Goal: Task Accomplishment & Management: Use online tool/utility

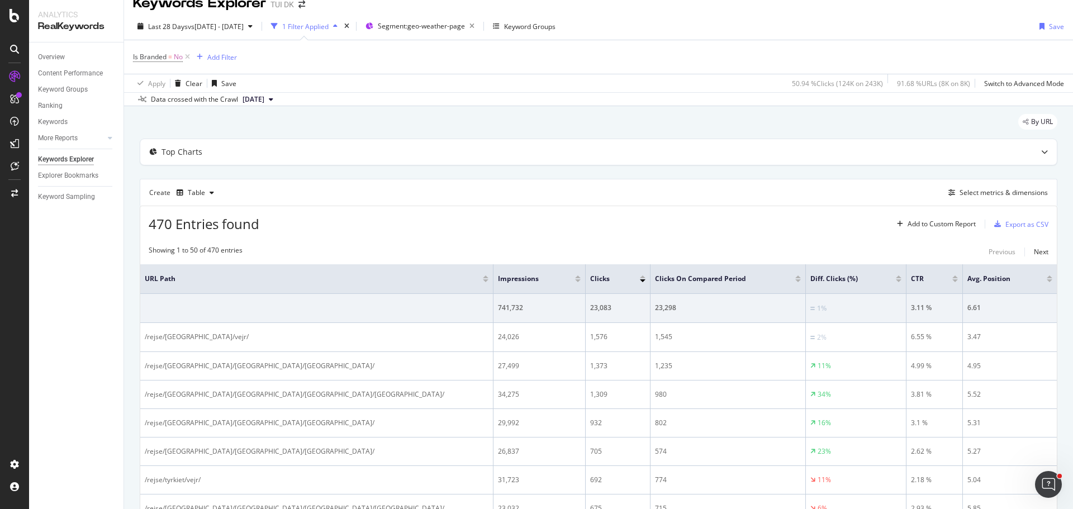
scroll to position [15, 0]
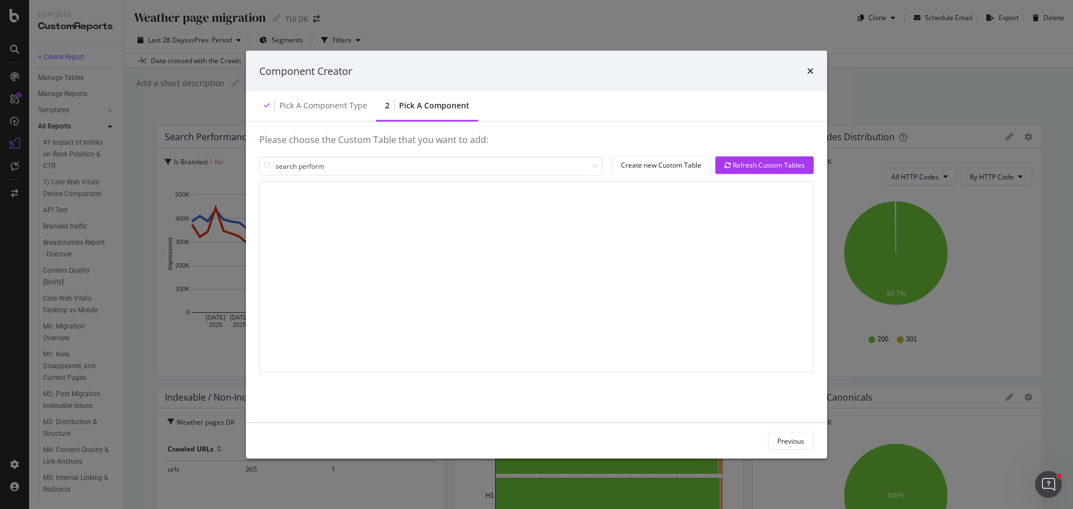
scroll to position [979, 0]
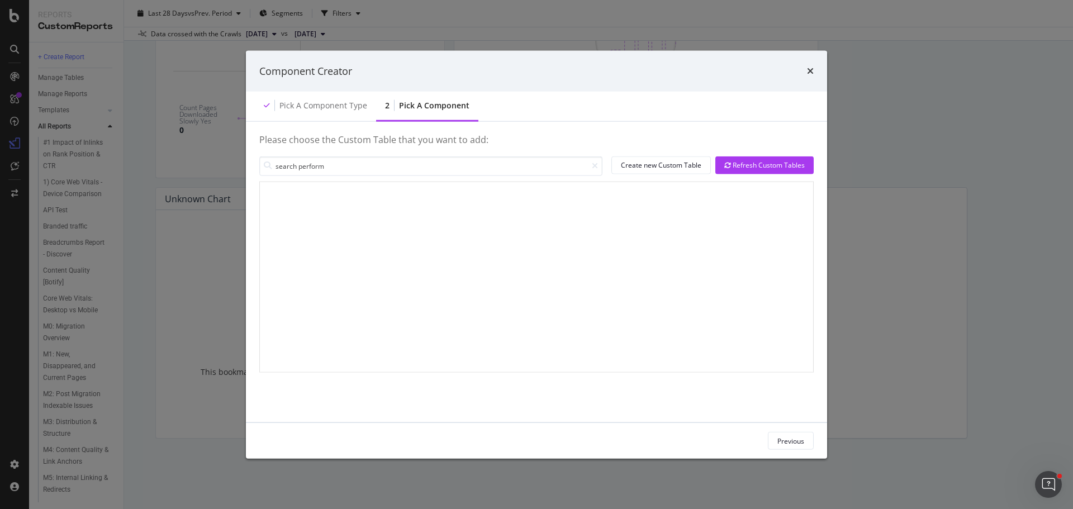
click at [806, 70] on div "Component Creator" at bounding box center [536, 71] width 554 height 15
click at [811, 72] on icon "times" at bounding box center [810, 70] width 7 height 9
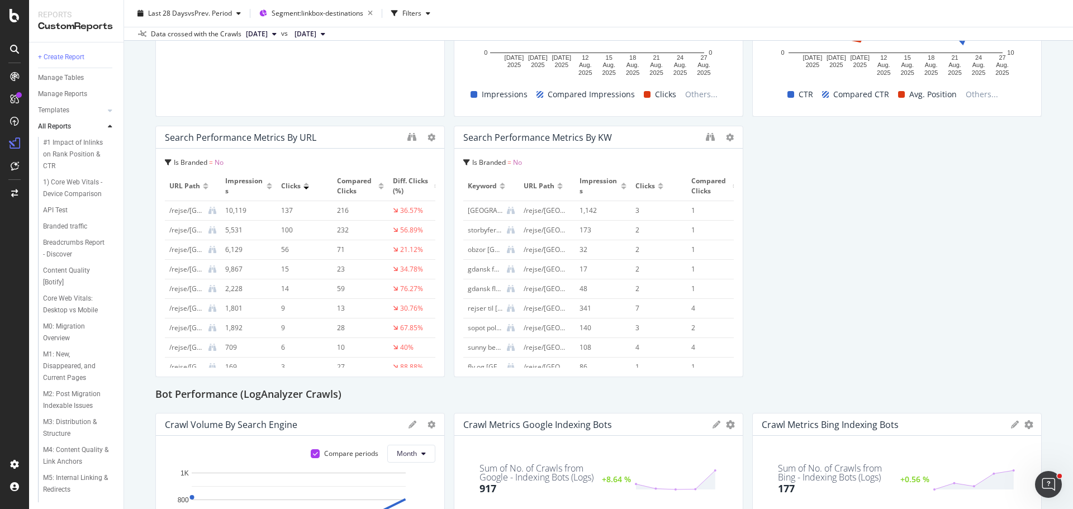
scroll to position [247, 0]
click at [706, 140] on icon "binoculars" at bounding box center [710, 136] width 9 height 9
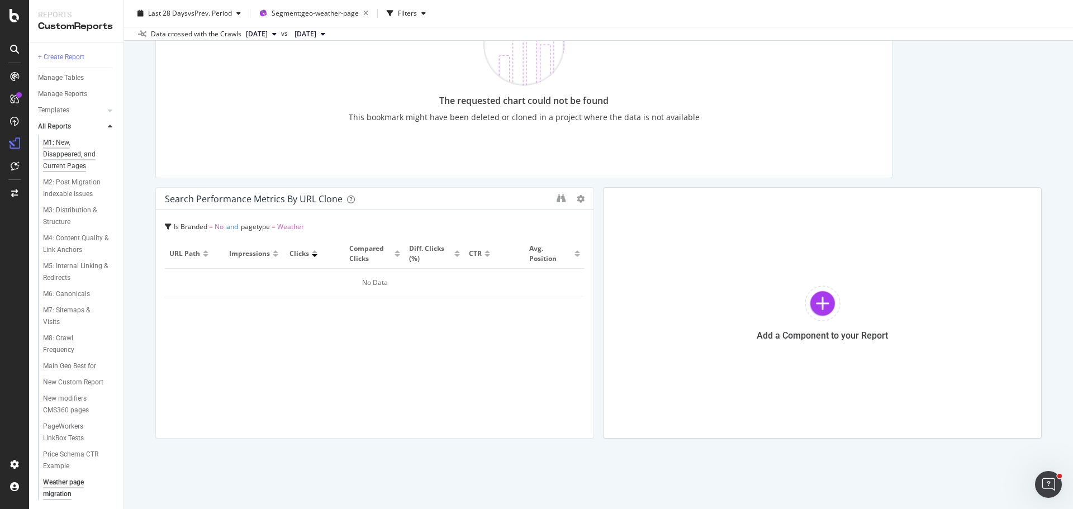
scroll to position [247, 0]
click at [559, 196] on icon "binoculars" at bounding box center [560, 198] width 9 height 9
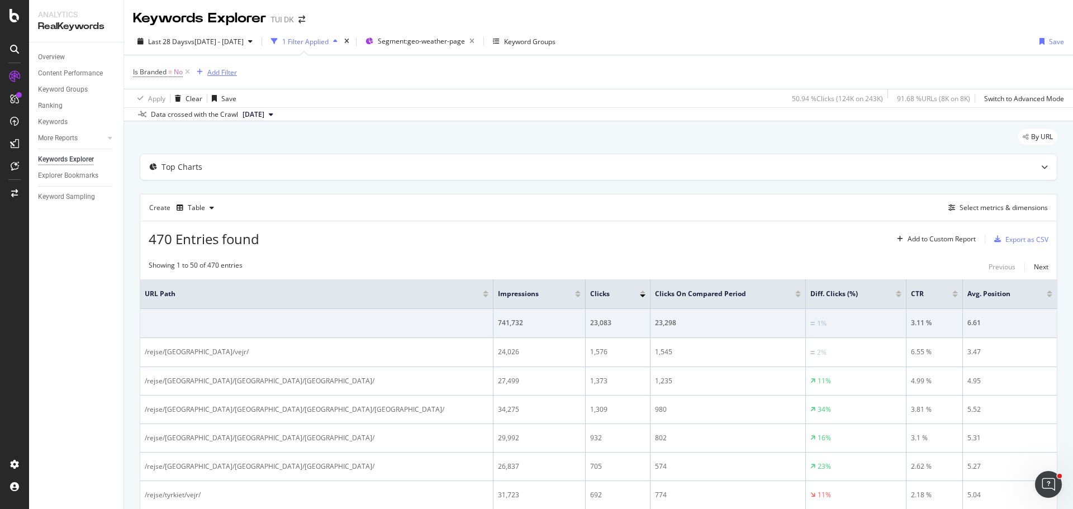
click at [222, 70] on div "Add Filter" at bounding box center [222, 72] width 30 height 9
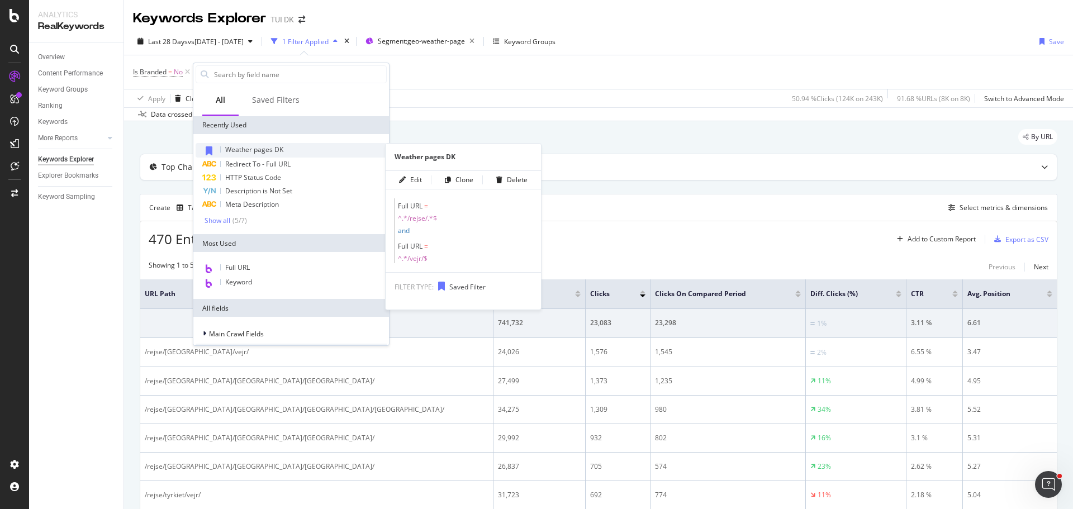
click at [247, 149] on span "Weather pages DK" at bounding box center [254, 149] width 58 height 9
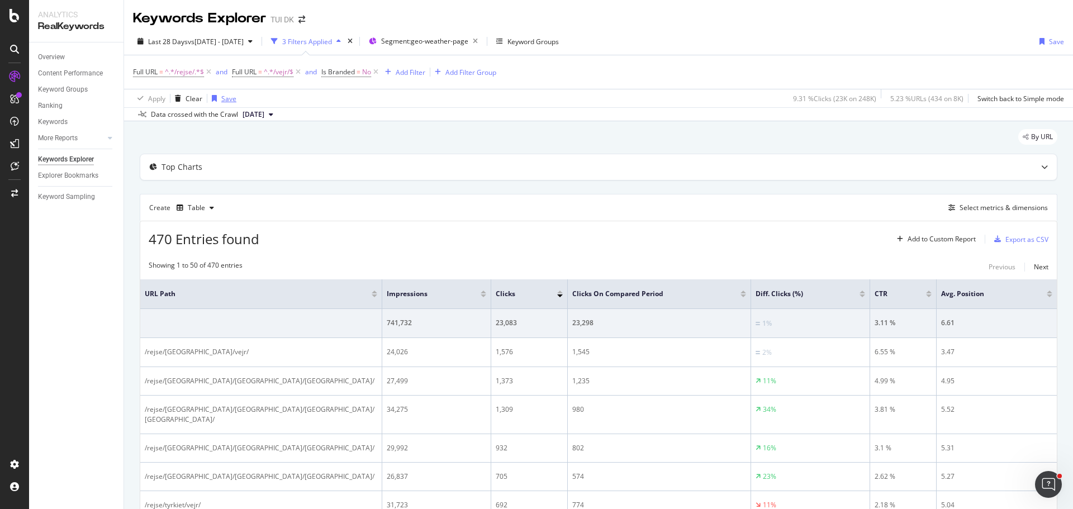
click at [227, 101] on div "Save" at bounding box center [228, 98] width 15 height 9
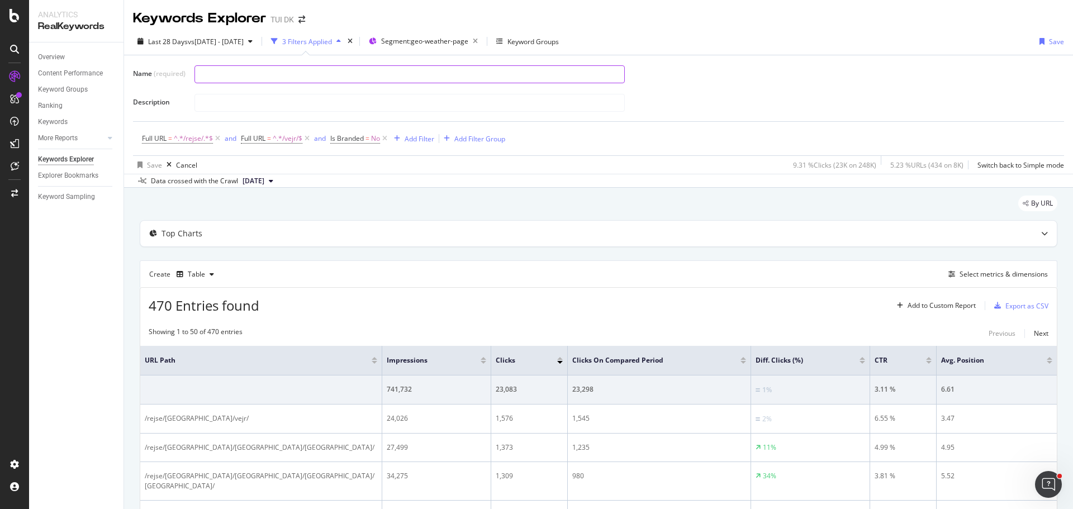
click at [255, 72] on input "text" at bounding box center [409, 74] width 429 height 17
drag, startPoint x: 228, startPoint y: 74, endPoint x: 143, endPoint y: 82, distance: 85.3
click at [143, 82] on div "Name (required) Weather - Search performance metrics by URL Description" at bounding box center [598, 88] width 931 height 48
click at [311, 72] on input "Search performance metrics by URL" at bounding box center [409, 74] width 429 height 17
type input "Search performance metrics by URL - Weather"
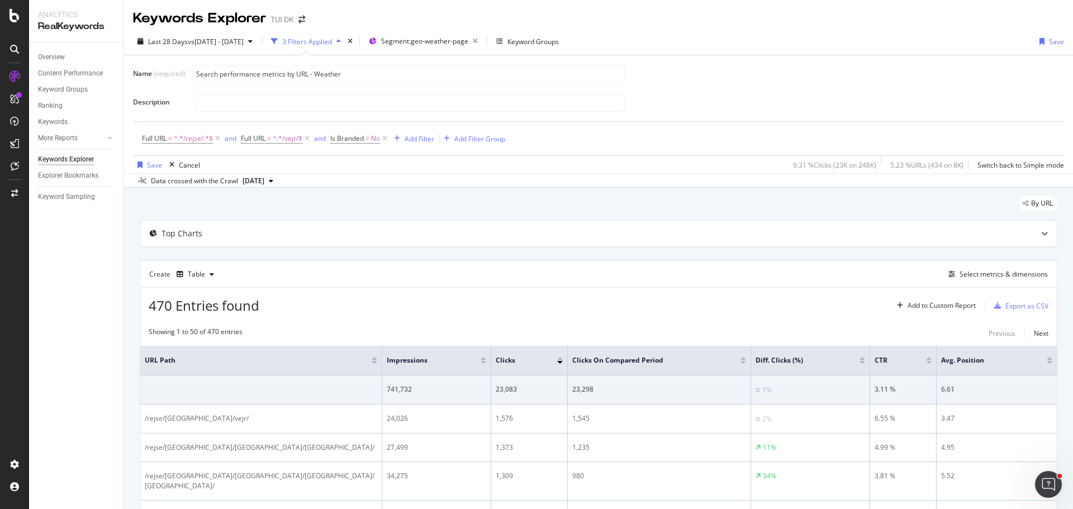
click at [874, 90] on div "Name (required) Search performance metrics by URL - Weather Description" at bounding box center [598, 88] width 931 height 48
click at [159, 160] on div "Save" at bounding box center [154, 164] width 15 height 9
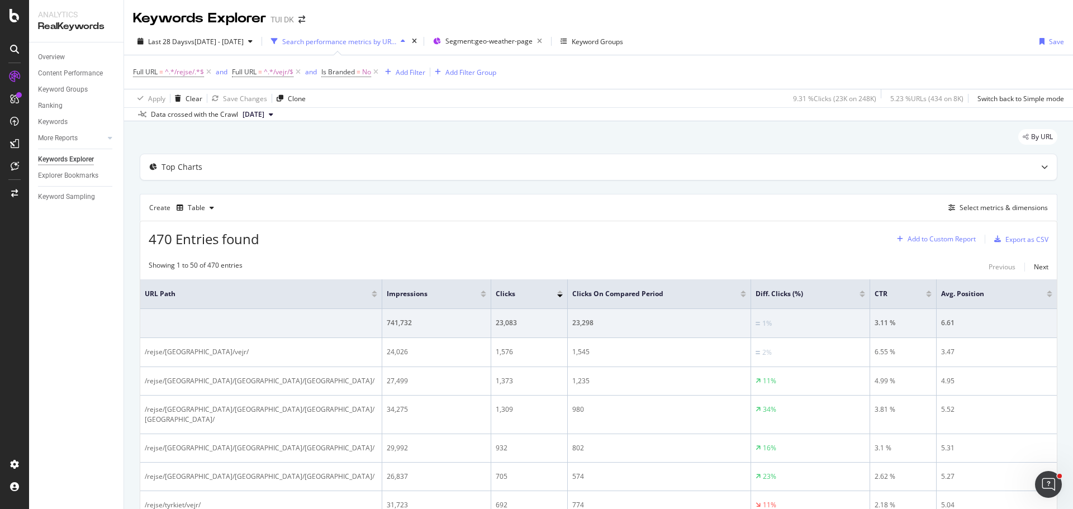
click at [941, 236] on div "Add to Custom Report" at bounding box center [941, 239] width 68 height 7
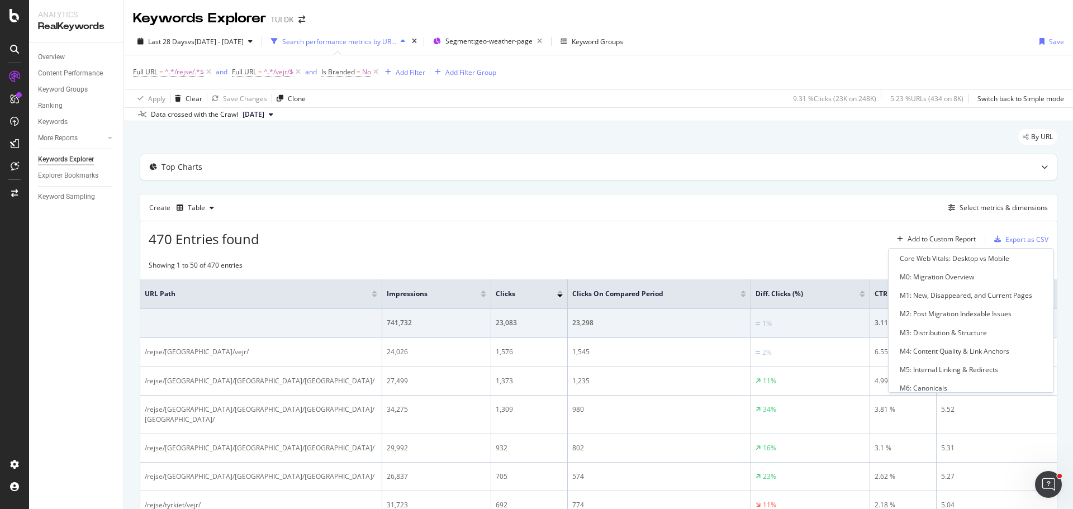
scroll to position [287, 0]
click at [946, 380] on div "Weather page migration" at bounding box center [937, 380] width 76 height 9
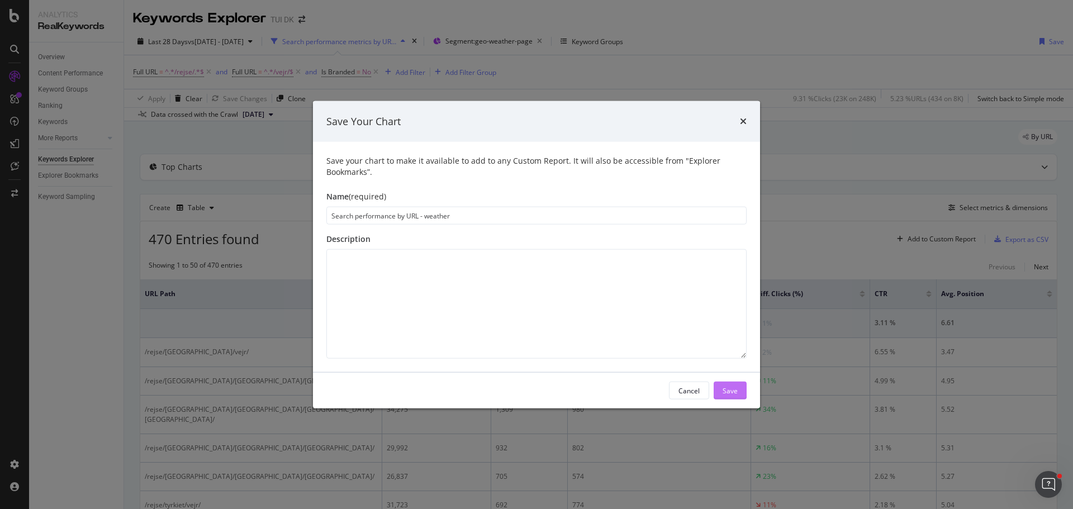
type input "Search performance by URL - weather"
click at [731, 387] on div "Save" at bounding box center [729, 389] width 15 height 9
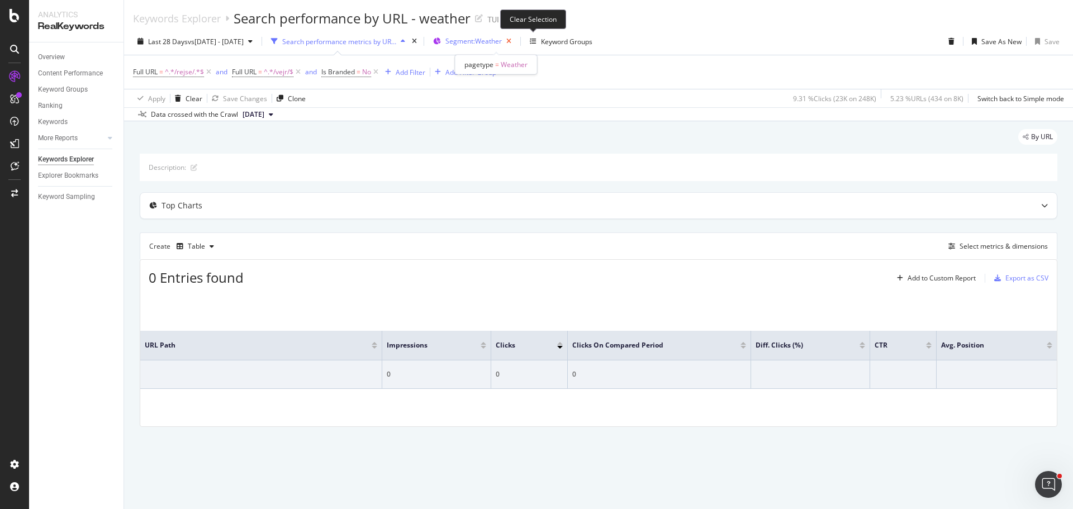
click at [516, 43] on icon "button" at bounding box center [509, 42] width 14 height 16
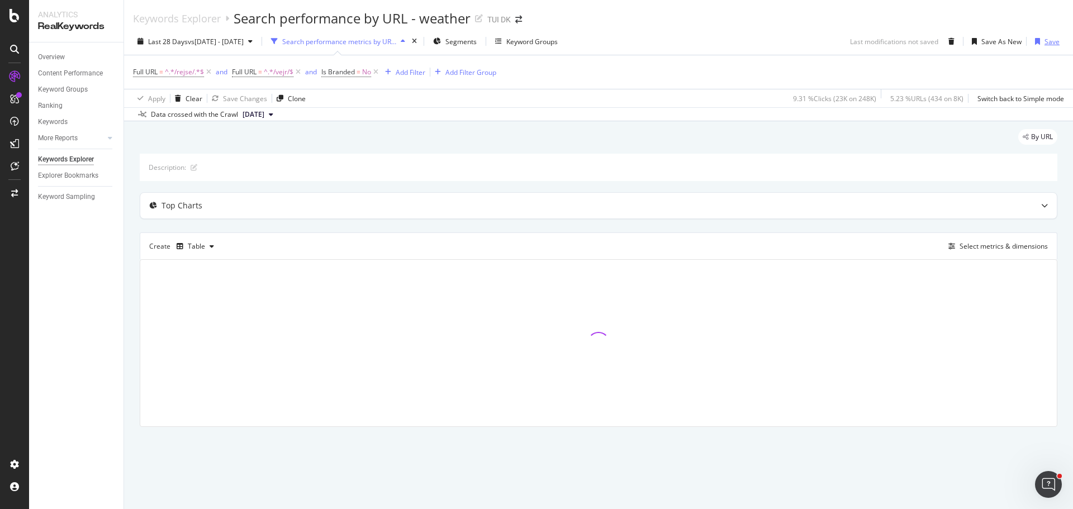
click at [1054, 41] on div "Save" at bounding box center [1051, 41] width 15 height 9
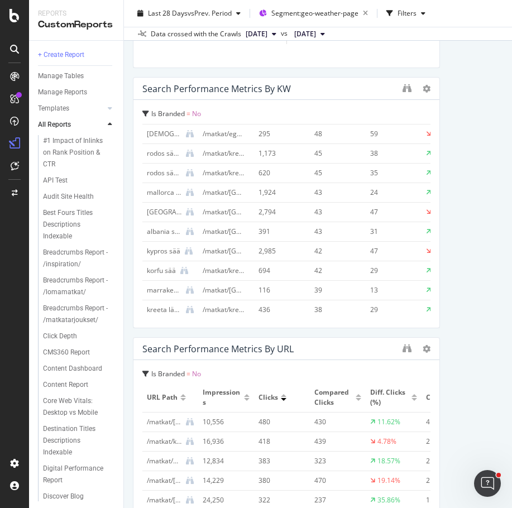
scroll to position [262, 0]
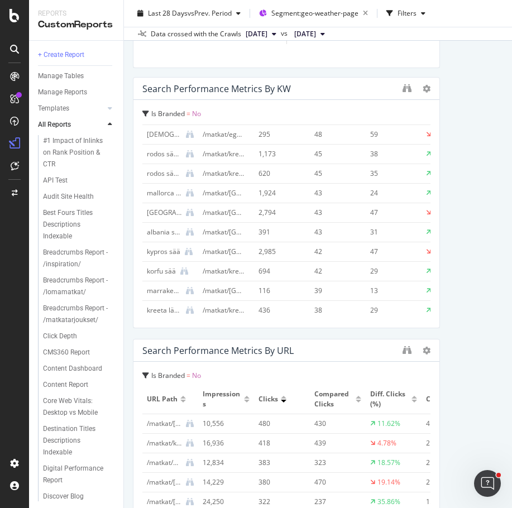
drag, startPoint x: 298, startPoint y: 350, endPoint x: 184, endPoint y: 352, distance: 114.0
click at [184, 352] on div "Search Performance Metrics by URL" at bounding box center [269, 350] width 255 height 11
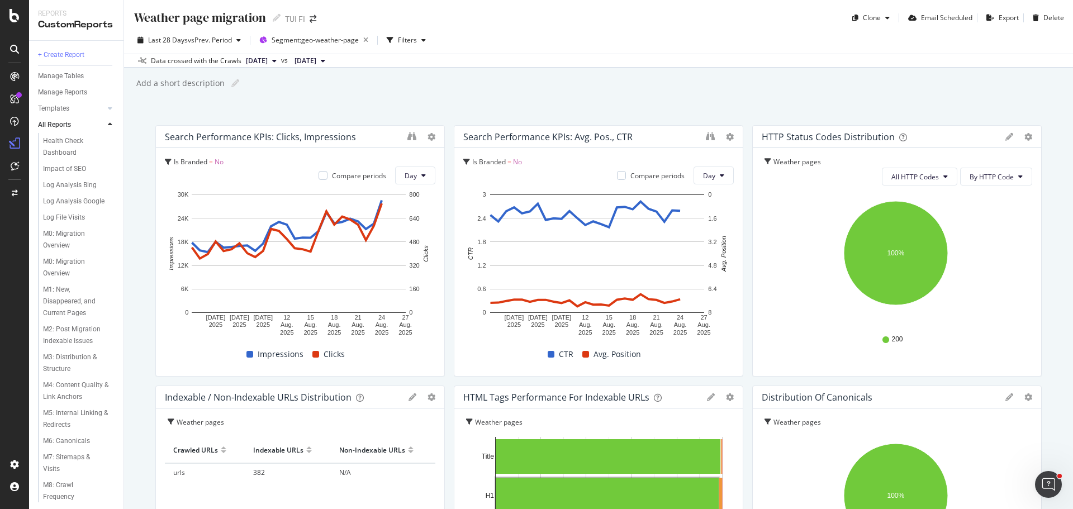
scroll to position [439, 0]
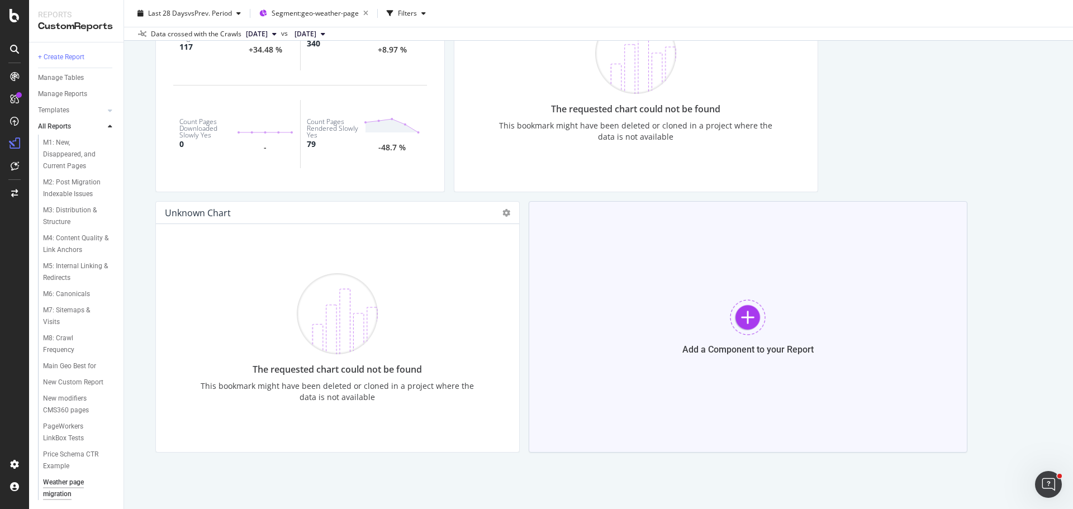
scroll to position [979, 0]
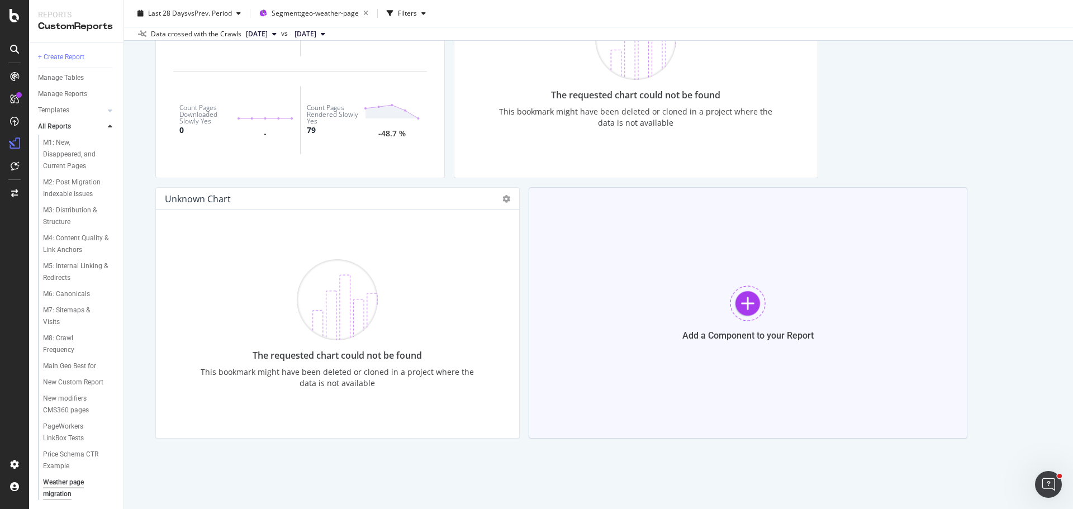
click at [737, 320] on div at bounding box center [748, 303] width 36 height 36
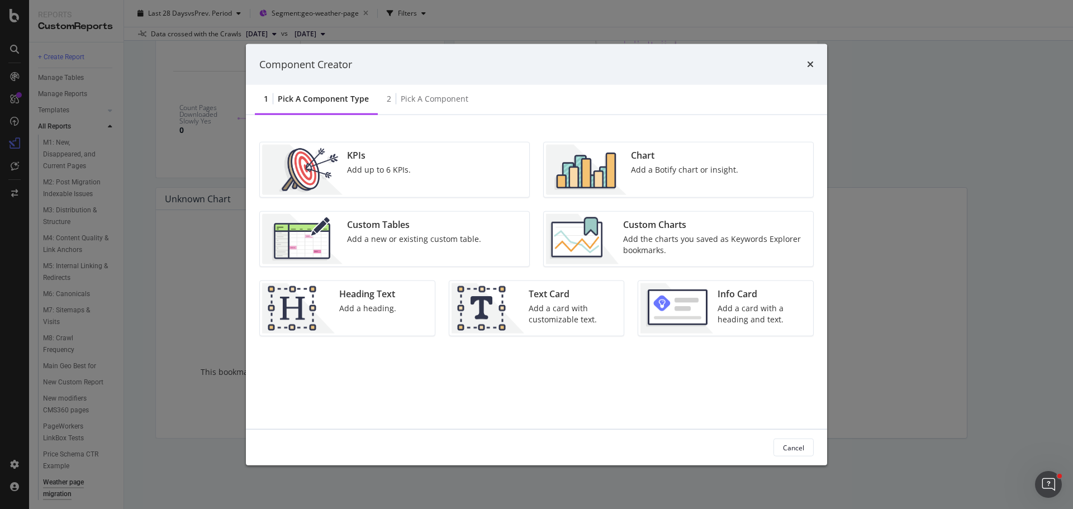
click at [444, 228] on div "Custom Tables" at bounding box center [414, 224] width 134 height 13
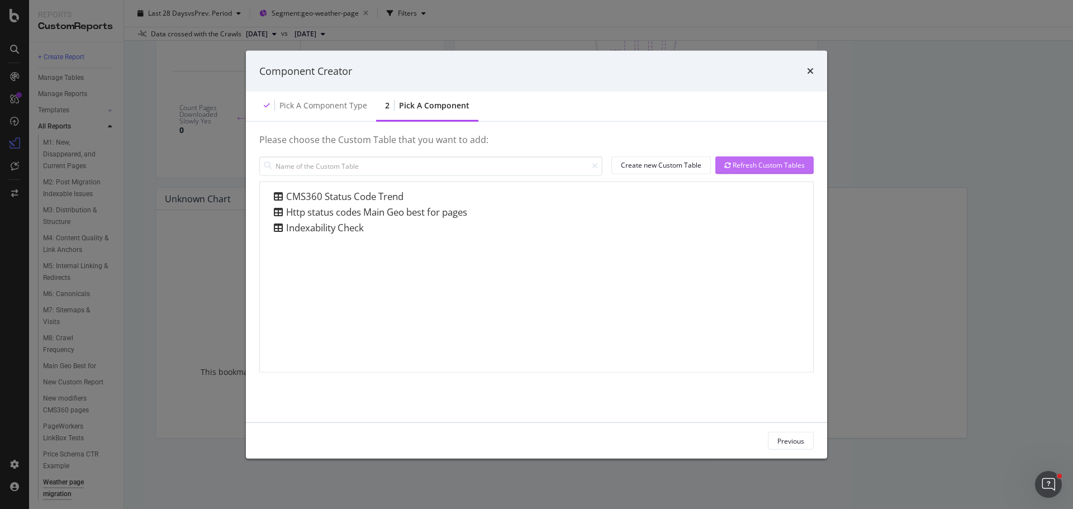
click at [760, 164] on div "Refresh Custom Tables" at bounding box center [764, 164] width 80 height 9
click at [808, 72] on icon "times" at bounding box center [810, 70] width 7 height 9
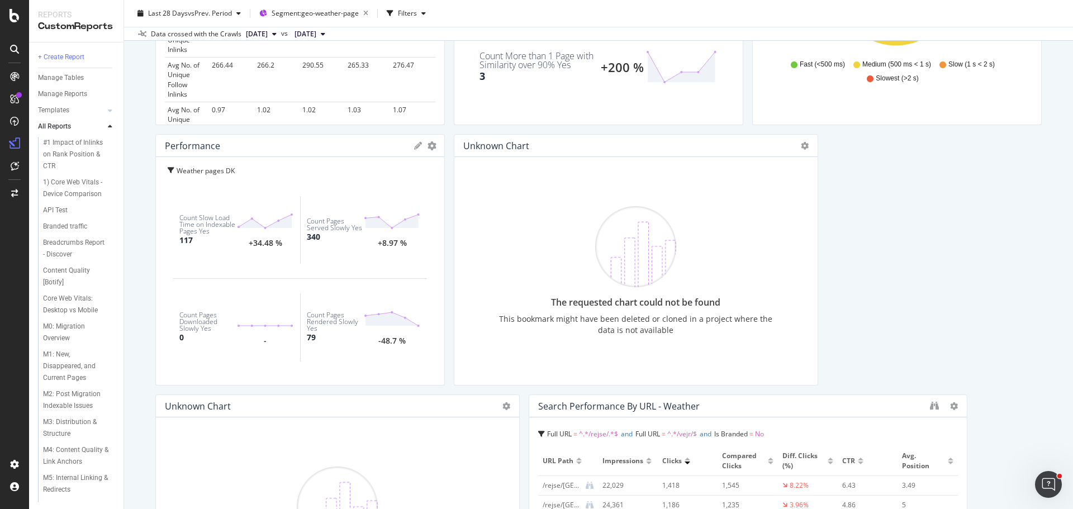
scroll to position [771, 0]
click at [801, 146] on icon at bounding box center [805, 147] width 8 height 8
click at [821, 166] on div "Delete" at bounding box center [822, 164] width 56 height 16
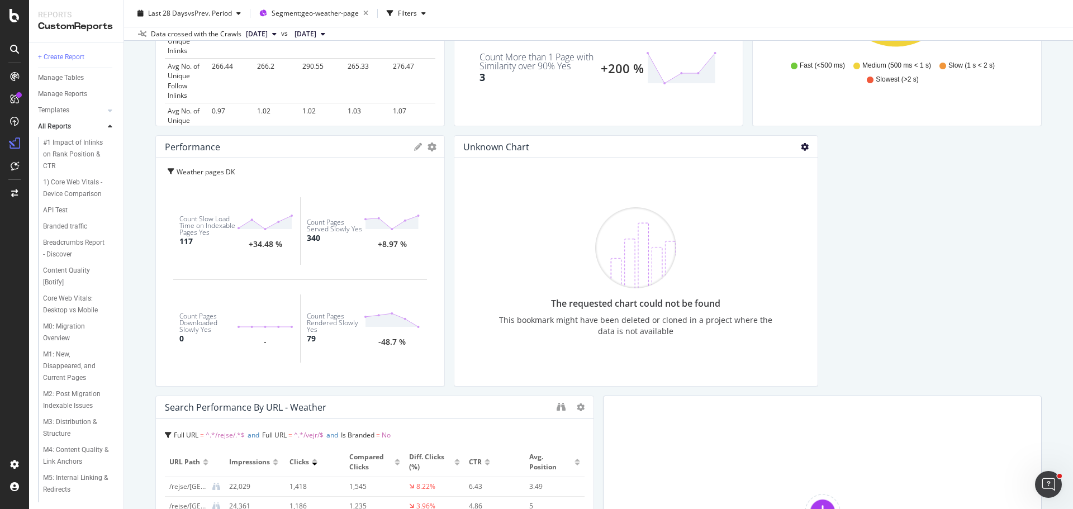
click at [801, 146] on icon at bounding box center [805, 147] width 8 height 8
click at [813, 164] on span at bounding box center [809, 164] width 13 height 13
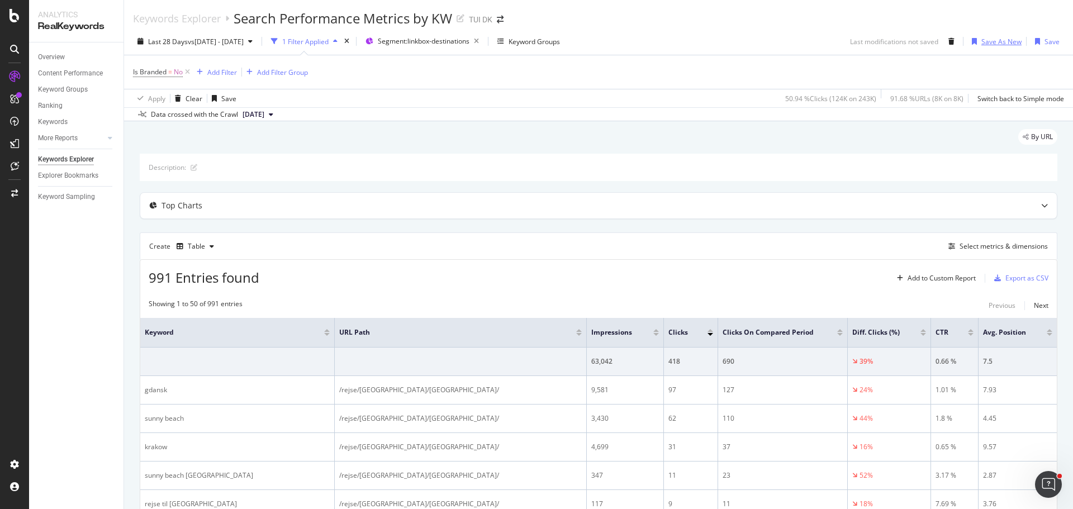
click at [995, 45] on div "Save As New" at bounding box center [1001, 41] width 40 height 9
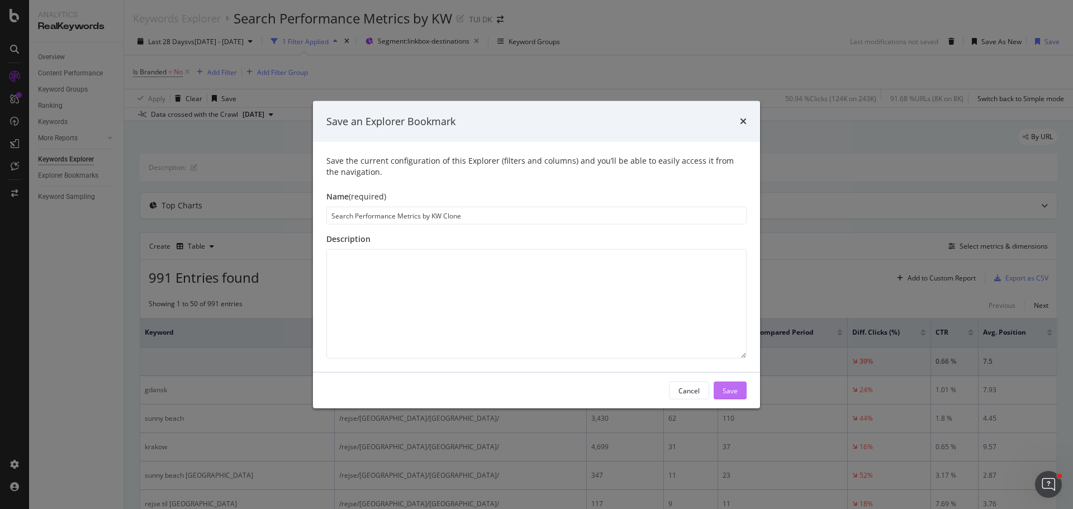
click at [731, 397] on div "Save" at bounding box center [729, 390] width 15 height 17
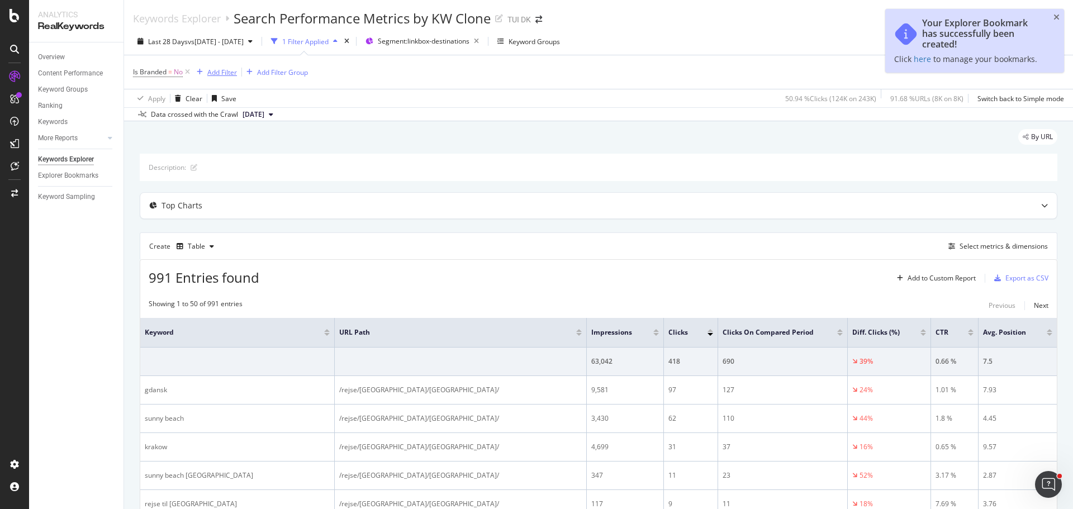
click at [223, 78] on div "Add Filter" at bounding box center [214, 72] width 45 height 12
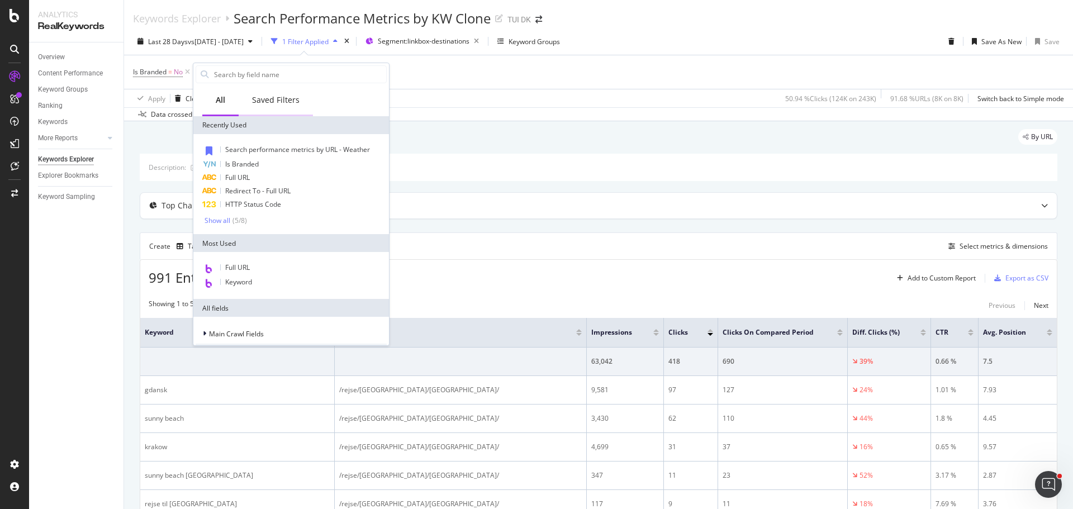
click at [268, 103] on div "Saved Filters" at bounding box center [275, 99] width 47 height 11
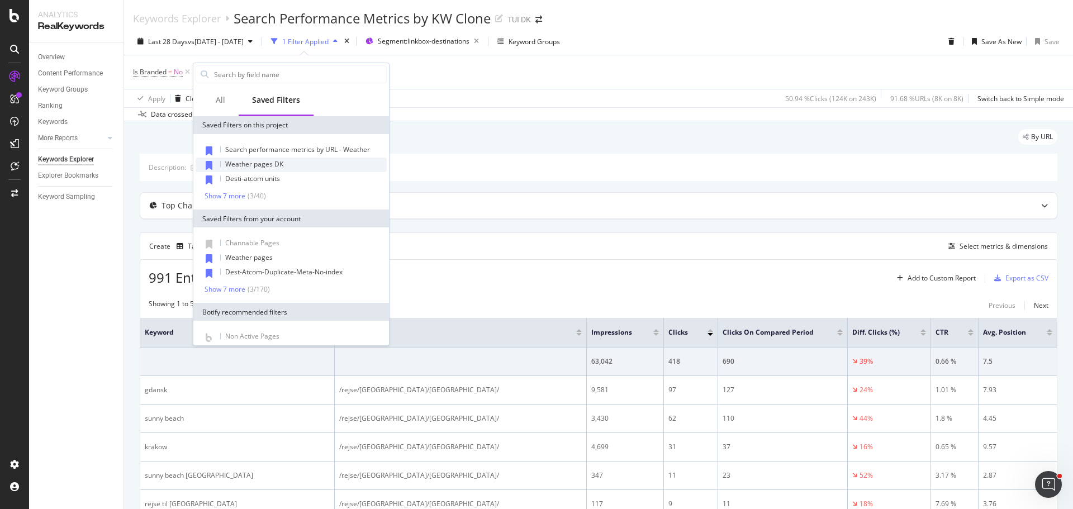
click at [250, 161] on span "Weather pages DK" at bounding box center [254, 163] width 58 height 9
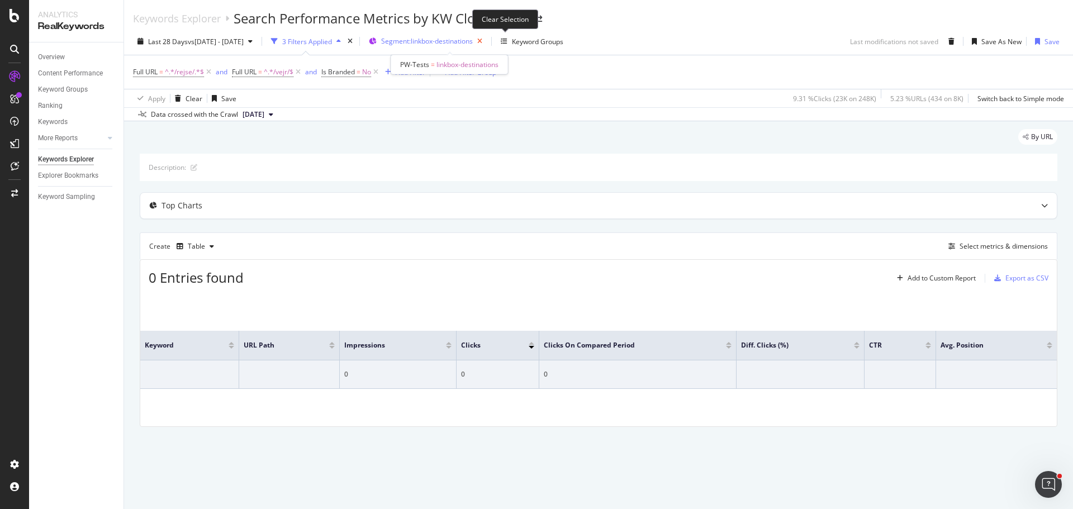
click at [487, 44] on icon "button" at bounding box center [480, 42] width 14 height 16
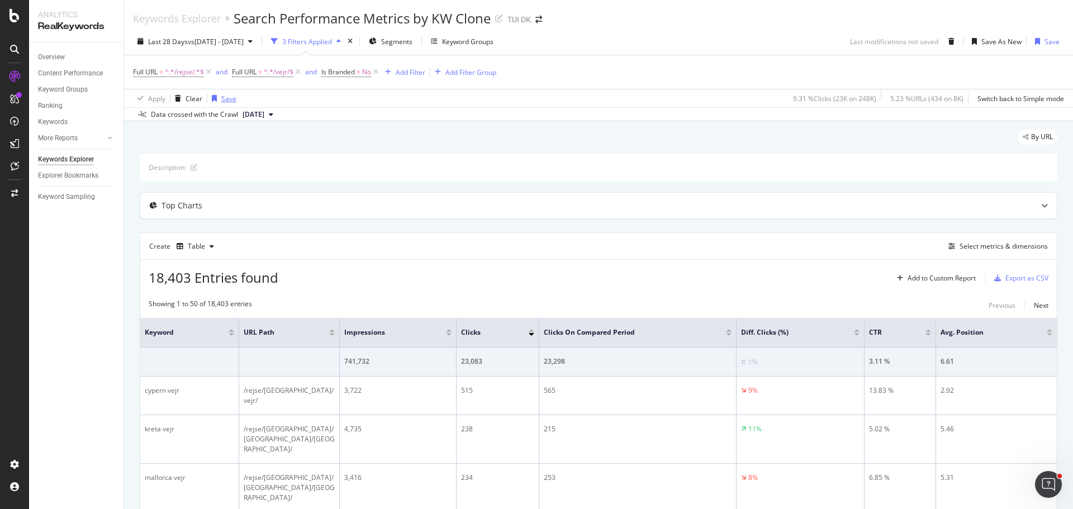
click at [230, 98] on div "Save" at bounding box center [228, 98] width 15 height 9
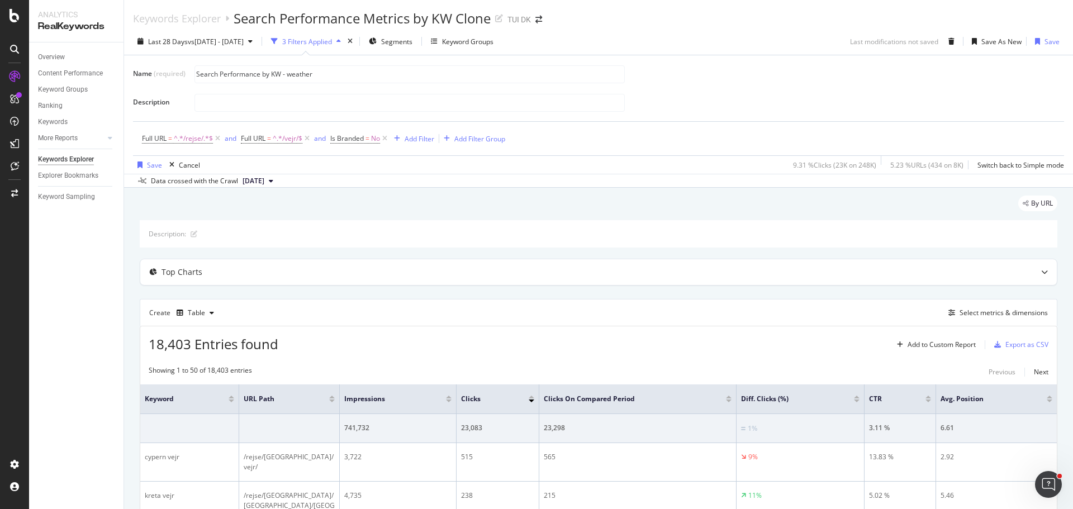
type input "Search Performance by KW - weather"
click at [706, 101] on div at bounding box center [624, 103] width 860 height 20
click at [149, 166] on div "Save" at bounding box center [154, 164] width 15 height 9
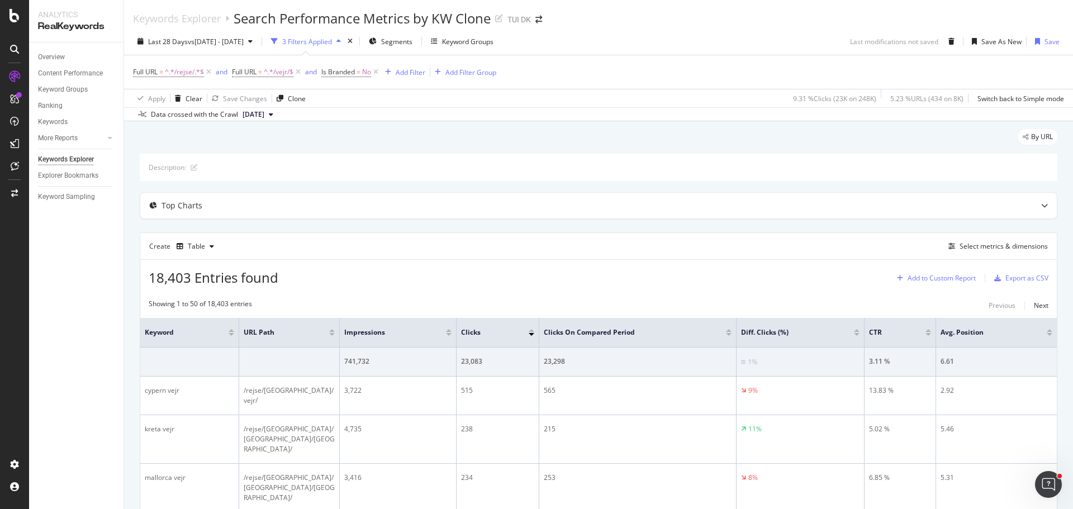
click at [930, 275] on div "Add to Custom Report" at bounding box center [941, 278] width 68 height 7
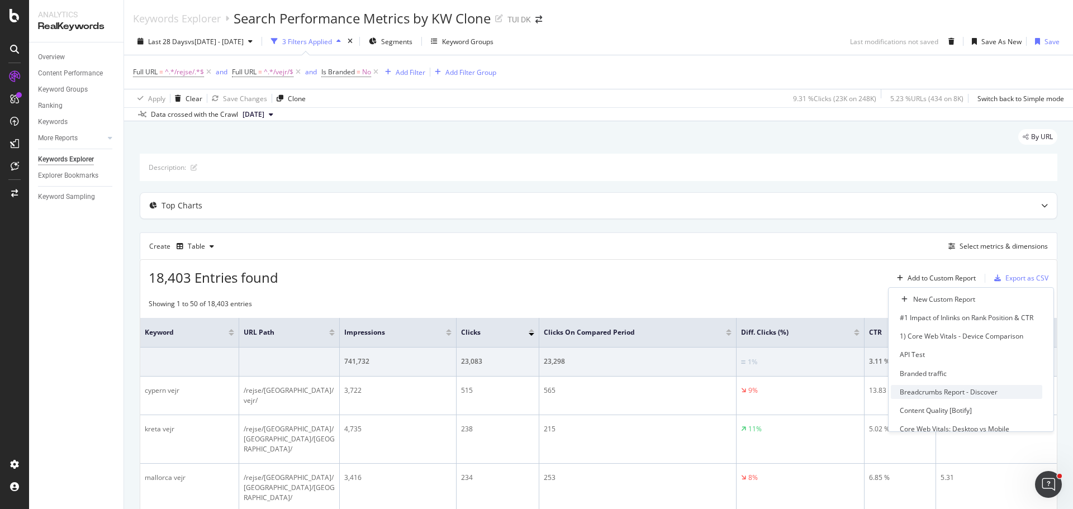
scroll to position [287, 0]
click at [947, 421] on div "Weather page migration" at bounding box center [937, 419] width 76 height 9
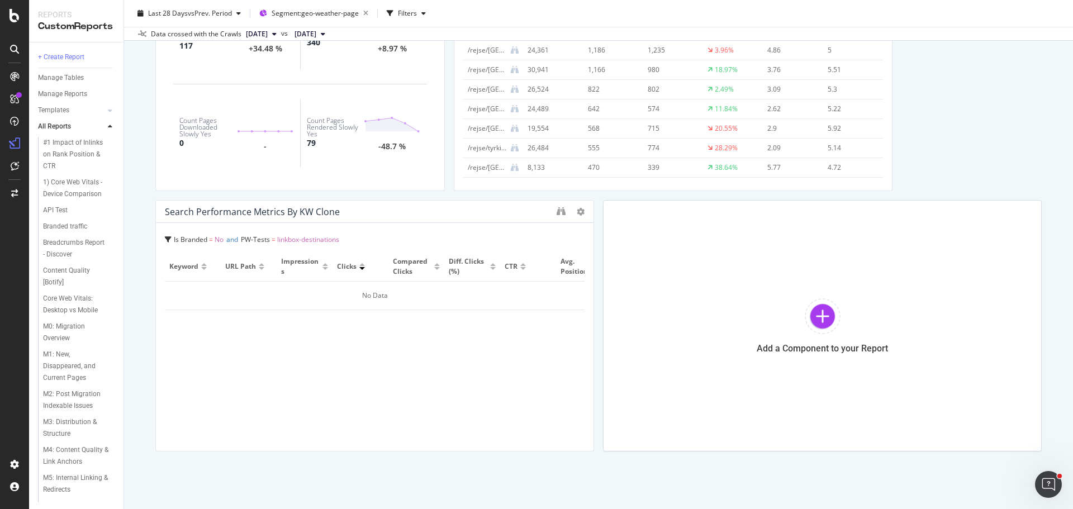
scroll to position [979, 0]
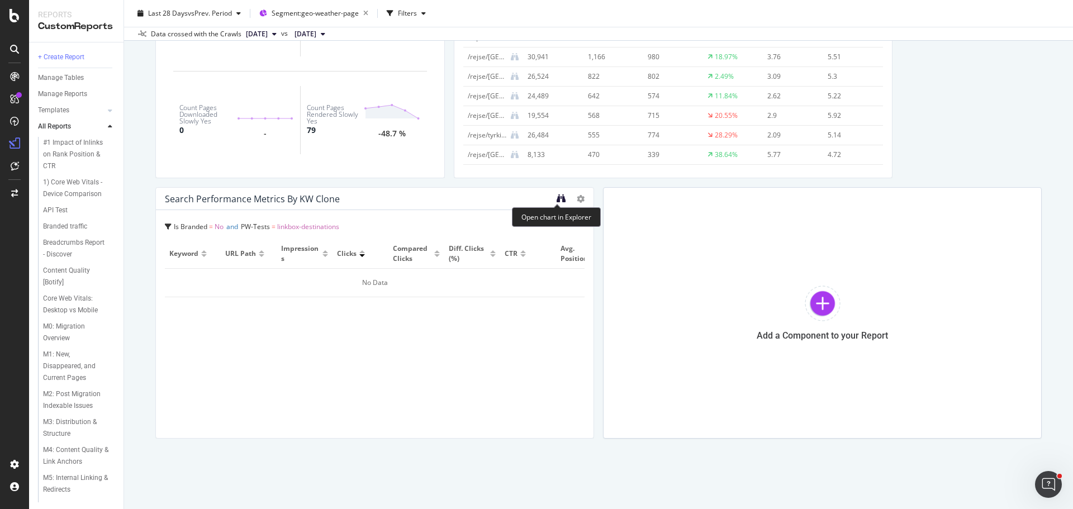
click at [556, 198] on icon "binoculars" at bounding box center [560, 198] width 9 height 9
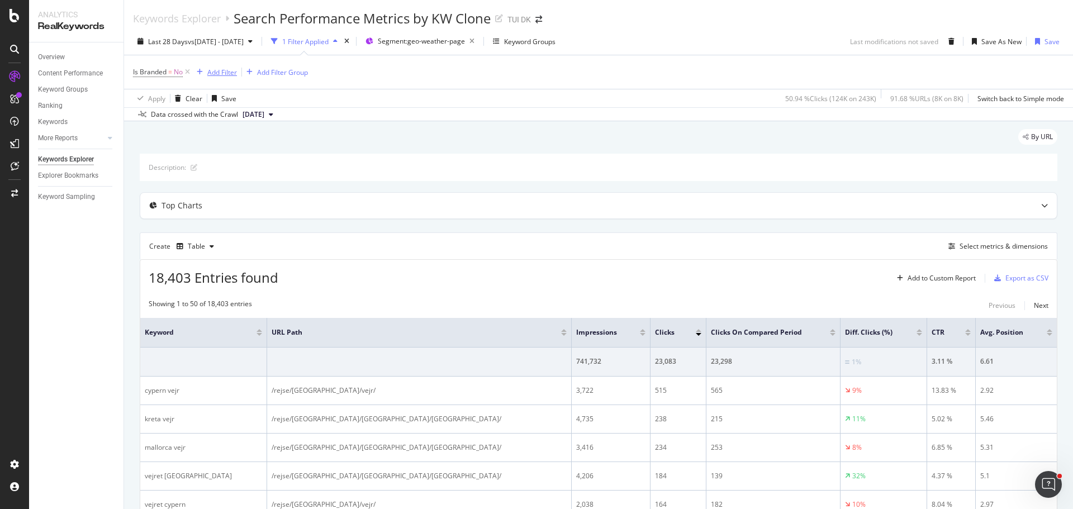
click at [218, 72] on div "Add Filter" at bounding box center [222, 72] width 30 height 9
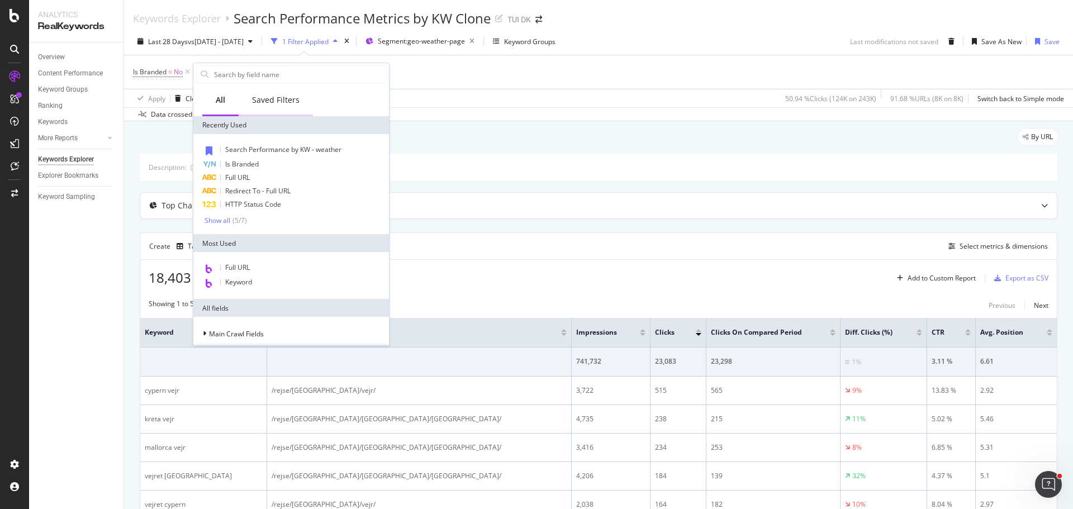
click at [284, 103] on div "Saved Filters" at bounding box center [275, 99] width 47 height 11
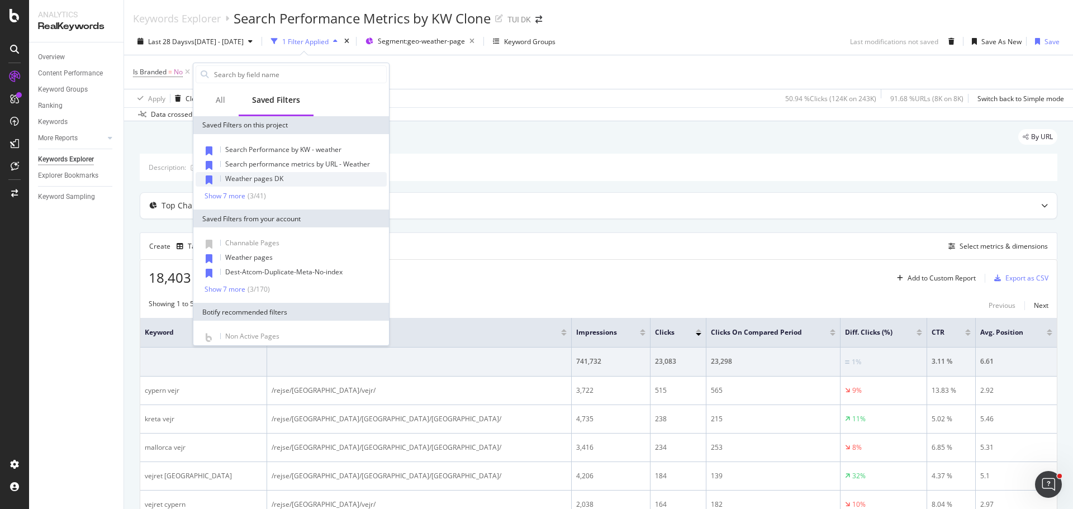
click at [279, 183] on div "Weather pages DK" at bounding box center [291, 179] width 191 height 15
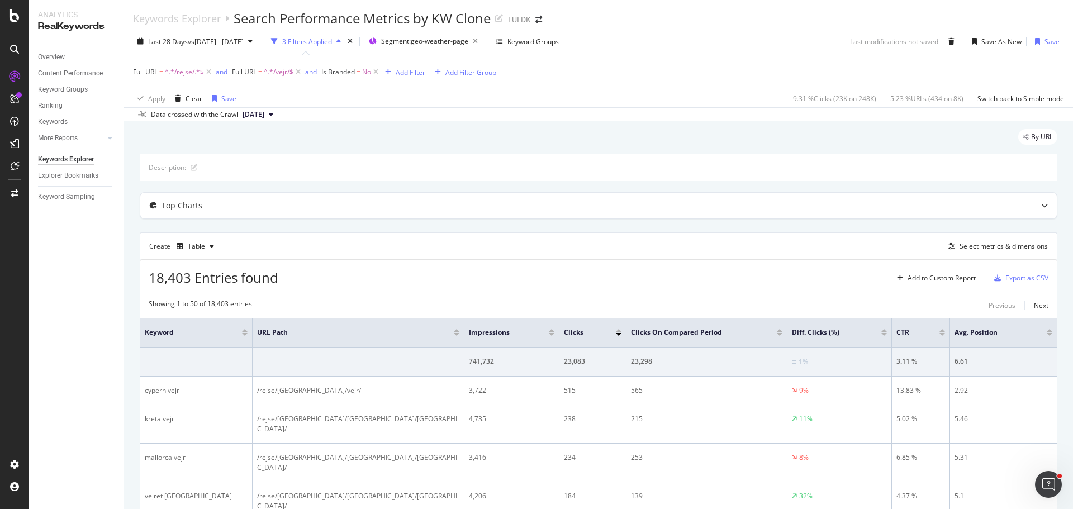
click at [230, 97] on div "Save" at bounding box center [228, 98] width 15 height 9
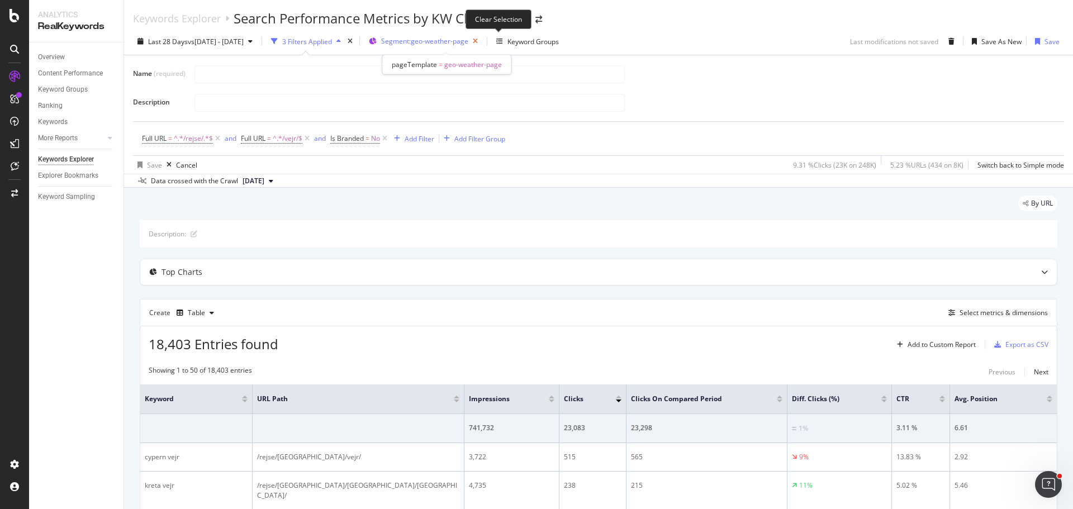
click at [482, 44] on icon "button" at bounding box center [475, 42] width 14 height 16
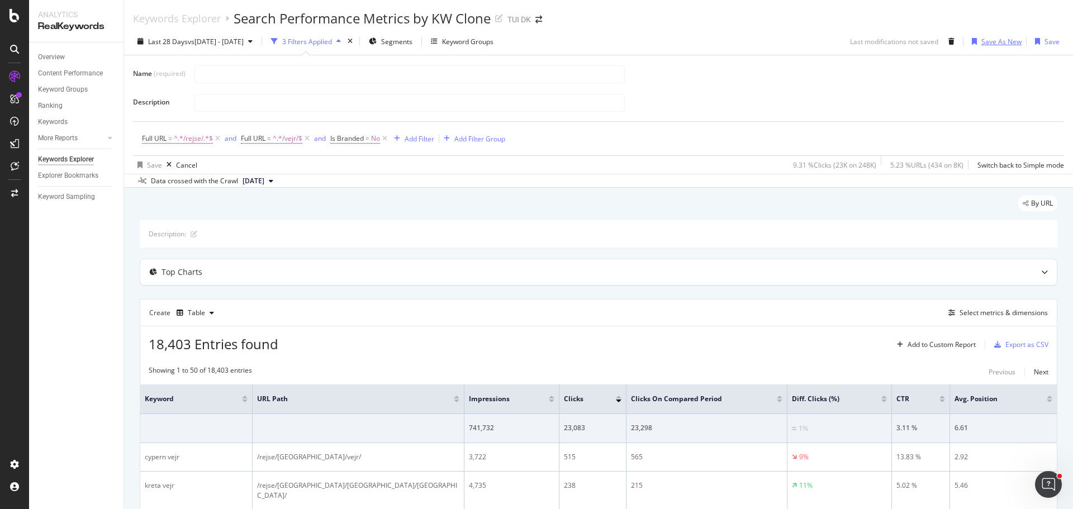
click at [989, 42] on div "Save As New" at bounding box center [1001, 41] width 40 height 9
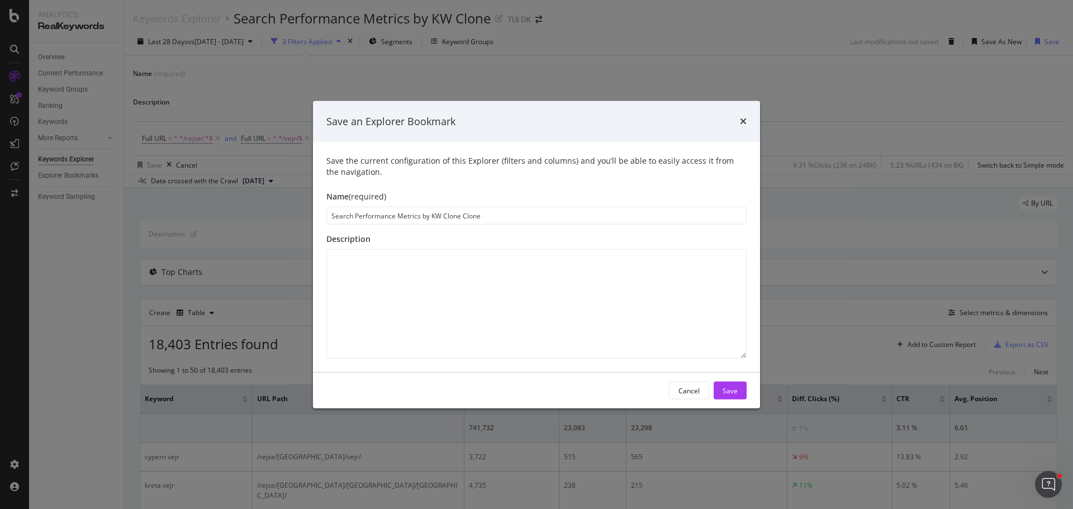
drag, startPoint x: 396, startPoint y: 217, endPoint x: 423, endPoint y: 224, distance: 28.3
click at [423, 224] on input "Search Performance Metrics by KW Clone Clone" at bounding box center [536, 216] width 420 height 18
type input "Search Performance by KW weather"
click at [733, 388] on div "Save" at bounding box center [729, 389] width 15 height 9
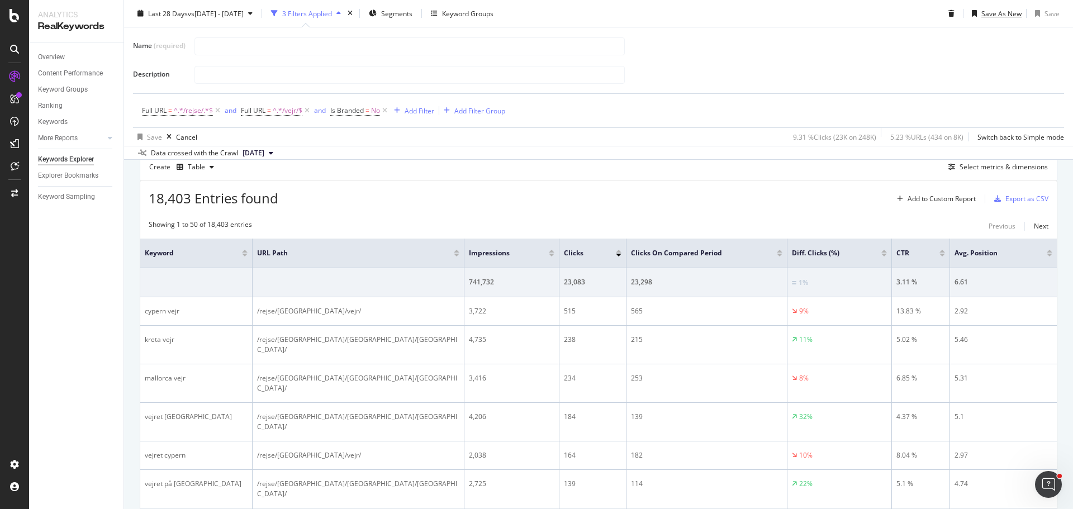
scroll to position [146, 0]
click at [928, 201] on div "Add to Custom Report" at bounding box center [941, 198] width 68 height 7
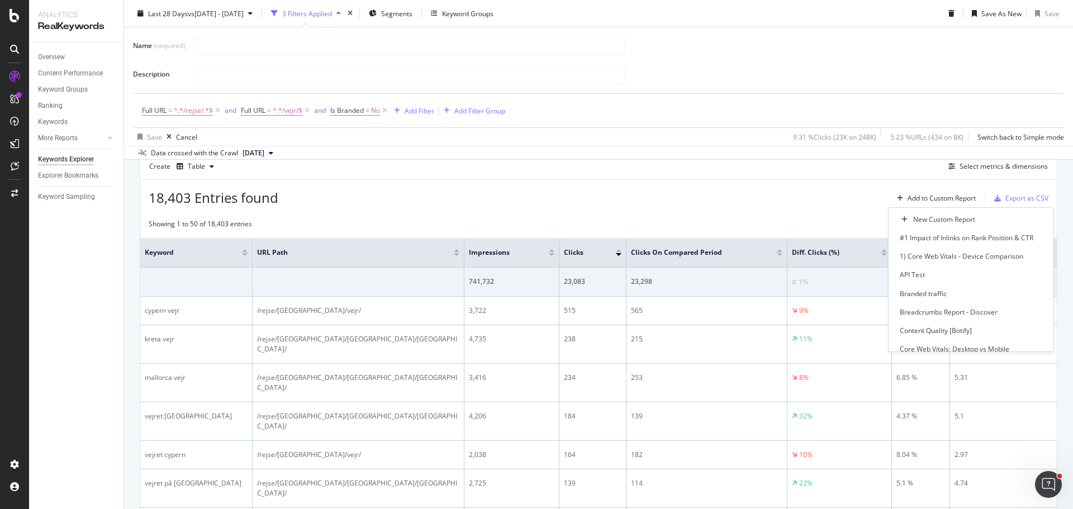
scroll to position [287, 0]
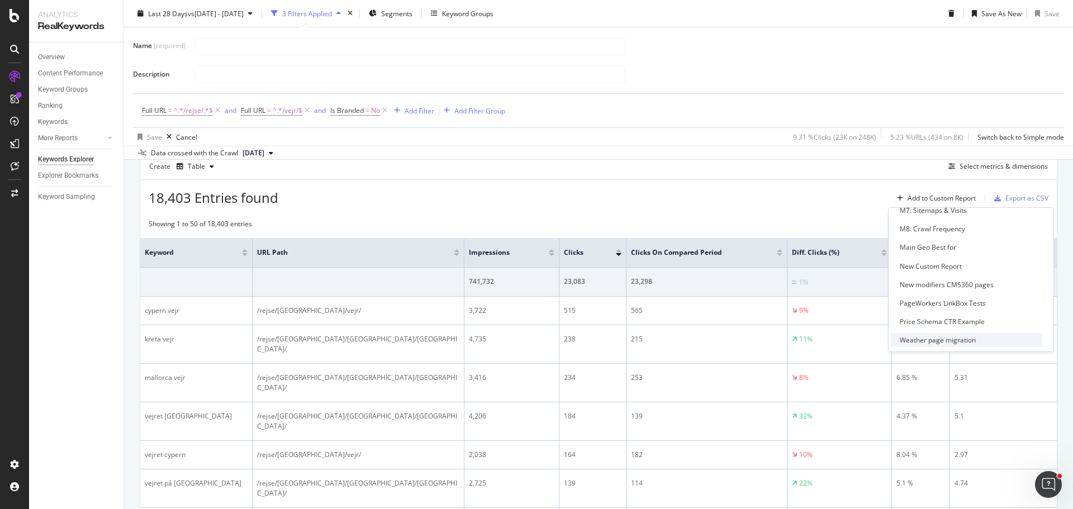
click at [941, 342] on div "Weather page migration" at bounding box center [937, 339] width 76 height 9
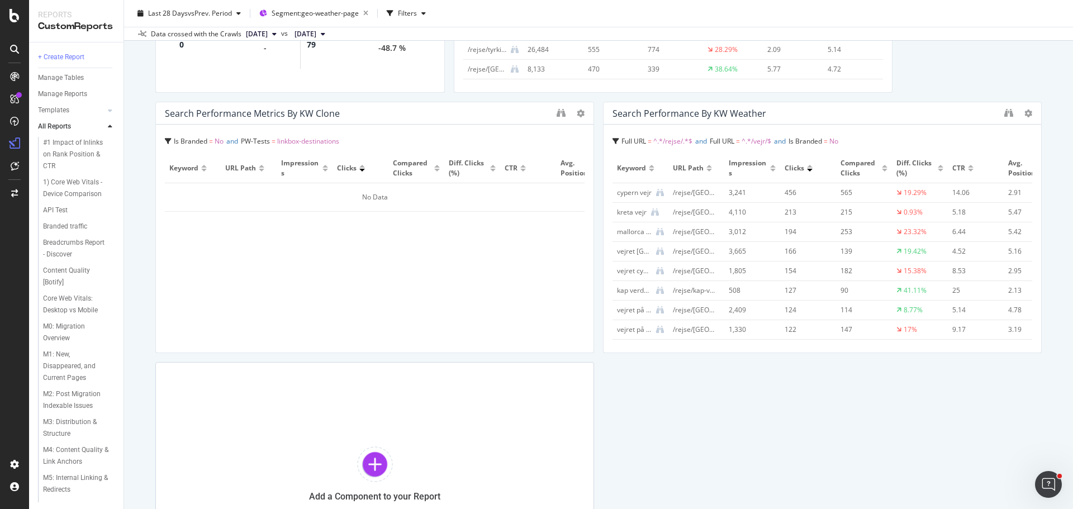
scroll to position [1060, 0]
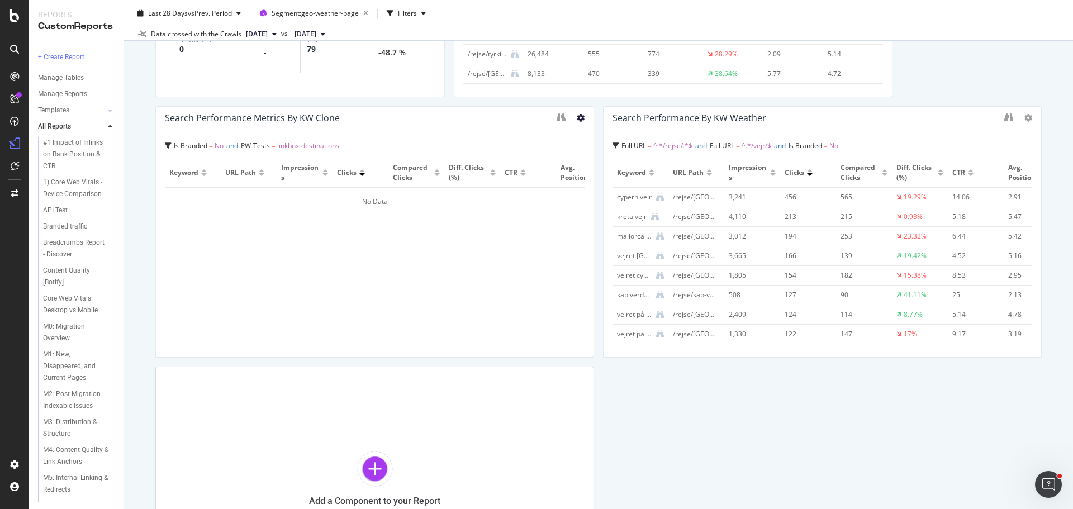
click at [577, 118] on icon at bounding box center [581, 118] width 8 height 8
click at [590, 132] on icon at bounding box center [589, 135] width 6 height 7
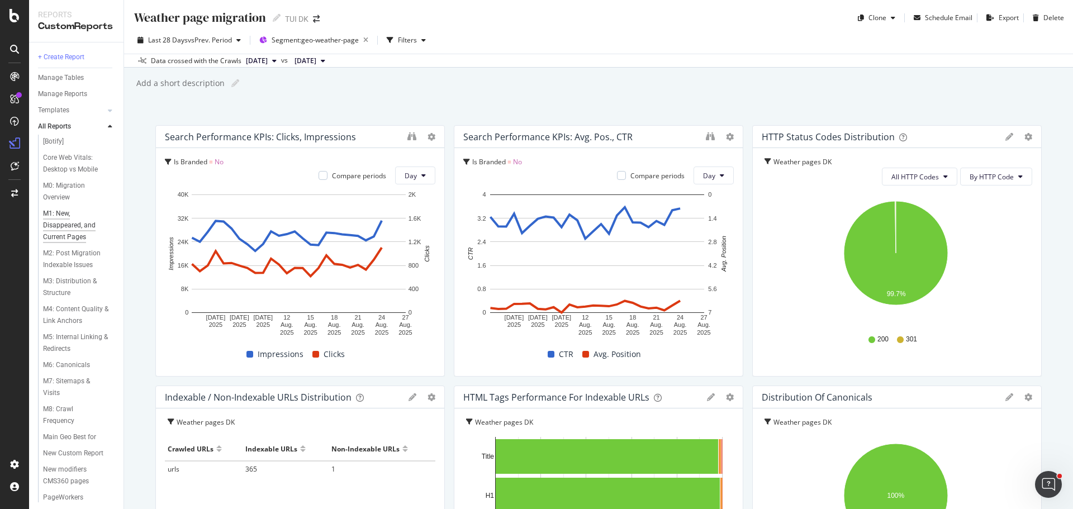
scroll to position [141, 0]
click at [82, 266] on div "M2: Post Migration Indexable Issues" at bounding box center [76, 258] width 66 height 23
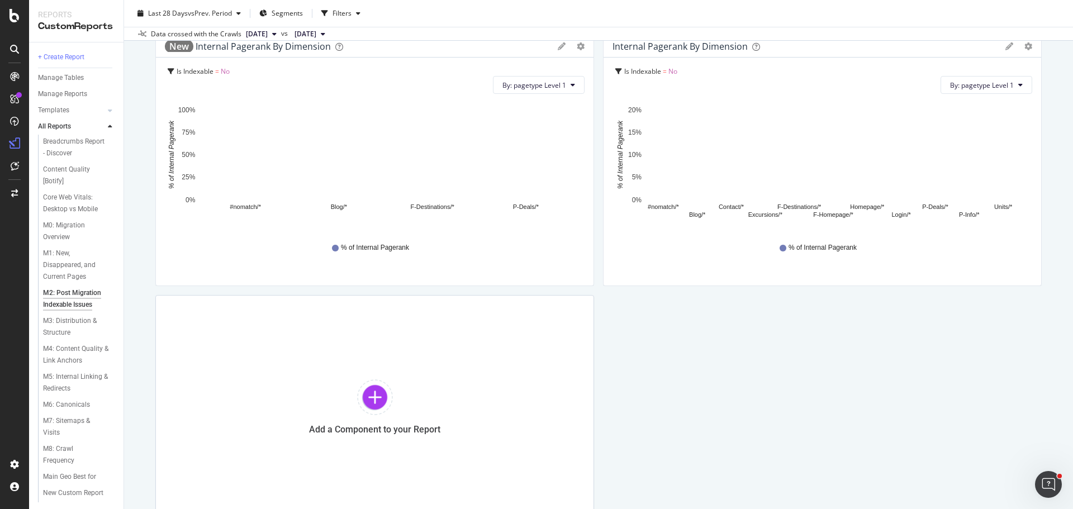
scroll to position [691, 0]
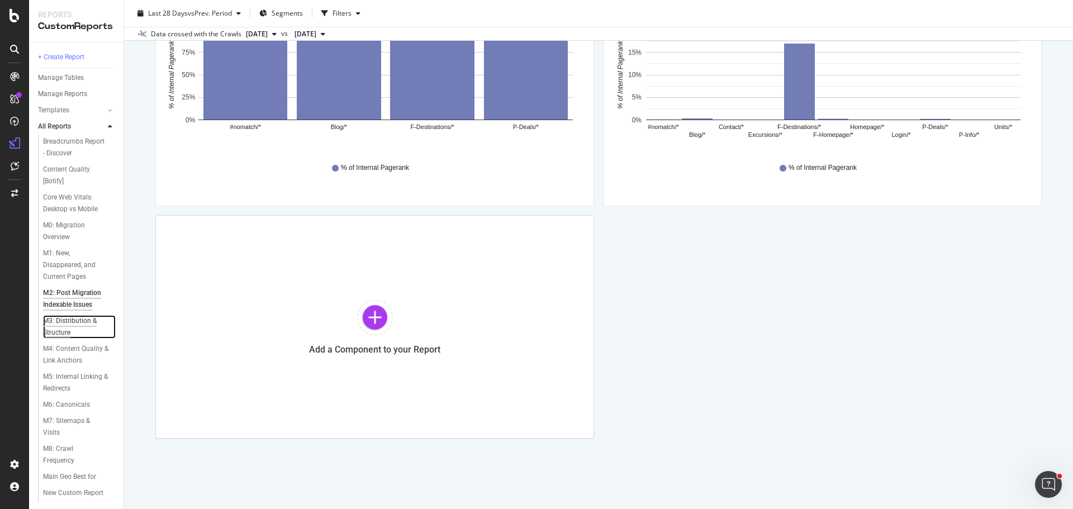
click at [85, 325] on div "M3: Distribution & Structure" at bounding box center [75, 326] width 64 height 23
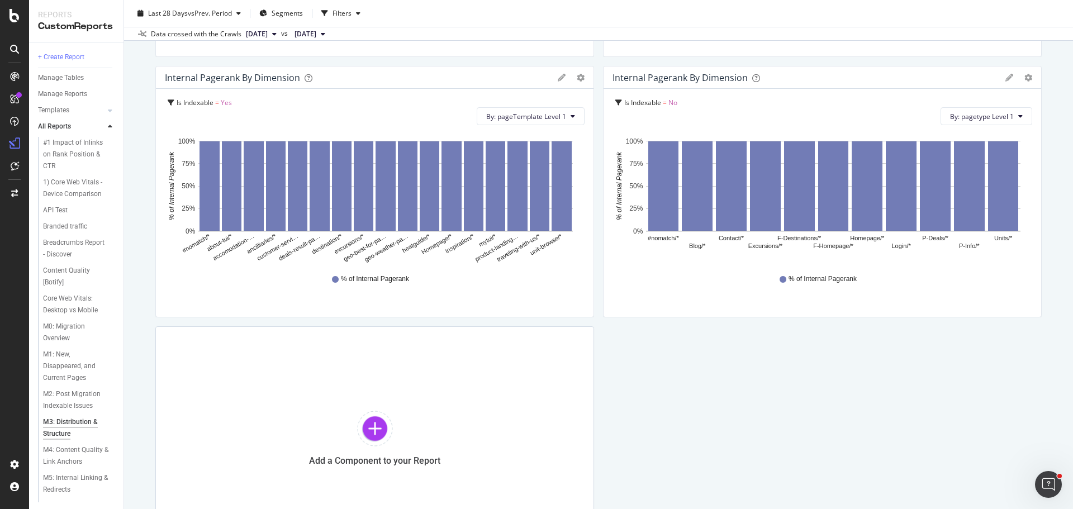
scroll to position [579, 0]
click at [62, 451] on div "M4: Content Quality & Link Anchors" at bounding box center [76, 455] width 66 height 23
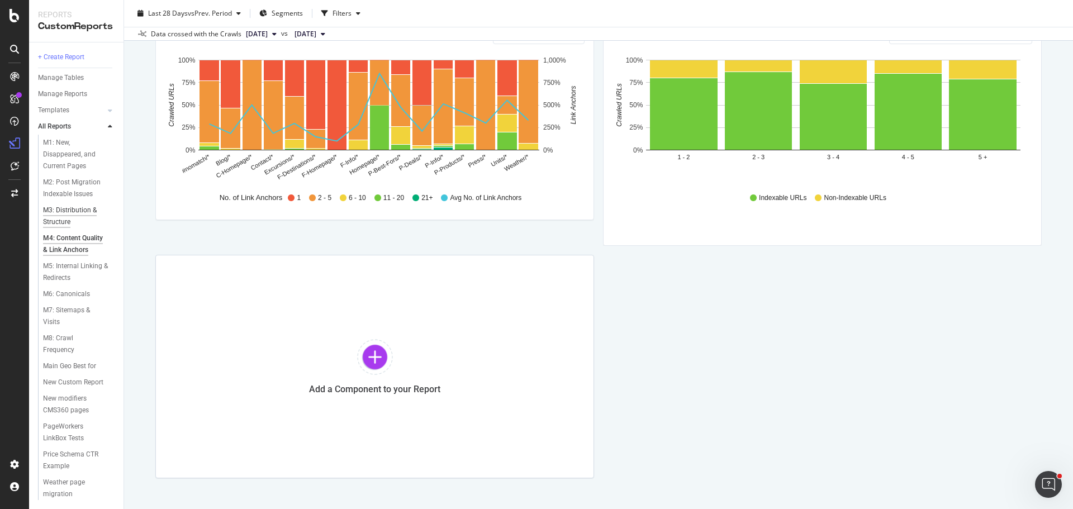
scroll to position [246, 0]
click at [56, 377] on div "New Custom Report" at bounding box center [73, 383] width 60 height 12
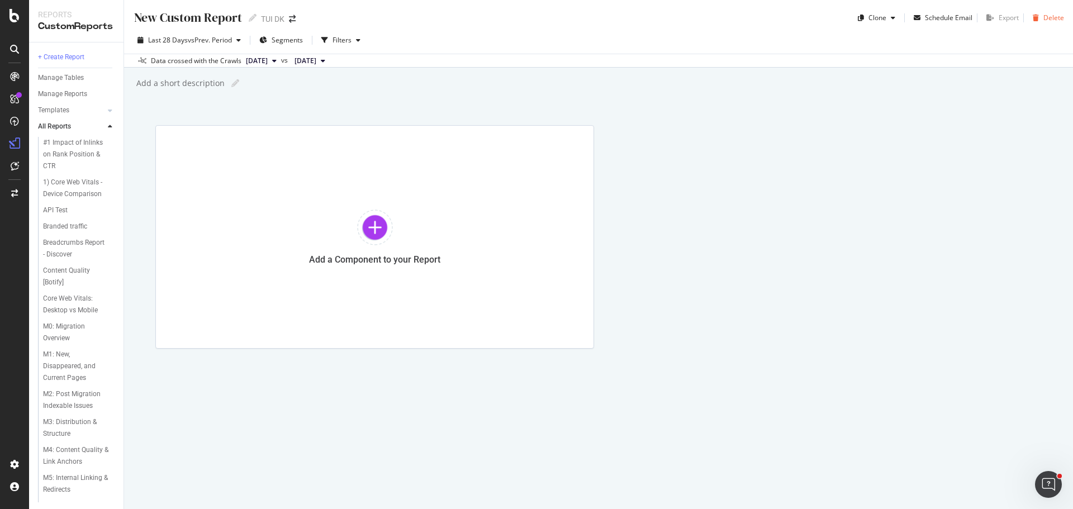
click at [1058, 16] on div "Delete" at bounding box center [1053, 17] width 21 height 9
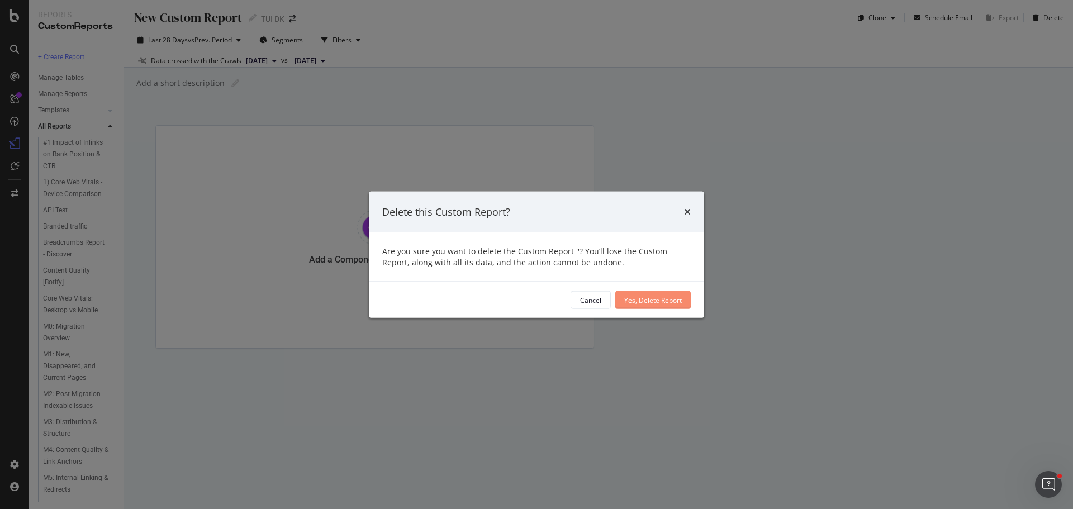
click at [654, 301] on div "Yes, Delete Report" at bounding box center [653, 299] width 58 height 9
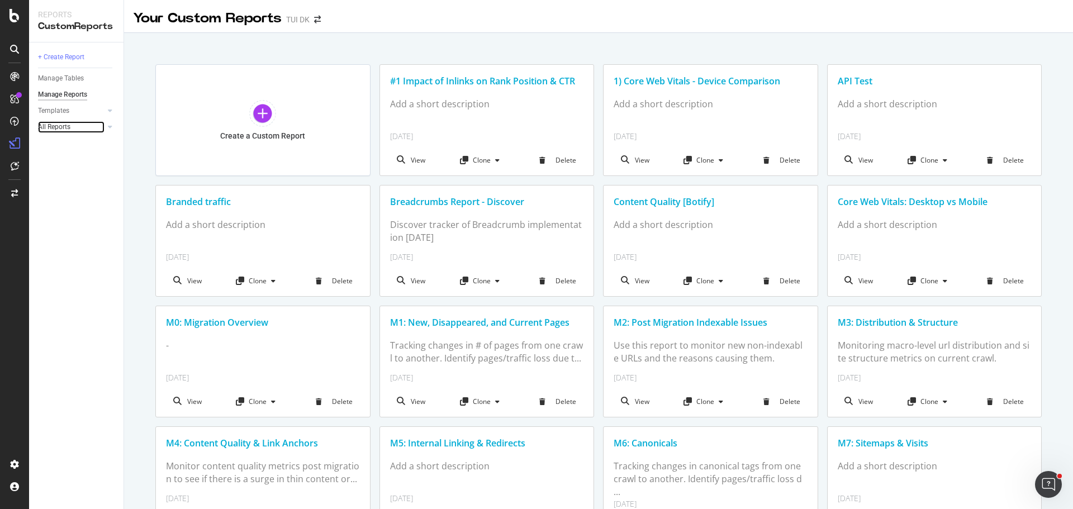
click at [103, 132] on link "All Reports" at bounding box center [71, 127] width 66 height 12
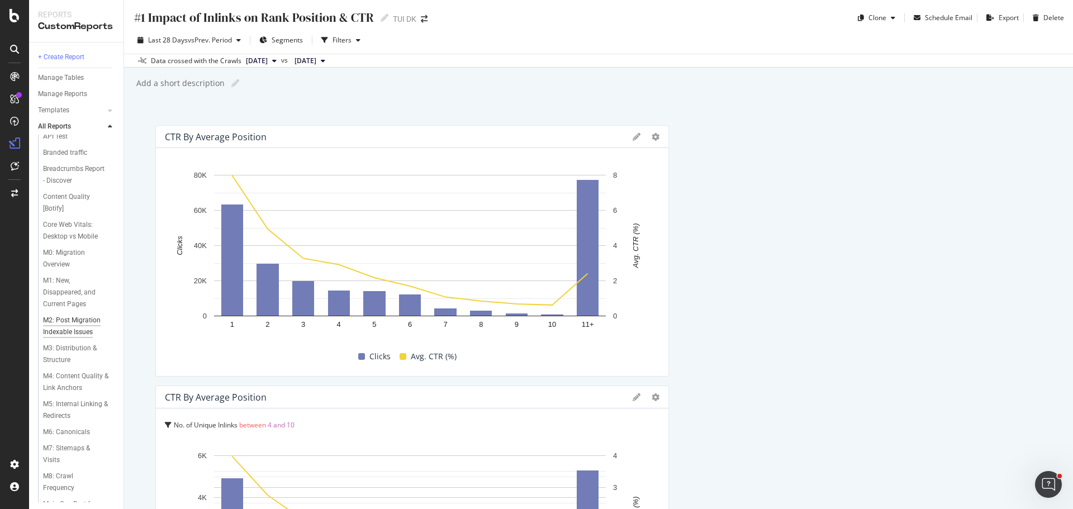
scroll to position [79, 0]
click at [66, 197] on div "Content Quality [Botify]" at bounding box center [74, 196] width 63 height 23
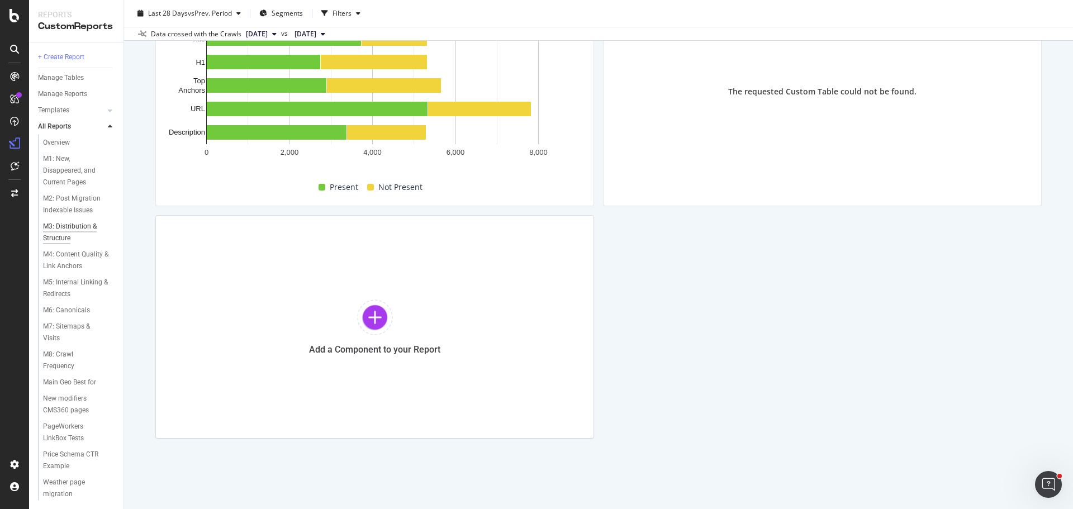
scroll to position [219, 0]
click at [75, 304] on div "M6: Canonicals" at bounding box center [66, 310] width 47 height 12
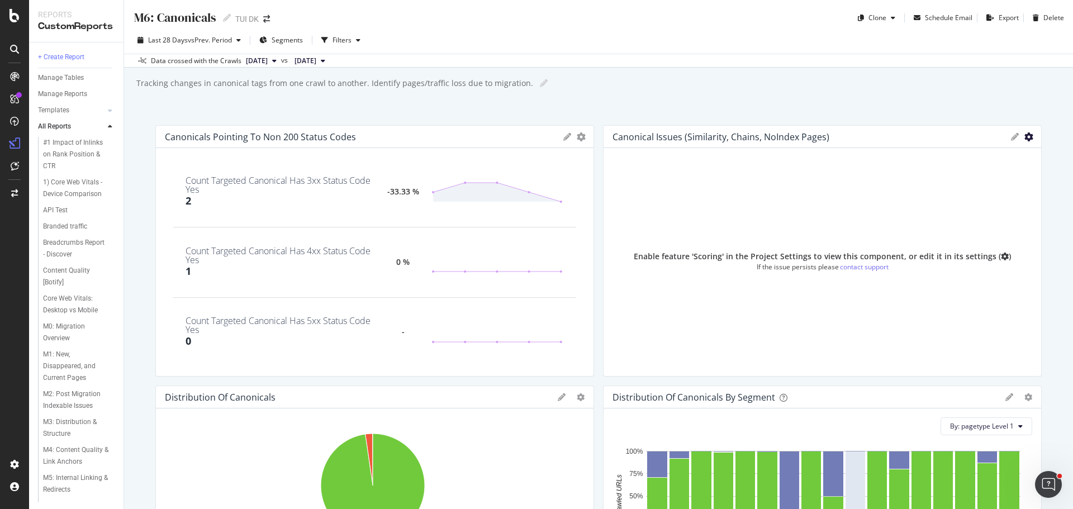
click at [585, 137] on icon "gear" at bounding box center [581, 136] width 9 height 9
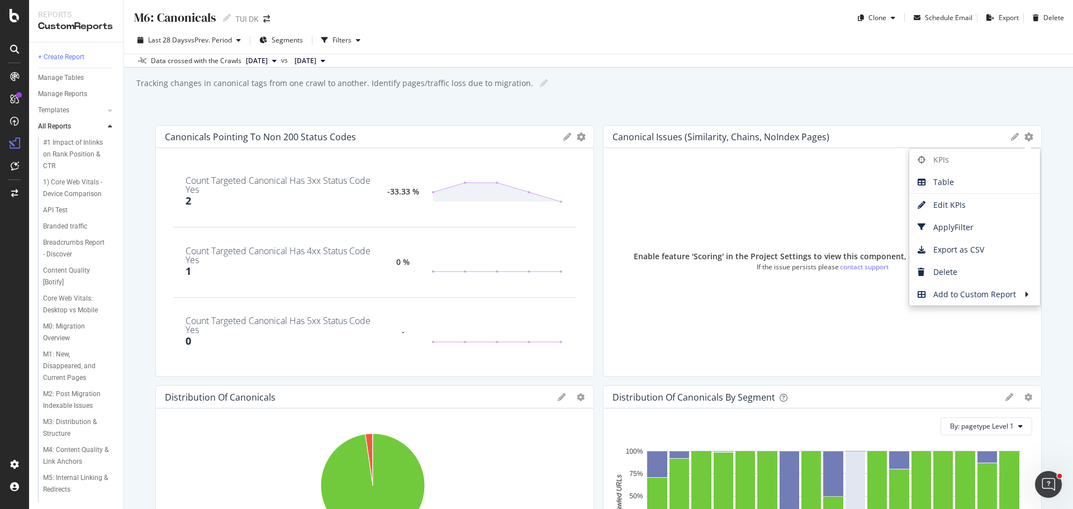
click at [971, 107] on div "M6: Canonicals M6: Canonicals TUI DK Clone Schedule Email Export Delete Last 28…" at bounding box center [598, 254] width 949 height 509
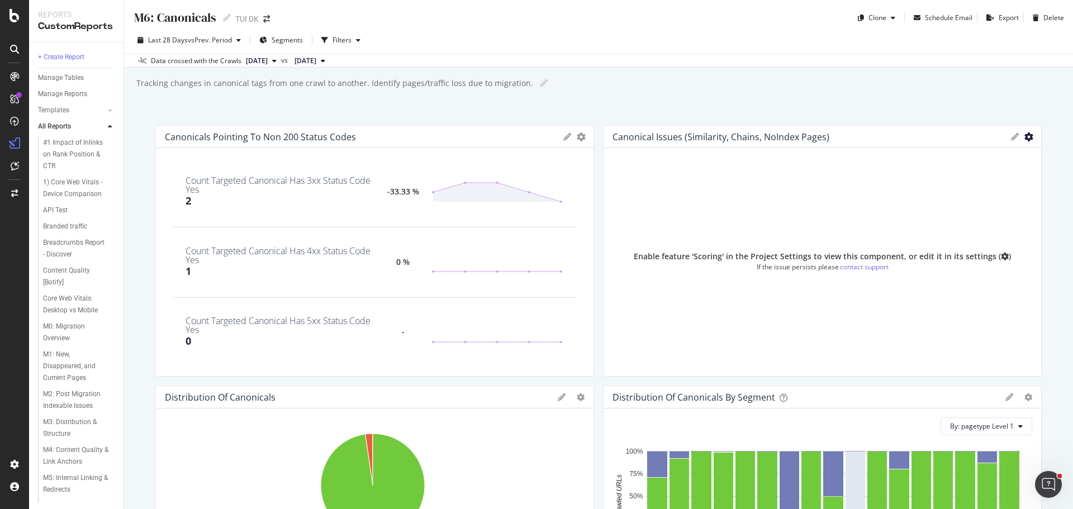
click at [585, 137] on icon "gear" at bounding box center [581, 136] width 9 height 9
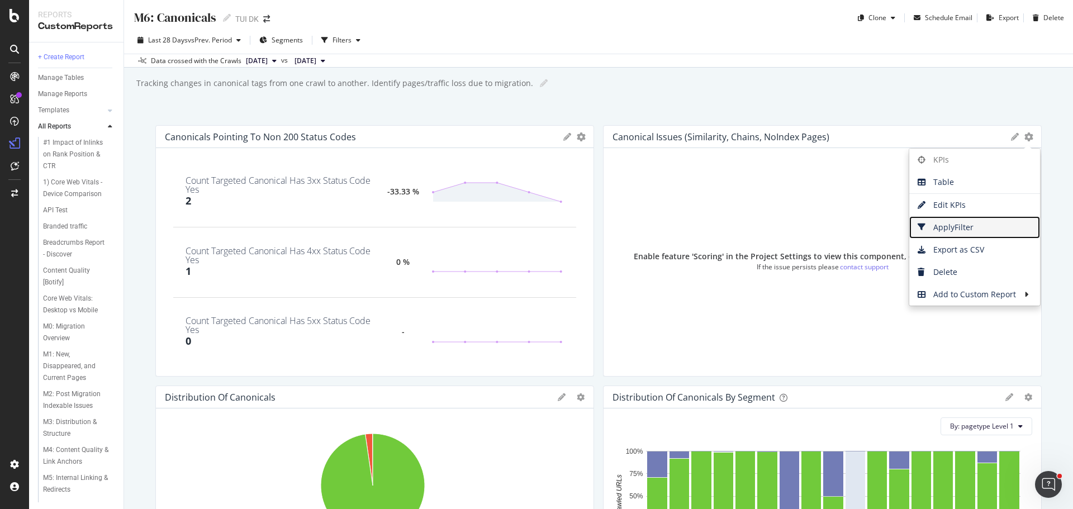
click at [971, 222] on span "Apply Filter" at bounding box center [974, 227] width 131 height 17
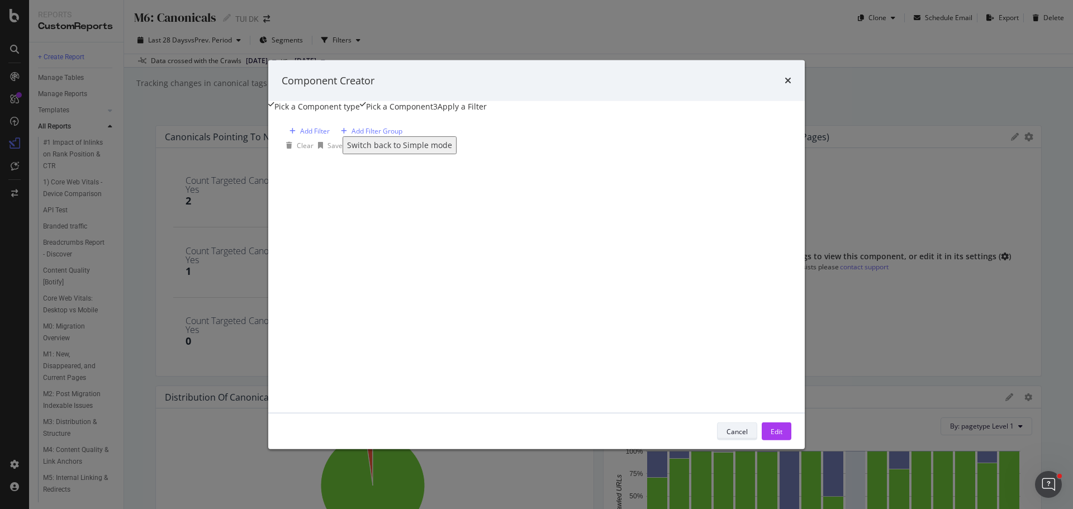
click at [747, 436] on div "Cancel" at bounding box center [736, 430] width 21 height 9
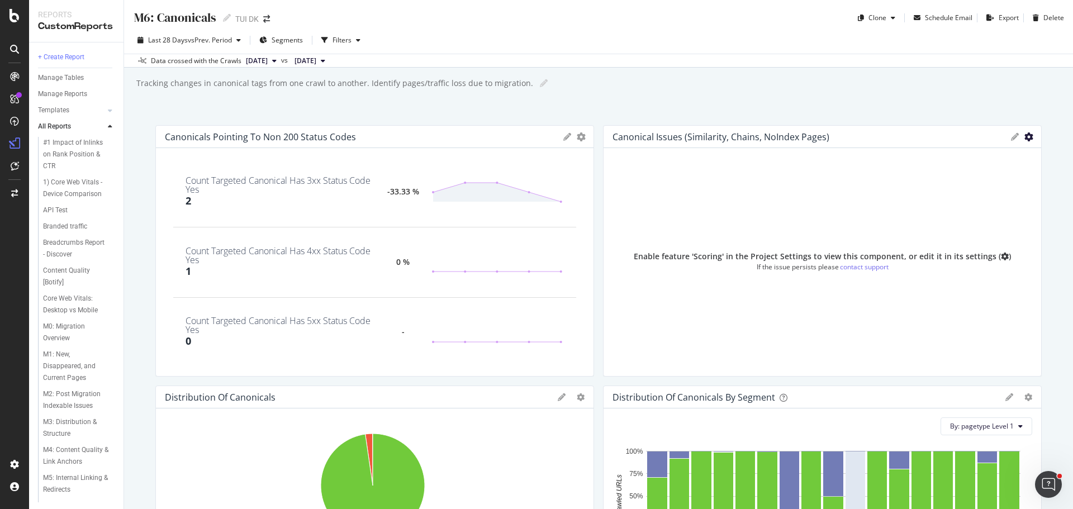
click at [585, 136] on icon "gear" at bounding box center [581, 136] width 9 height 9
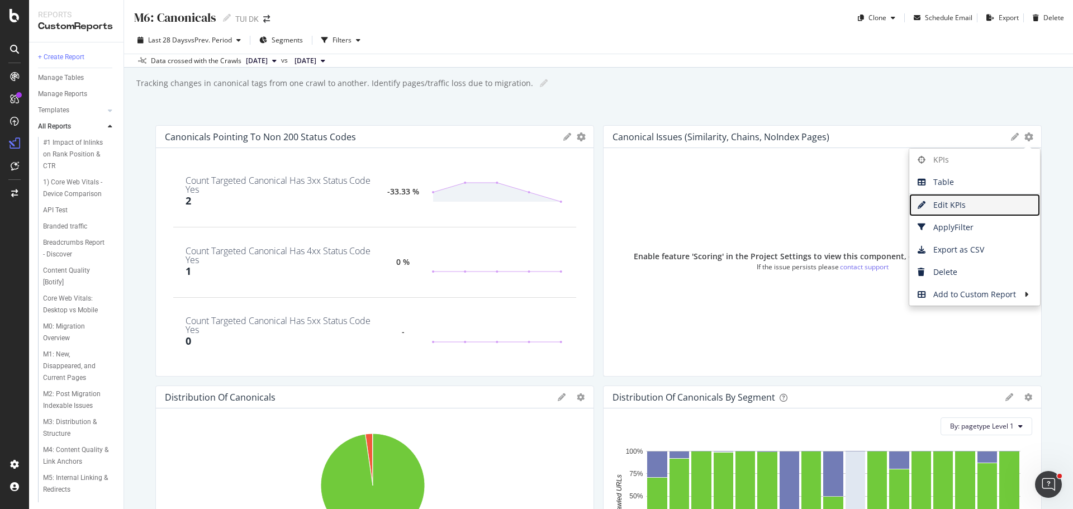
click at [939, 197] on span "Edit KPIs" at bounding box center [974, 205] width 131 height 17
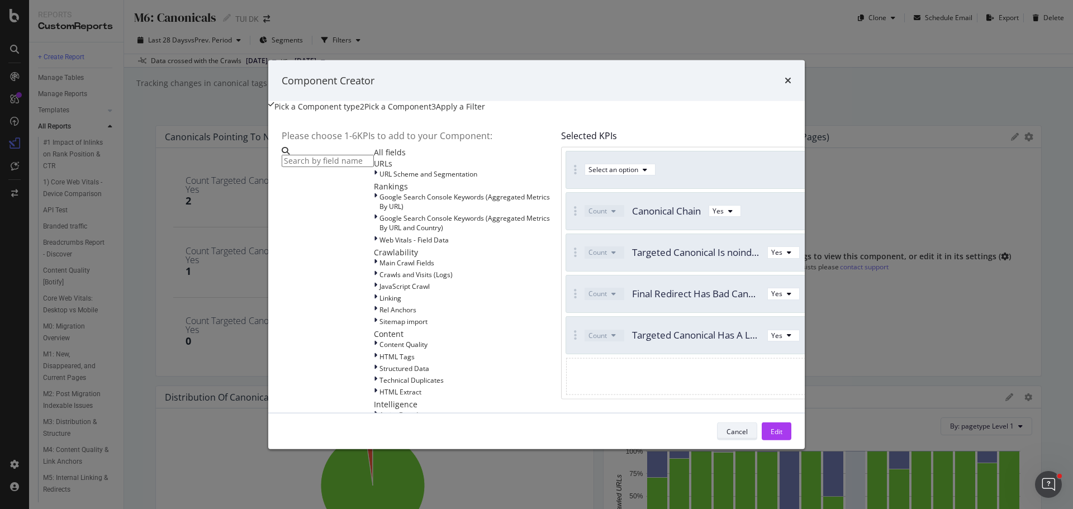
click at [747, 436] on div "Cancel" at bounding box center [736, 430] width 21 height 9
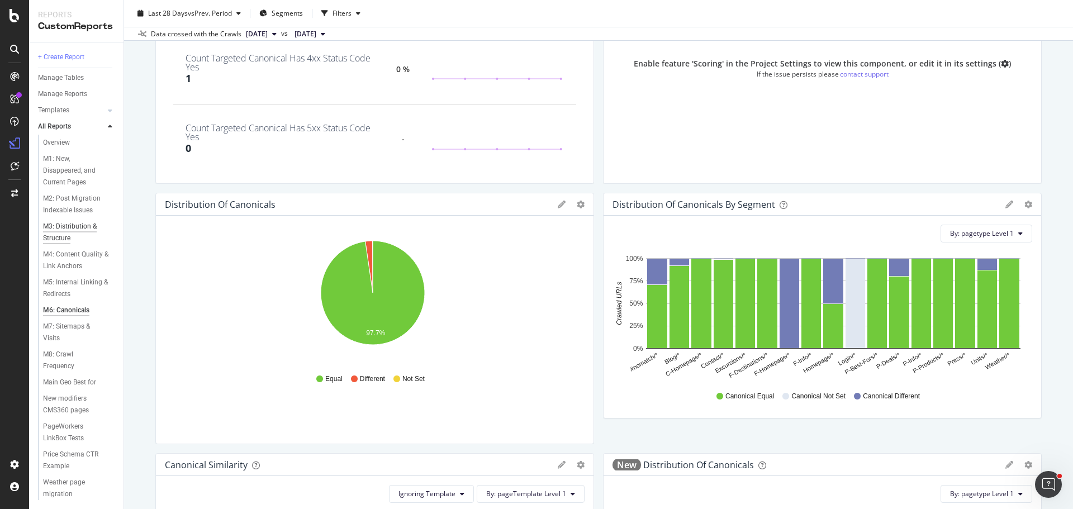
scroll to position [218, 0]
click at [56, 489] on div "Weather page migration" at bounding box center [74, 488] width 63 height 23
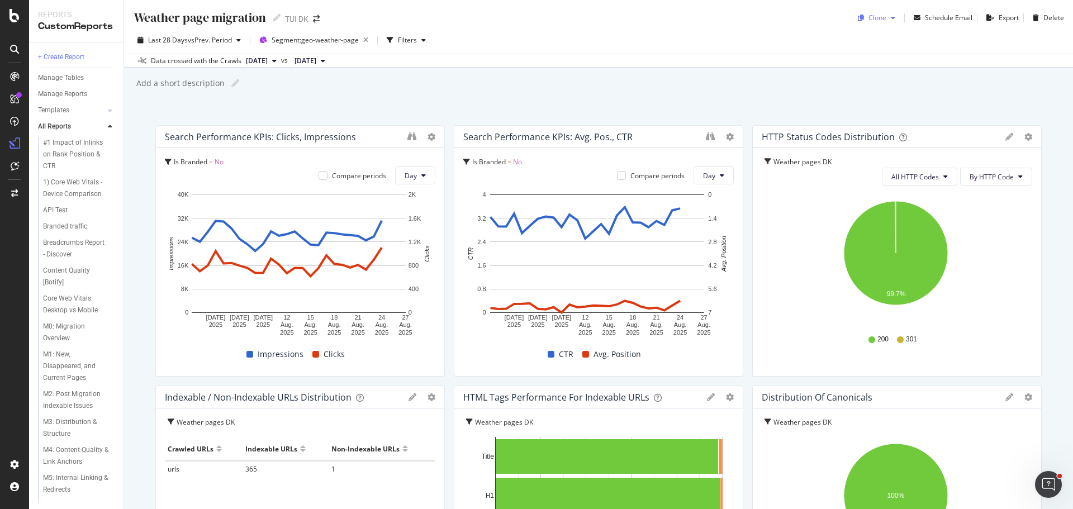
click at [886, 18] on div "button" at bounding box center [892, 18] width 13 height 7
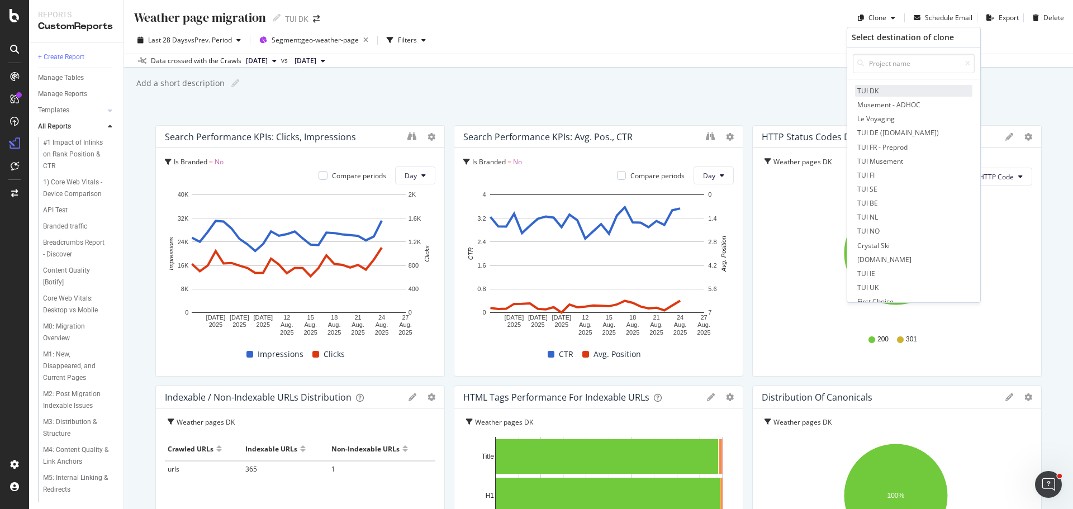
click at [870, 86] on span "TUI DK" at bounding box center [913, 91] width 117 height 12
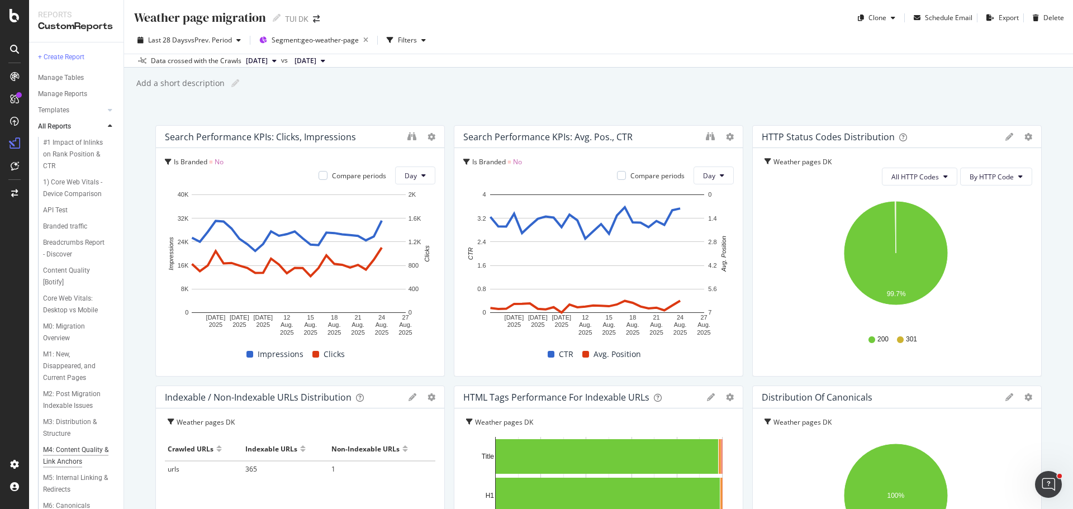
scroll to position [247, 0]
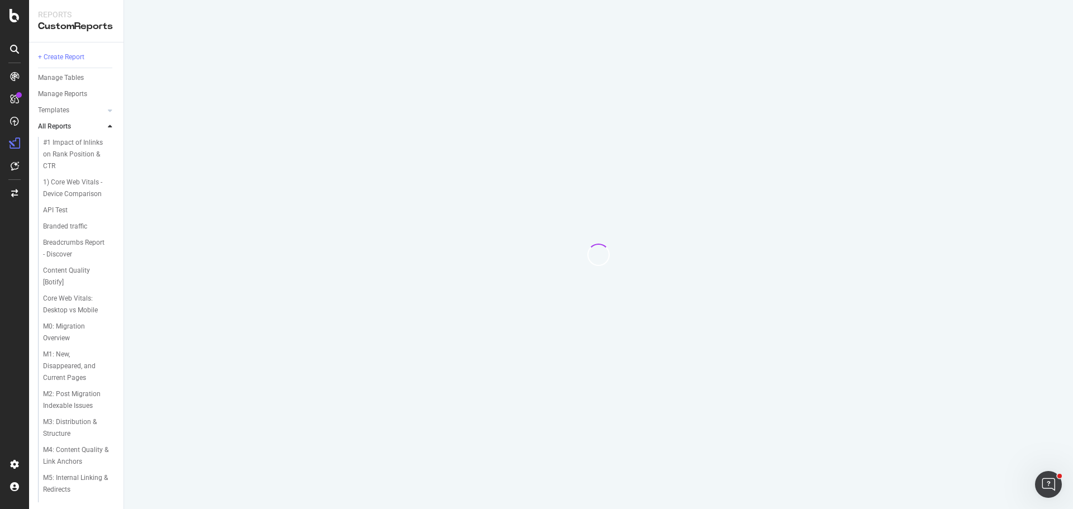
scroll to position [247, 0]
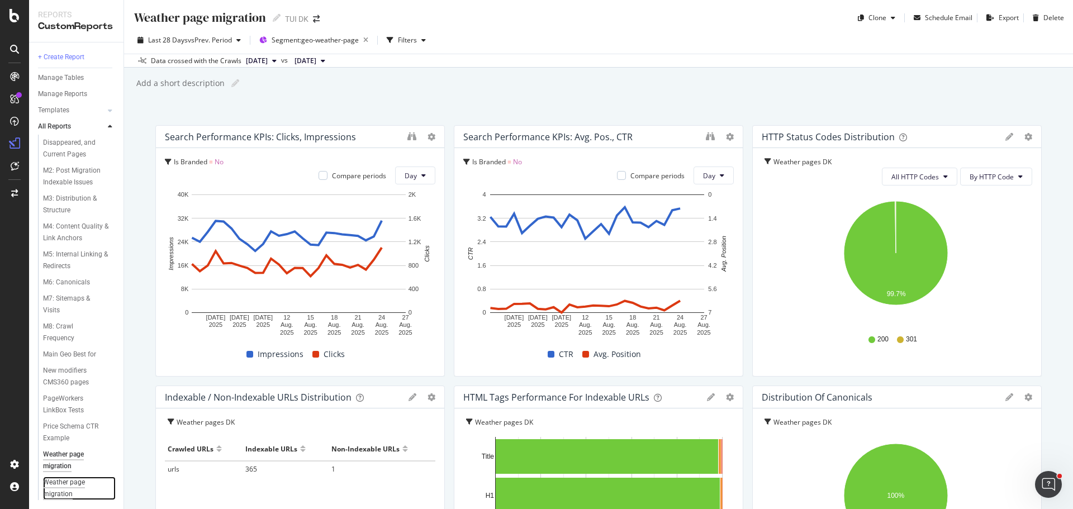
click at [55, 482] on div "Weather page migration" at bounding box center [74, 488] width 63 height 23
click at [277, 17] on icon at bounding box center [277, 18] width 8 height 8
drag, startPoint x: 184, startPoint y: 17, endPoint x: 46, endPoint y: 22, distance: 137.5
click at [46, 22] on div "Reports CustomReports + Create Report Manage Tables Manage Reports Templates AI…" at bounding box center [551, 254] width 1044 height 509
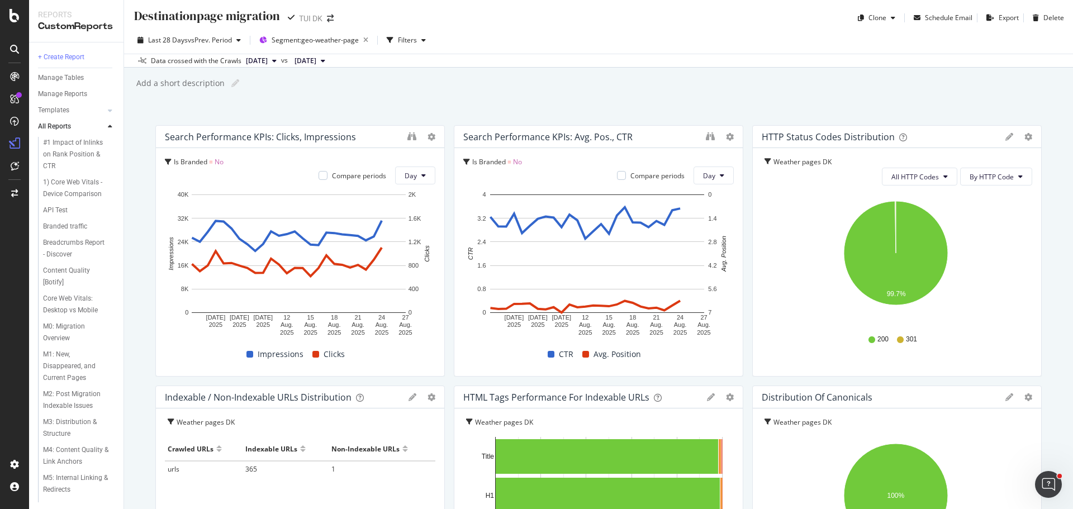
type input "Destination page migration"
click at [498, 26] on div "Destination page migration Destination page migration TUI DK Clone Schedule Ema…" at bounding box center [598, 13] width 949 height 27
click at [340, 39] on span "Segment: geo-weather-page" at bounding box center [315, 39] width 87 height 9
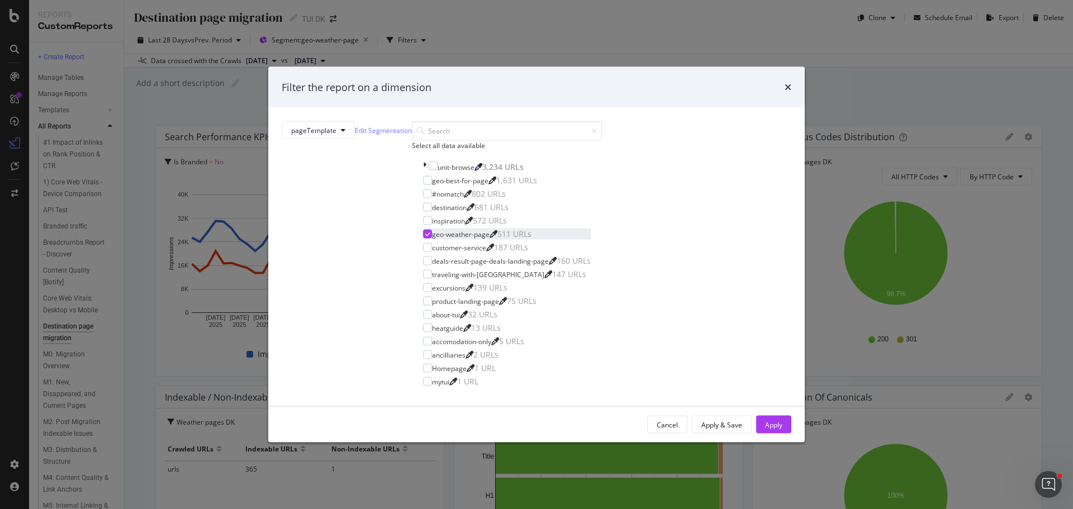
click at [432, 239] on div "modal" at bounding box center [427, 234] width 9 height 9
click at [432, 212] on div "modal" at bounding box center [427, 207] width 9 height 9
click at [765, 422] on div "Apply" at bounding box center [773, 424] width 17 height 9
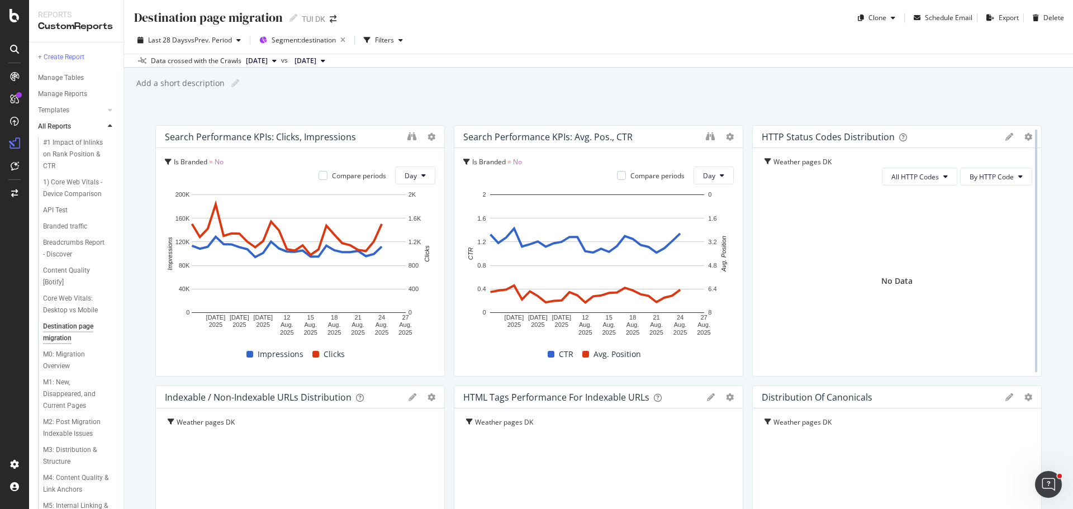
click at [1030, 140] on div at bounding box center [1035, 250] width 11 height 251
click at [1024, 139] on icon "gear" at bounding box center [1028, 137] width 8 height 8
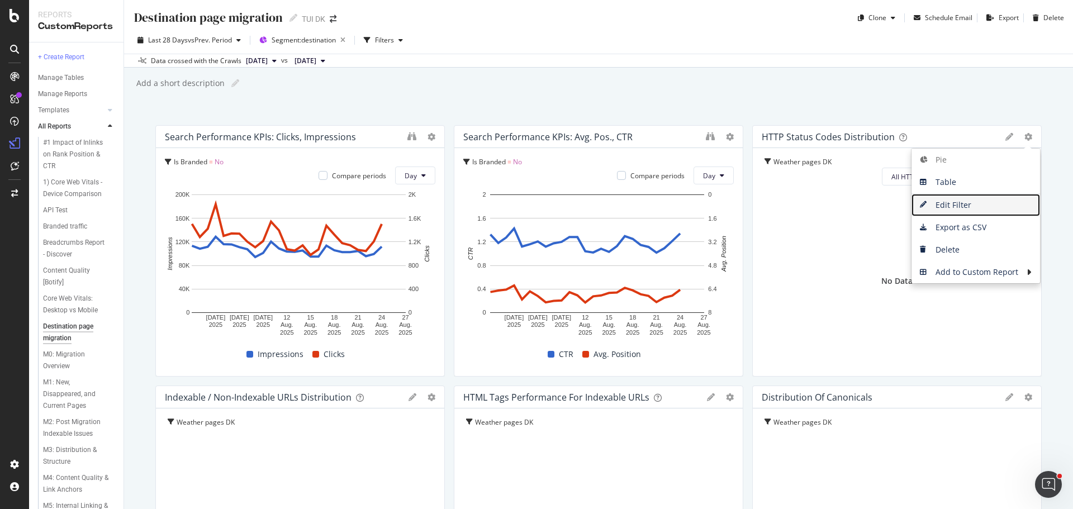
click at [960, 201] on span "Edit Filter" at bounding box center [975, 205] width 128 height 17
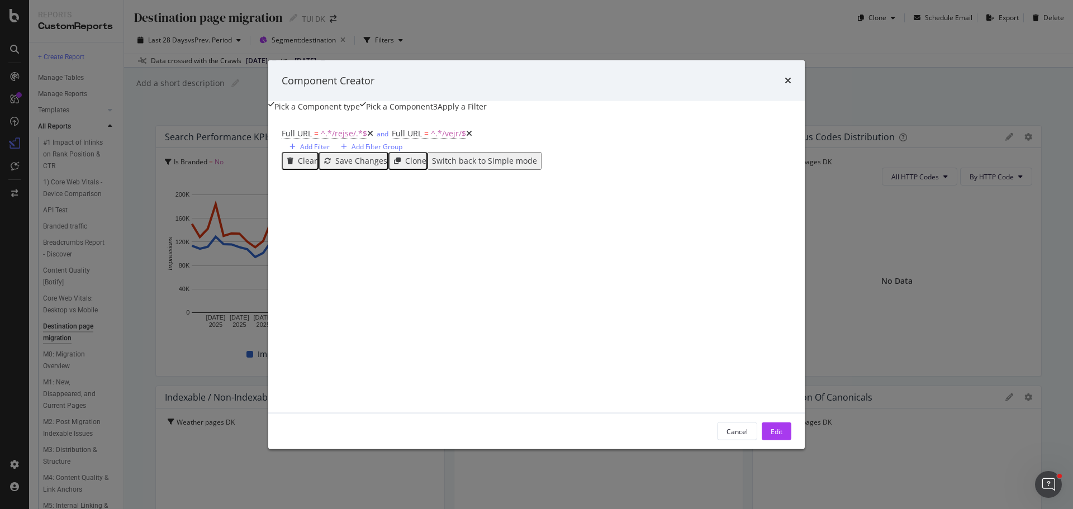
click at [298, 165] on div "Clear" at bounding box center [308, 160] width 20 height 9
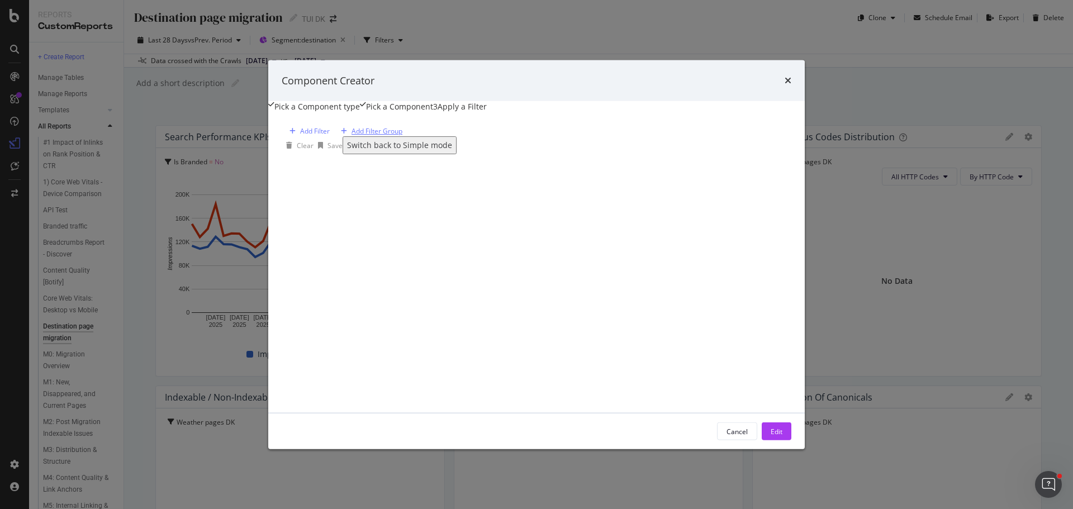
click at [365, 136] on div "Add Filter Group" at bounding box center [376, 130] width 51 height 9
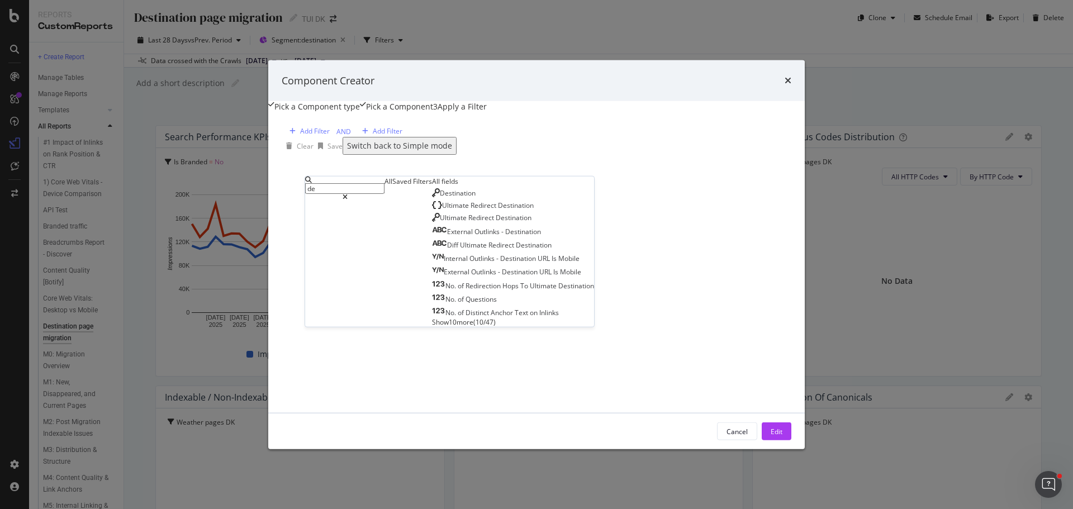
type input "d"
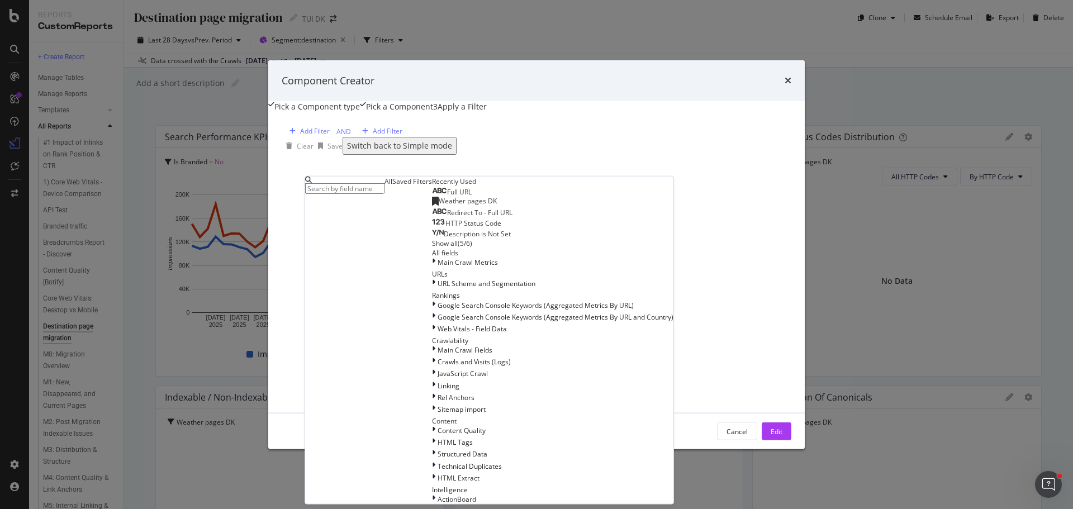
click at [447, 196] on span "Full URL" at bounding box center [459, 191] width 25 height 9
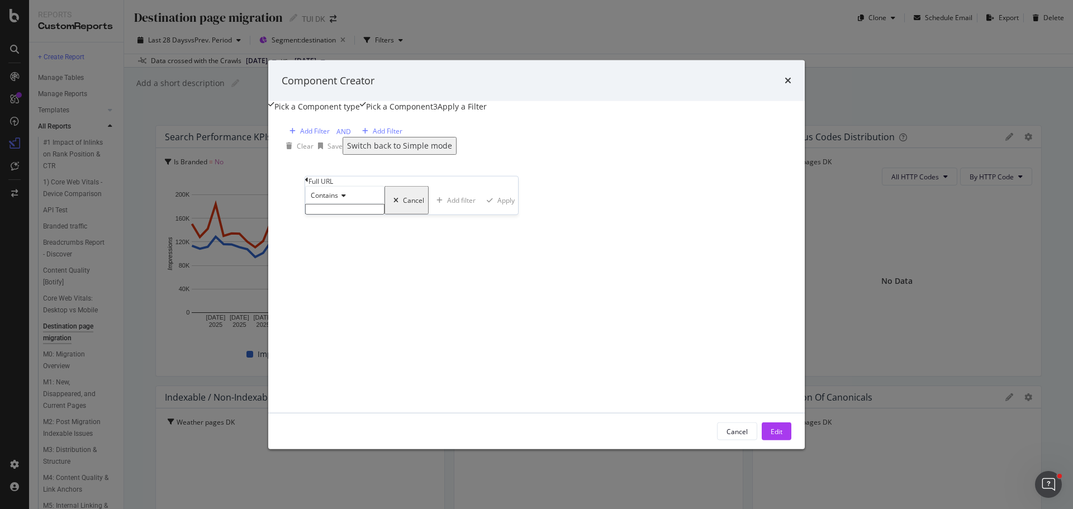
click at [403, 204] on div "Cancel" at bounding box center [413, 200] width 21 height 8
click at [747, 436] on div "Cancel" at bounding box center [736, 430] width 21 height 9
click at [146, 160] on div "Destination page migration Destination page migration TUI DK Clone Schedule Ema…" at bounding box center [598, 254] width 949 height 509
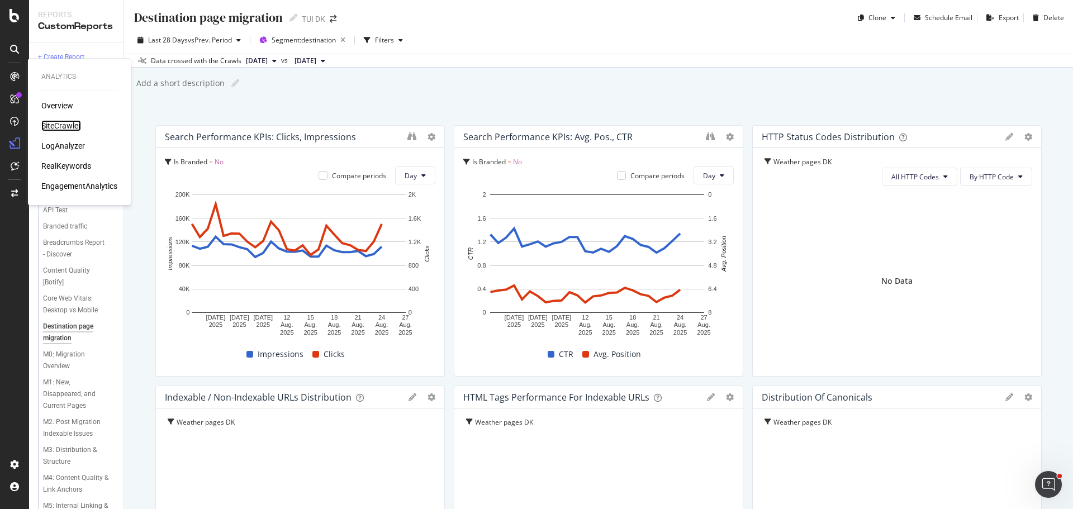
click at [60, 123] on div "SiteCrawler" at bounding box center [61, 125] width 40 height 11
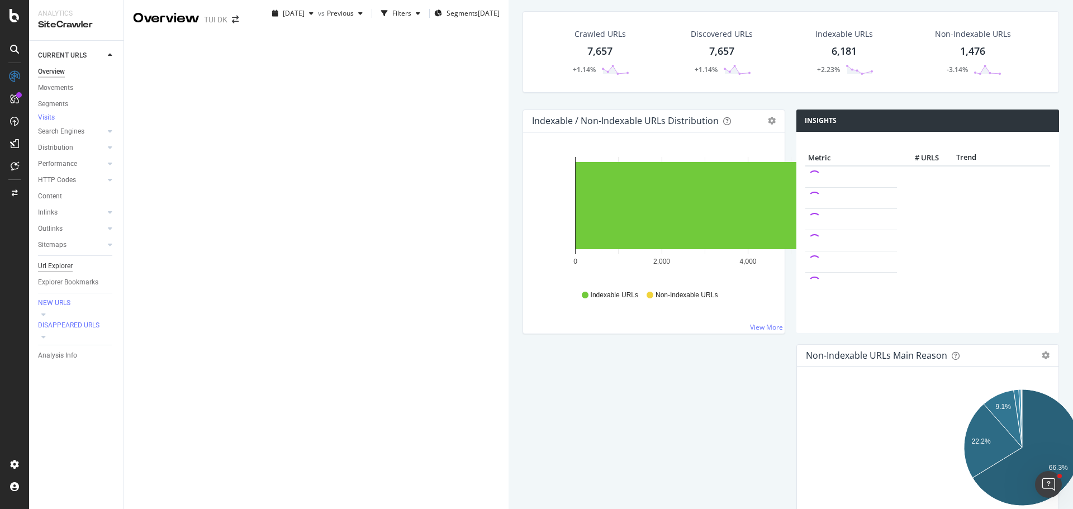
click at [58, 269] on div "Url Explorer" at bounding box center [55, 266] width 35 height 12
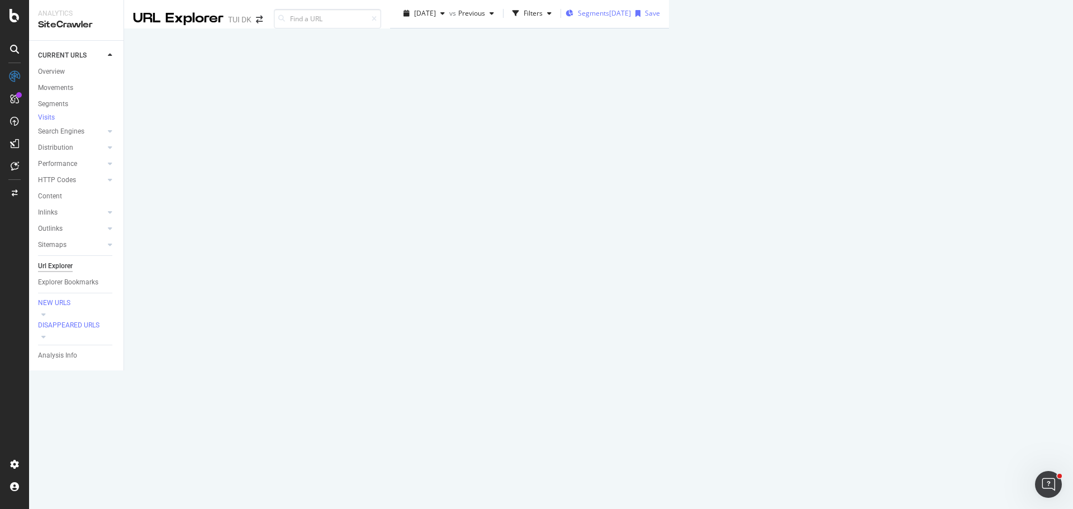
click at [609, 18] on div "2025-07-31" at bounding box center [620, 12] width 22 height 9
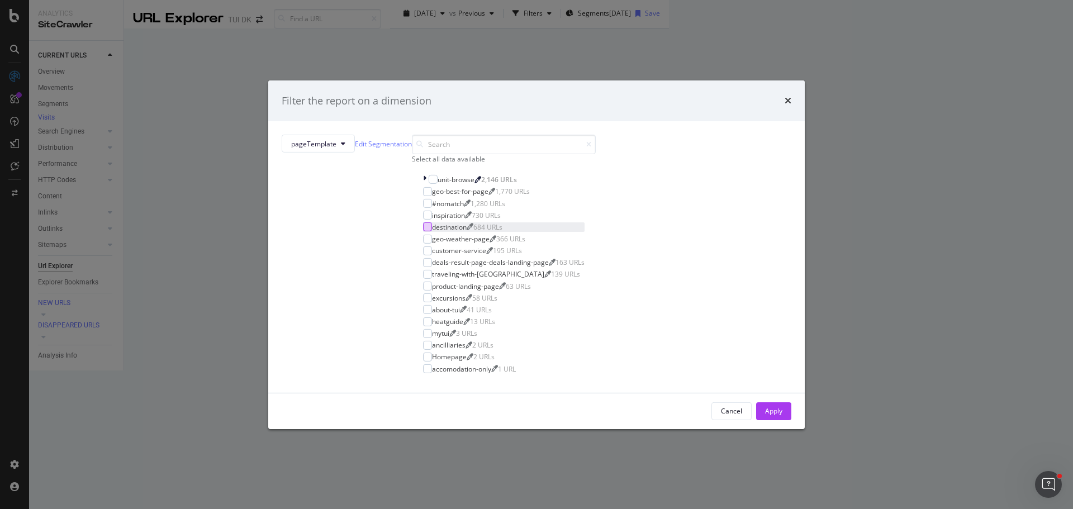
click at [432, 231] on div "modal" at bounding box center [427, 226] width 9 height 9
click at [765, 416] on div "Apply" at bounding box center [773, 410] width 17 height 9
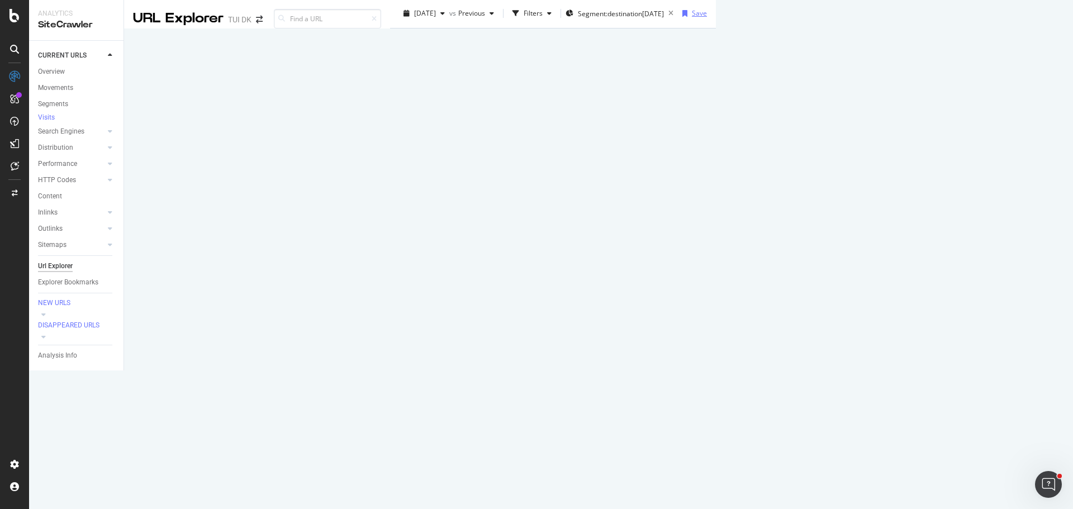
click at [707, 18] on div "Save" at bounding box center [699, 12] width 15 height 9
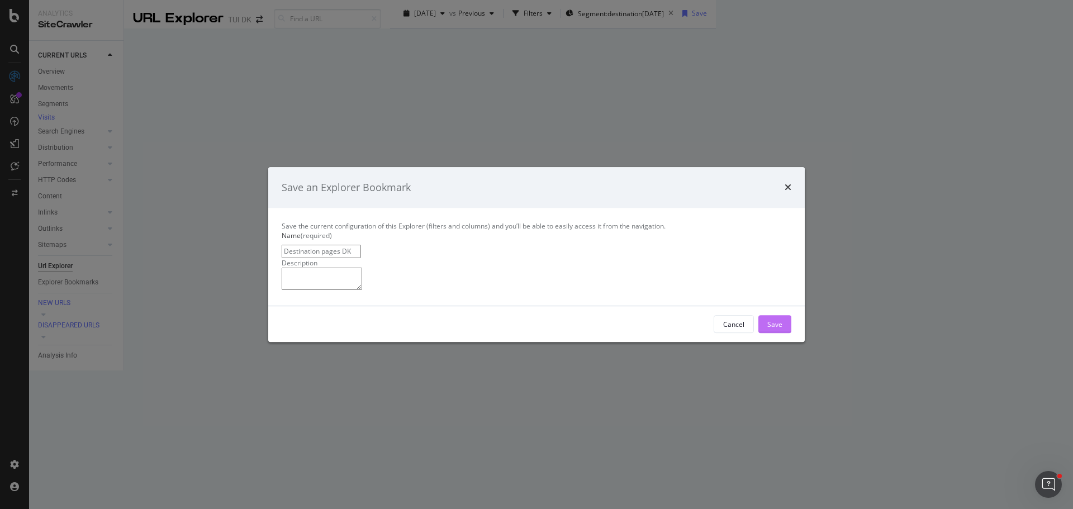
type input "Destination pages DK"
click at [767, 329] on div "Save" at bounding box center [774, 324] width 15 height 9
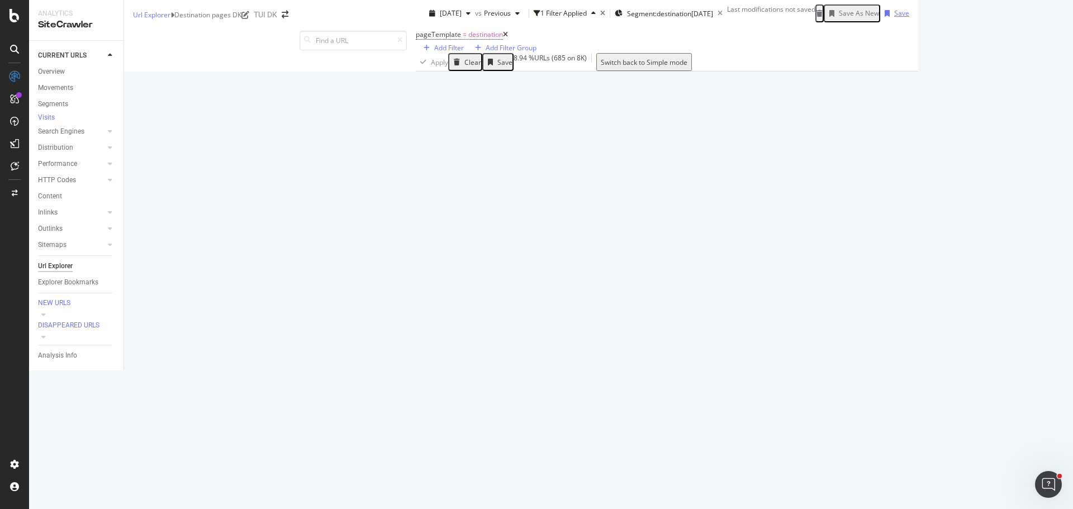
click at [909, 18] on div "Save" at bounding box center [901, 12] width 15 height 9
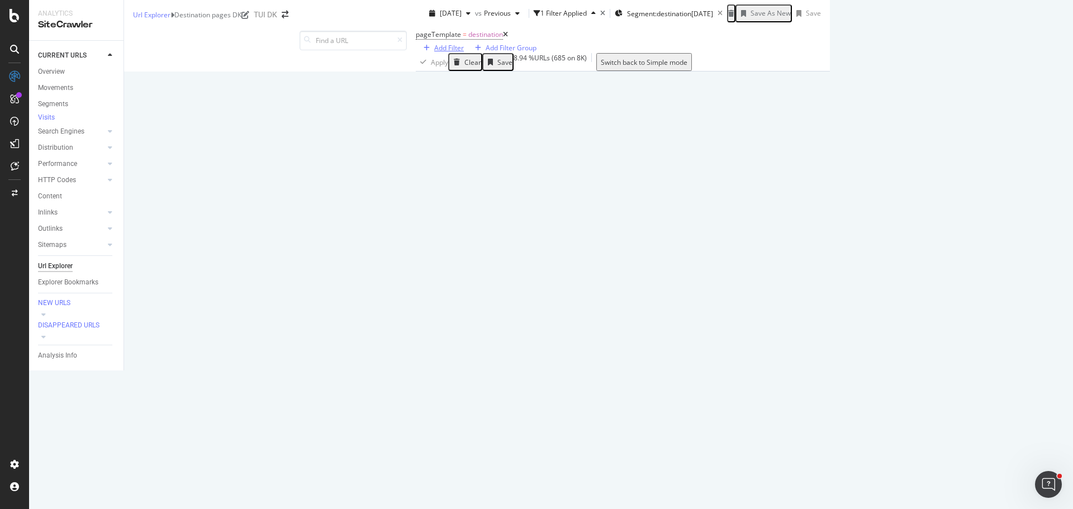
click at [434, 53] on div "Add Filter" at bounding box center [449, 47] width 30 height 9
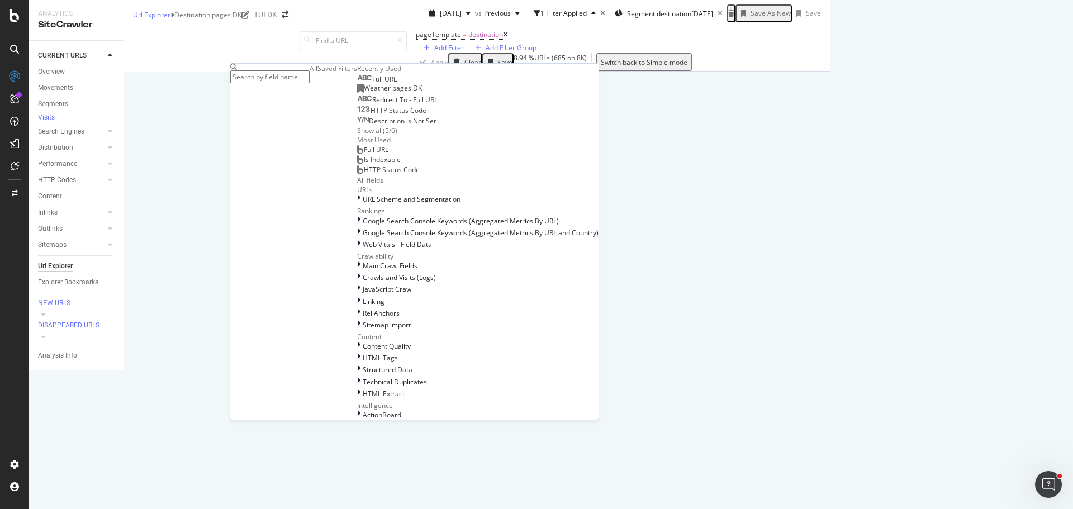
click at [372, 84] on span "Full URL" at bounding box center [384, 78] width 25 height 9
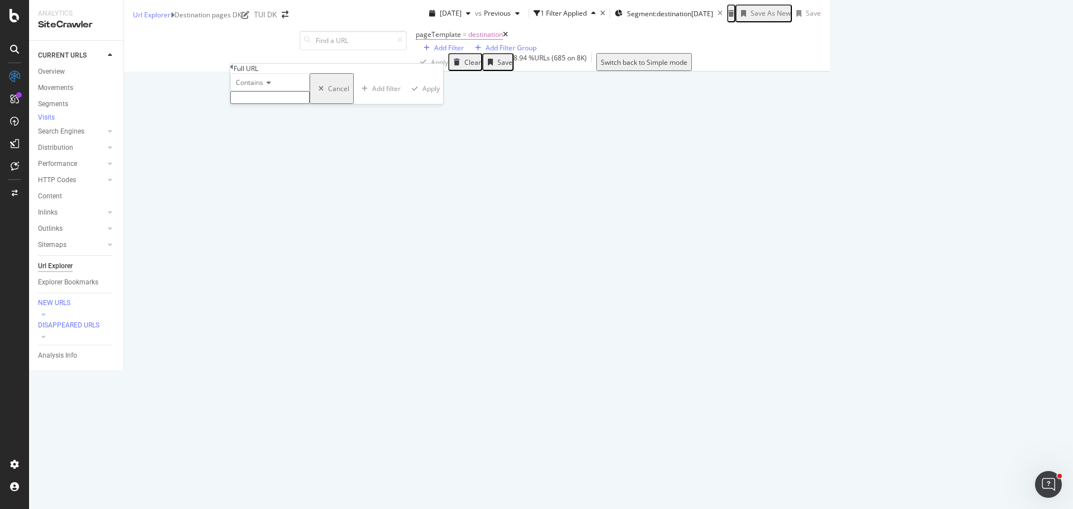
click at [275, 104] on input "text" at bounding box center [269, 97] width 79 height 13
type input "/rejse/"
click at [425, 97] on div "Apply" at bounding box center [433, 91] width 17 height 9
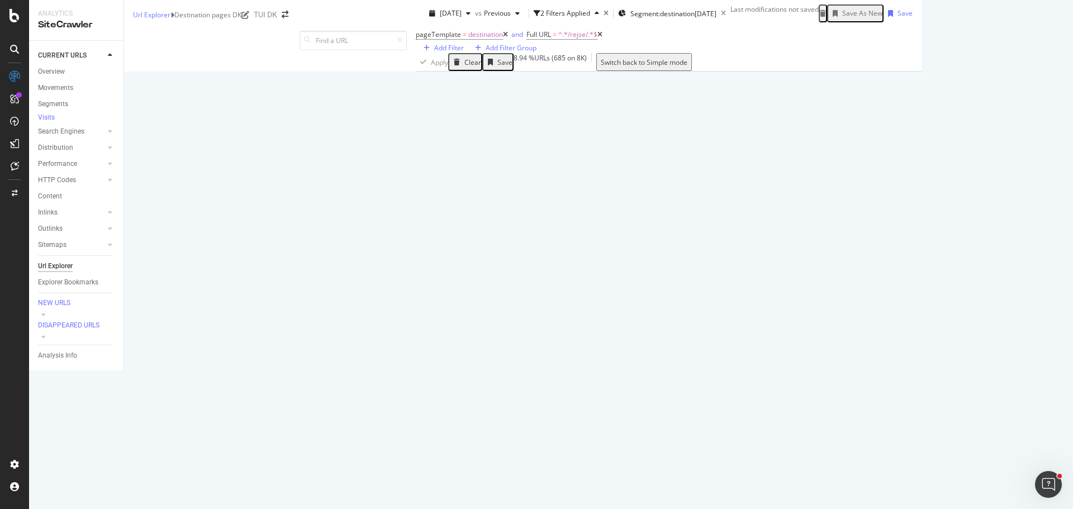
click at [497, 67] on div "Save" at bounding box center [504, 62] width 15 height 9
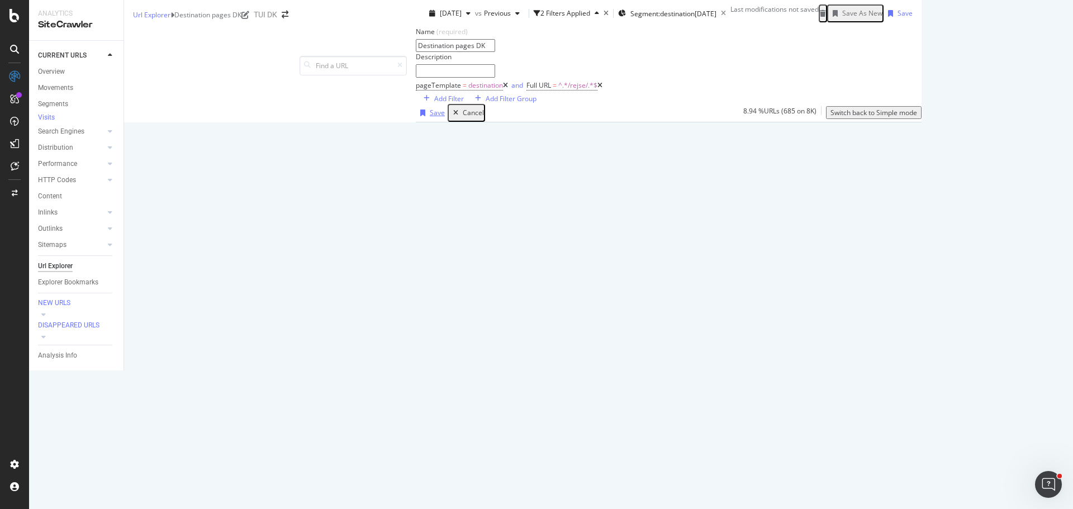
type input "Destination pages DK"
click at [420, 116] on icon "button" at bounding box center [422, 112] width 5 height 7
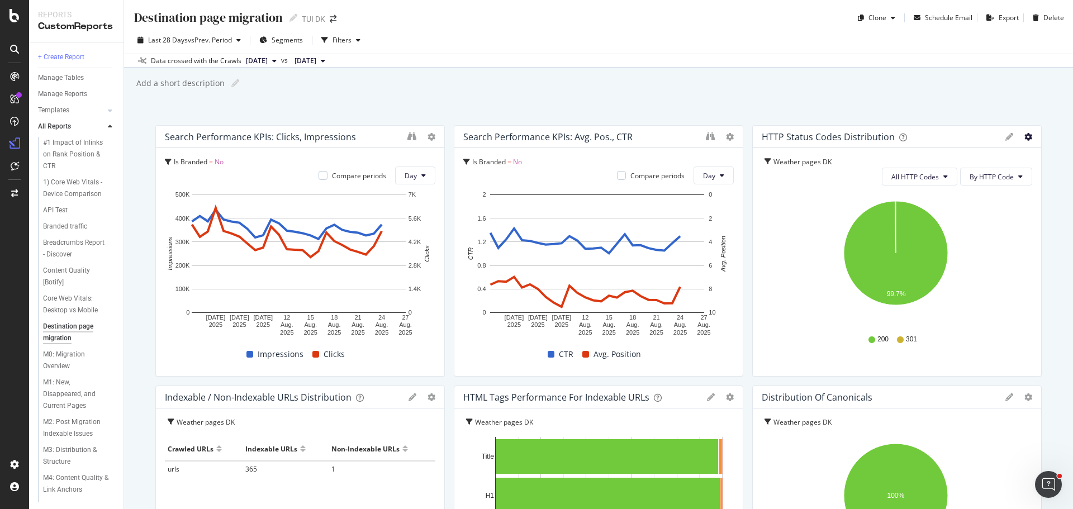
click at [1024, 139] on icon "gear" at bounding box center [1028, 137] width 8 height 8
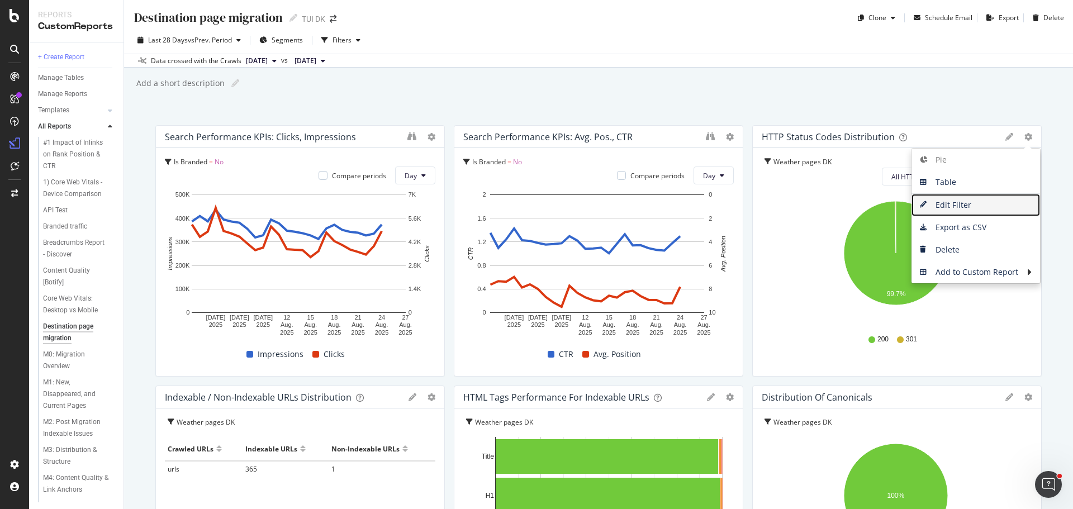
click at [961, 199] on span "Edit Filter" at bounding box center [975, 205] width 128 height 17
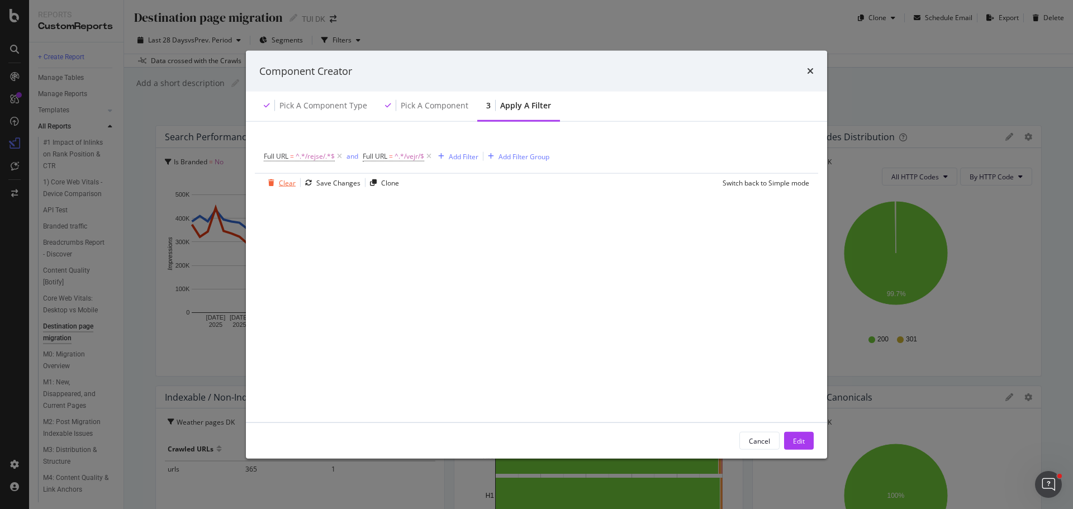
click at [281, 183] on div "Clear" at bounding box center [287, 182] width 17 height 9
click at [285, 157] on div "Add Filter" at bounding box center [294, 155] width 30 height 9
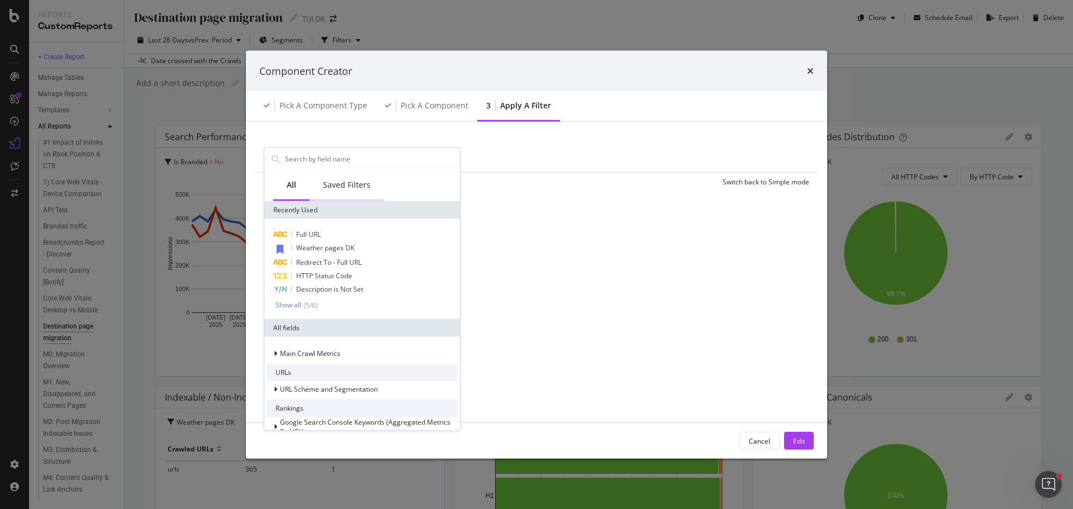
click at [355, 182] on div "Saved Filters" at bounding box center [346, 184] width 47 height 11
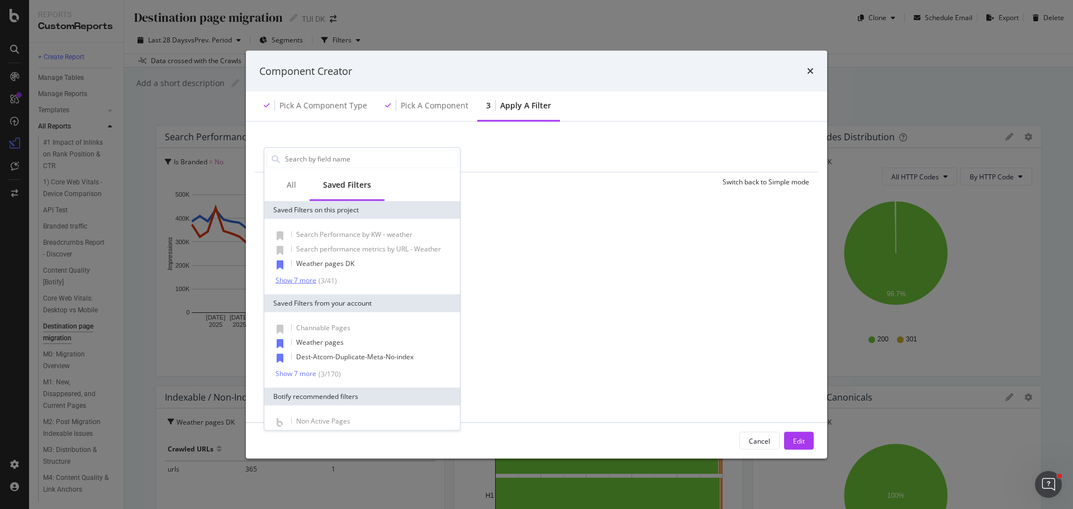
click at [307, 278] on div "Show 7 more" at bounding box center [295, 281] width 41 height 8
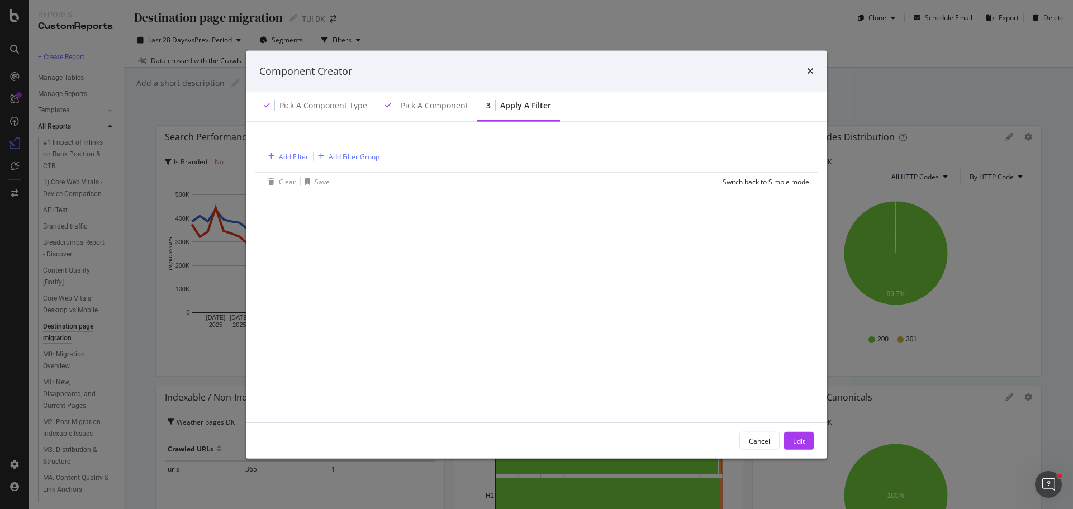
click at [564, 155] on div "Add Filter Add Filter Group" at bounding box center [536, 156] width 545 height 32
click at [345, 160] on div "Add Filter Group" at bounding box center [353, 155] width 51 height 9
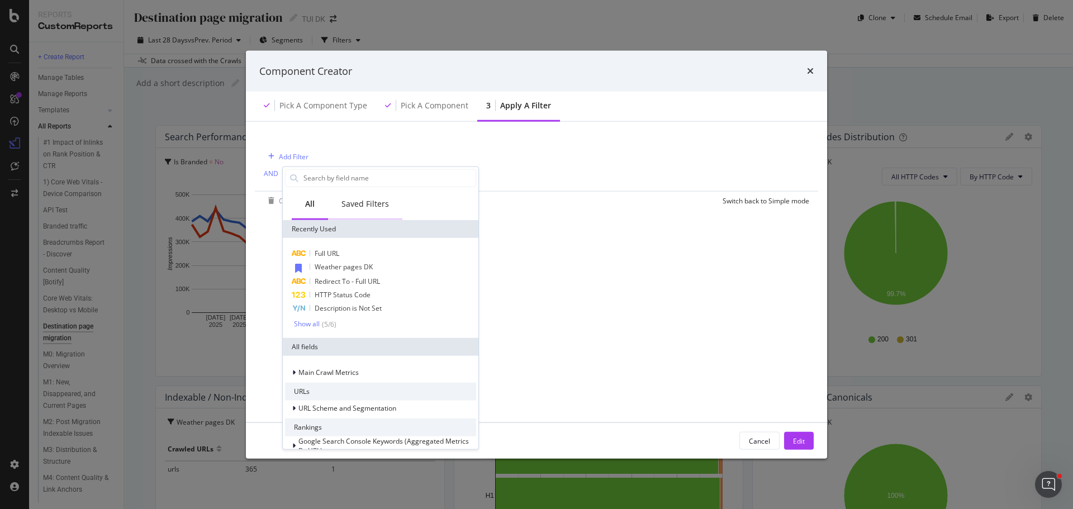
click at [366, 197] on div "Saved Filters" at bounding box center [365, 204] width 74 height 31
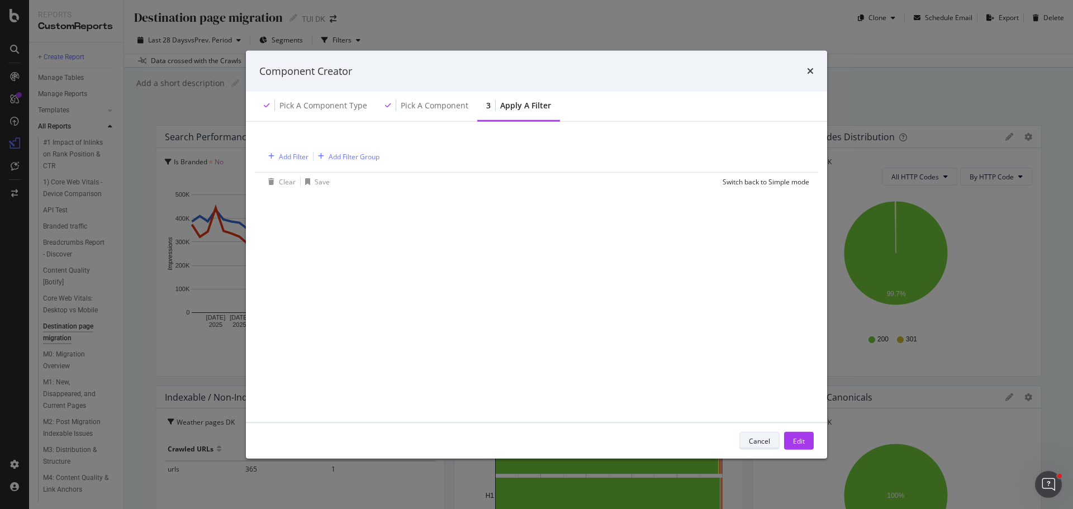
click at [763, 438] on div "Cancel" at bounding box center [759, 440] width 21 height 9
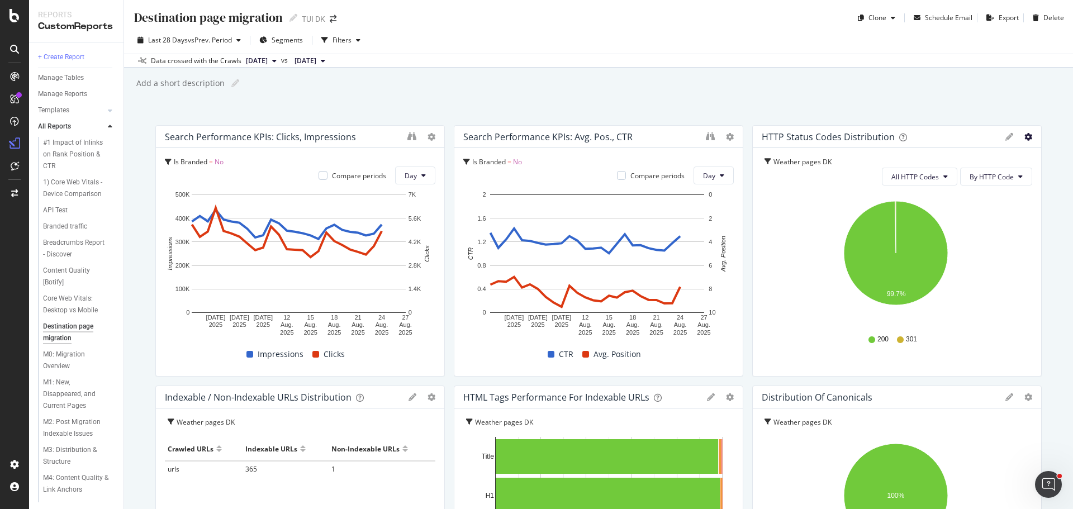
click at [1024, 140] on icon "gear" at bounding box center [1028, 137] width 8 height 8
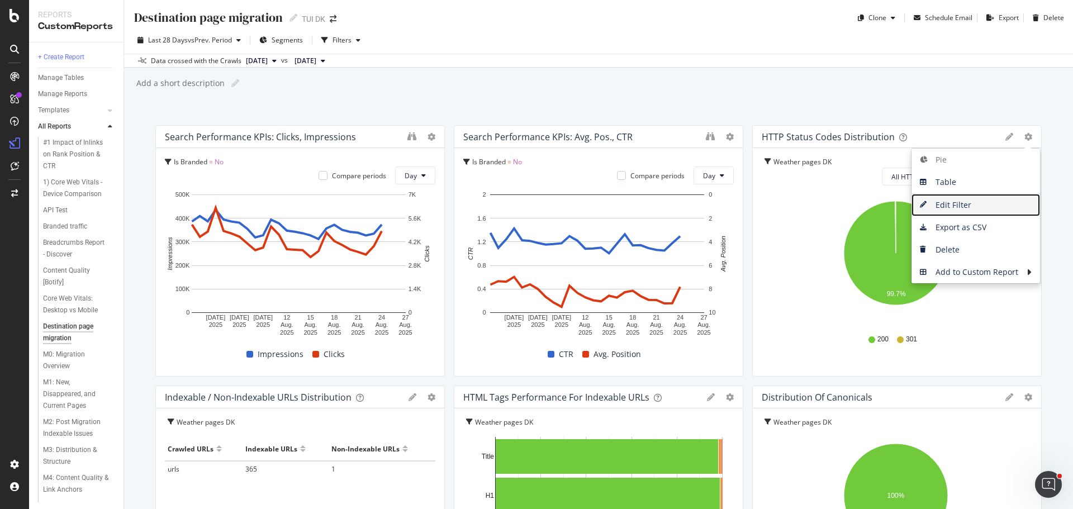
click at [964, 207] on span "Edit Filter" at bounding box center [975, 205] width 128 height 17
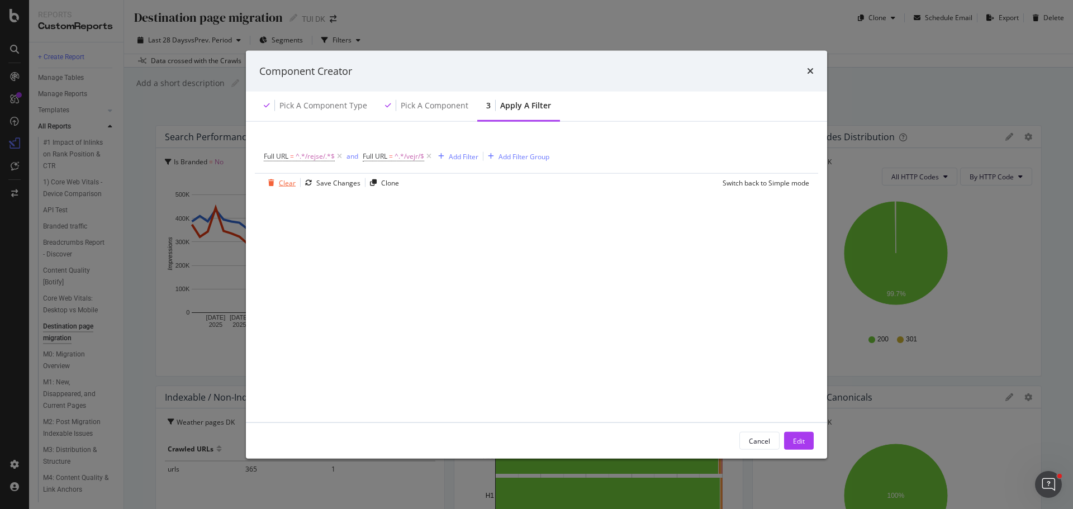
click at [281, 185] on div "Clear" at bounding box center [287, 182] width 17 height 9
click at [292, 154] on div "Add Filter" at bounding box center [294, 155] width 30 height 9
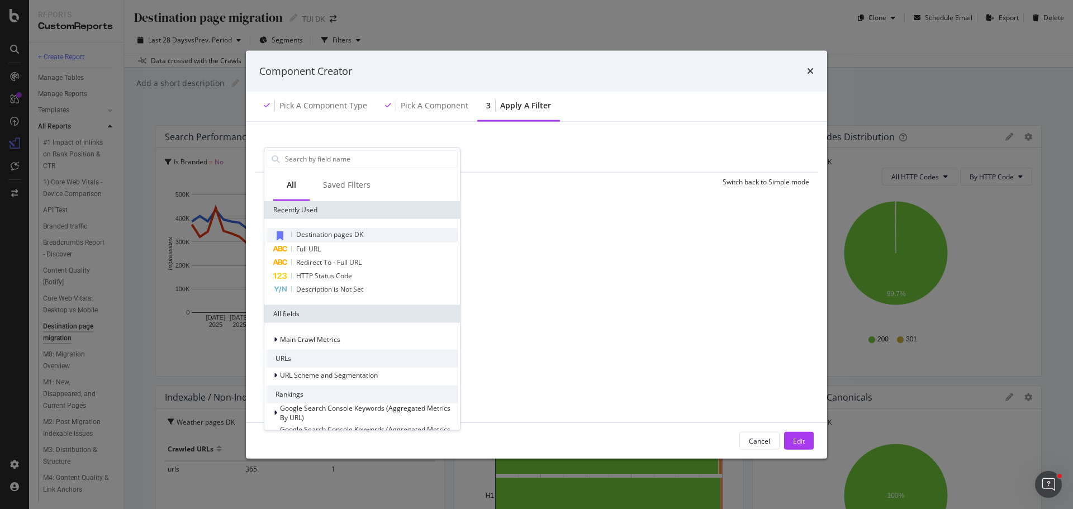
click at [358, 235] on span "Destination pages DK" at bounding box center [329, 233] width 67 height 9
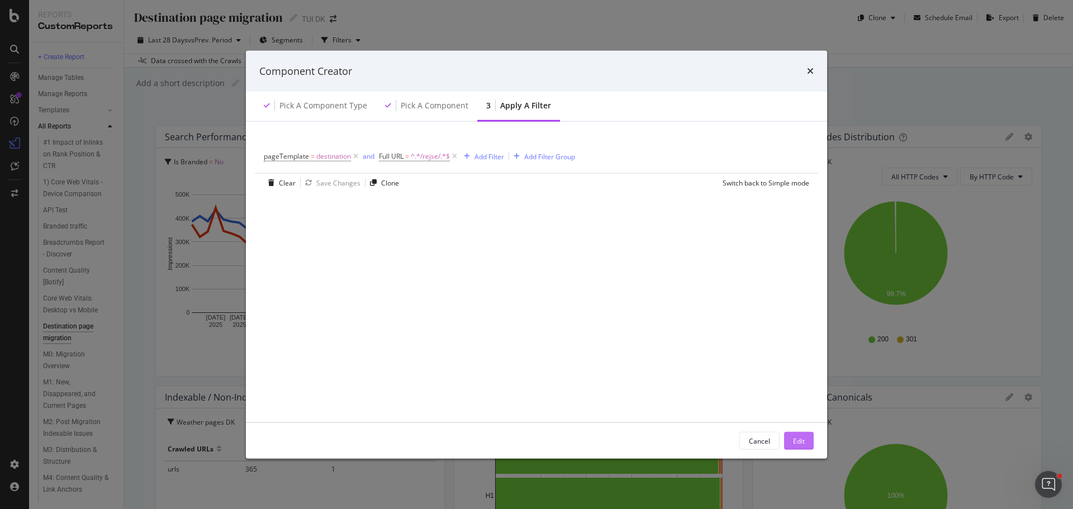
click at [796, 438] on div "Edit" at bounding box center [799, 440] width 12 height 9
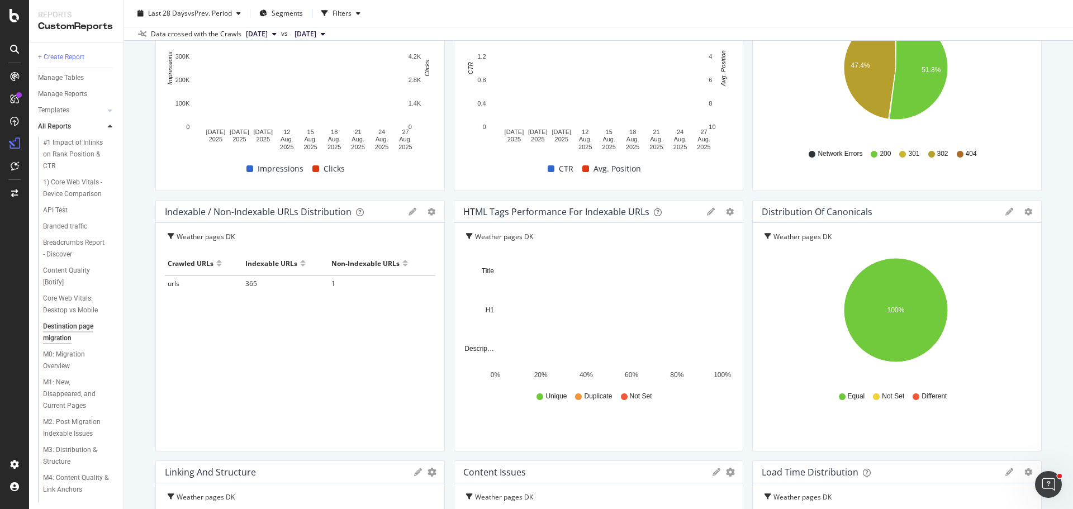
scroll to position [186, 0]
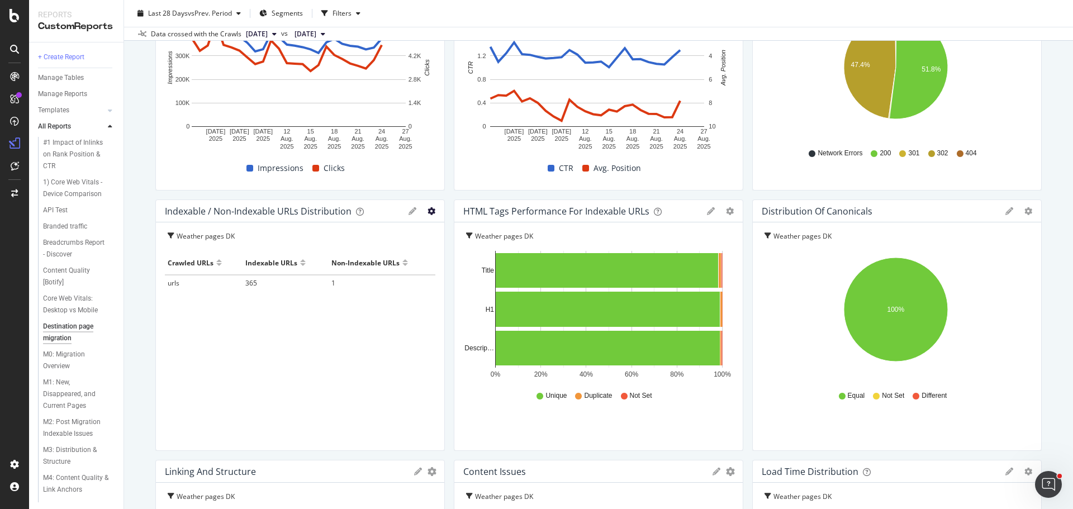
click at [428, 211] on icon "gear" at bounding box center [431, 211] width 8 height 8
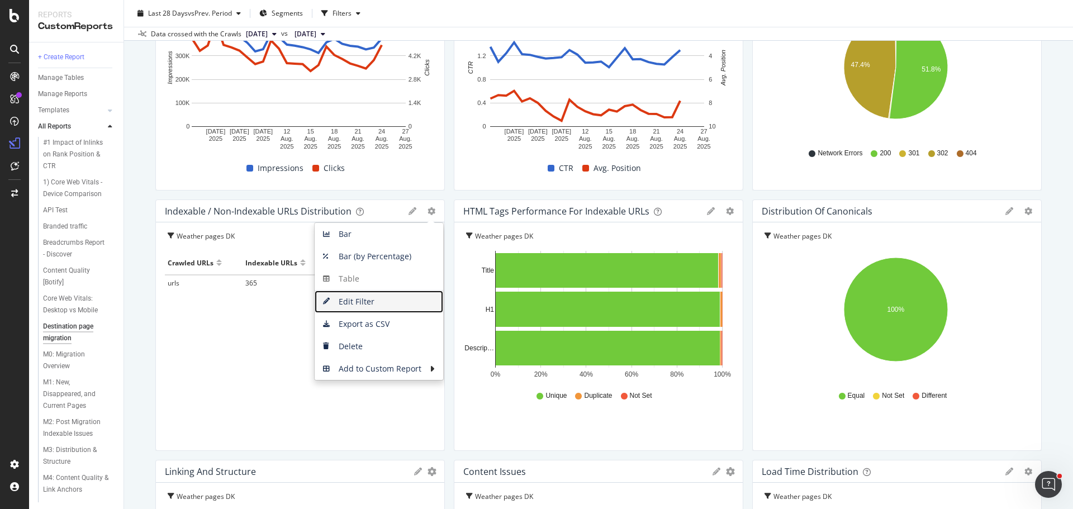
click at [365, 293] on span "Edit Filter" at bounding box center [379, 301] width 128 height 17
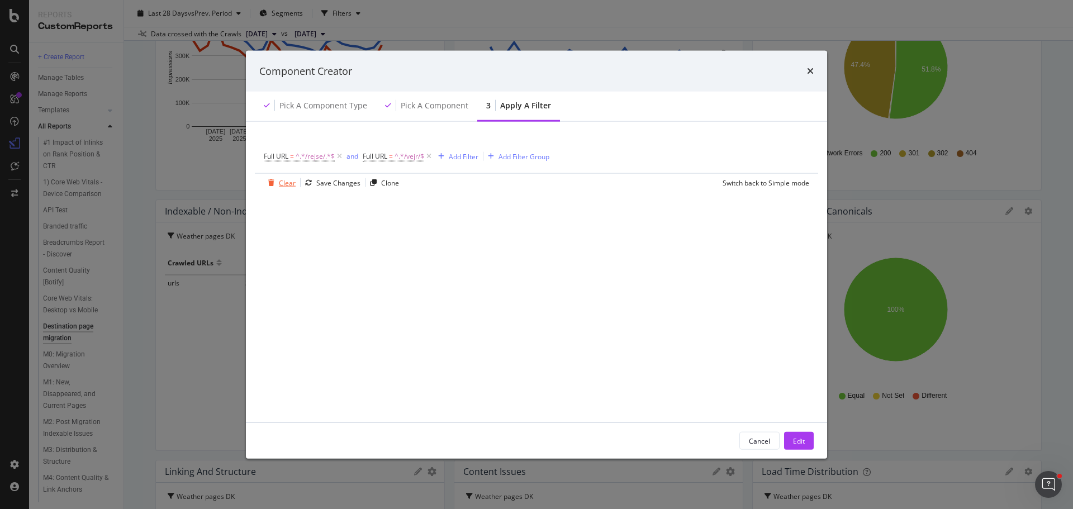
click at [281, 185] on div "Clear" at bounding box center [287, 182] width 17 height 9
click at [287, 158] on div "Add Filter" at bounding box center [294, 155] width 30 height 9
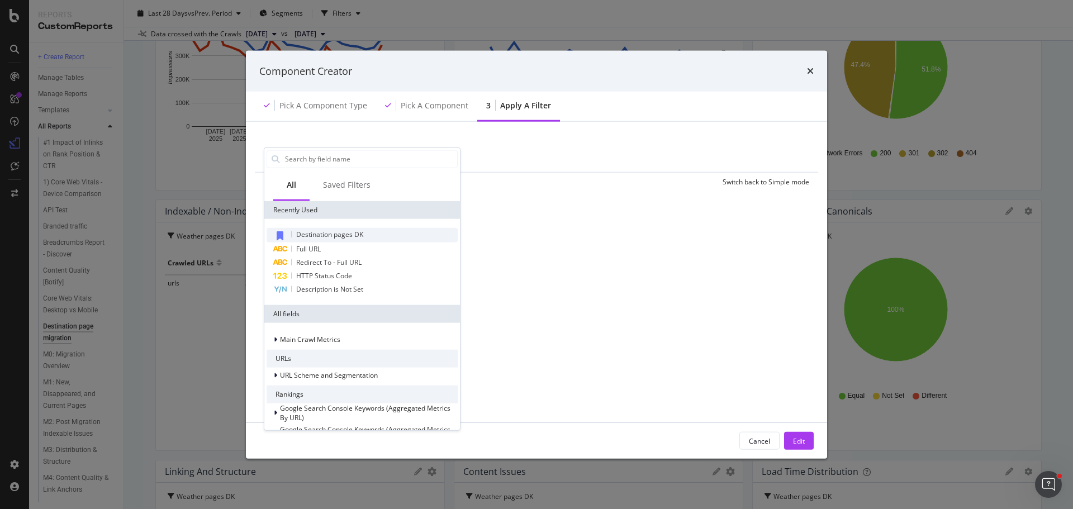
click at [320, 233] on span "Destination pages DK" at bounding box center [329, 233] width 67 height 9
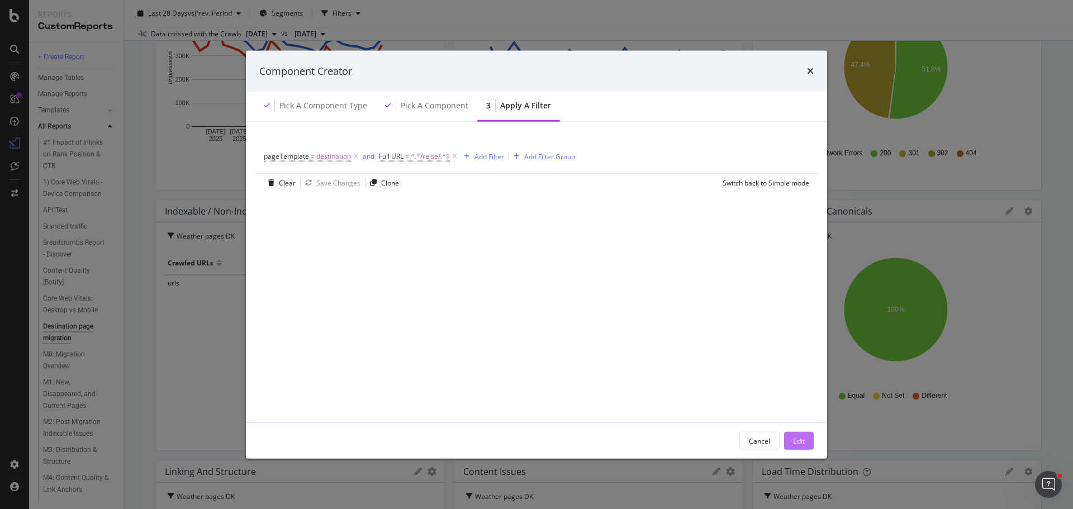
click at [800, 443] on div "Edit" at bounding box center [799, 440] width 12 height 9
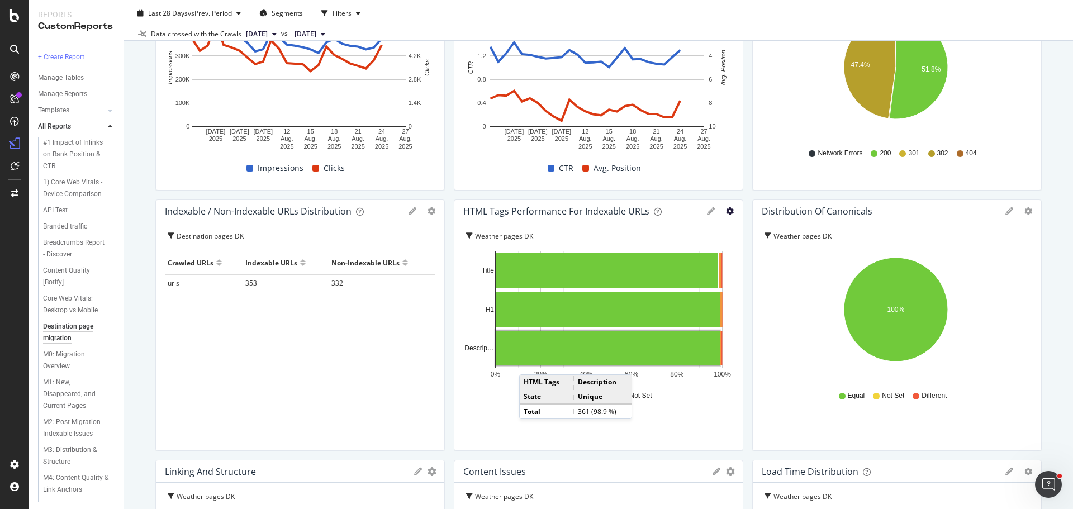
click at [726, 211] on icon "gear" at bounding box center [730, 211] width 8 height 8
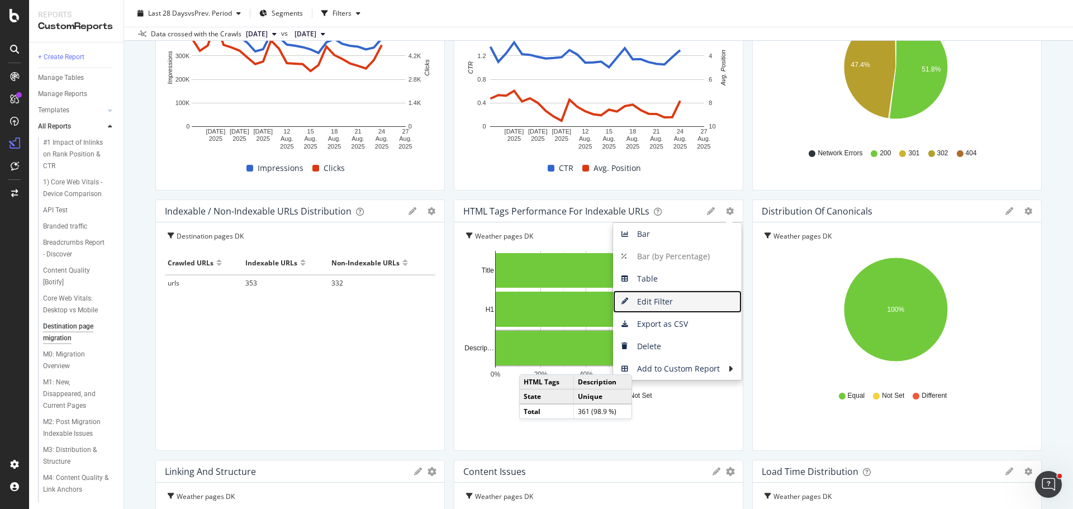
click at [661, 297] on span "Edit Filter" at bounding box center [677, 301] width 128 height 17
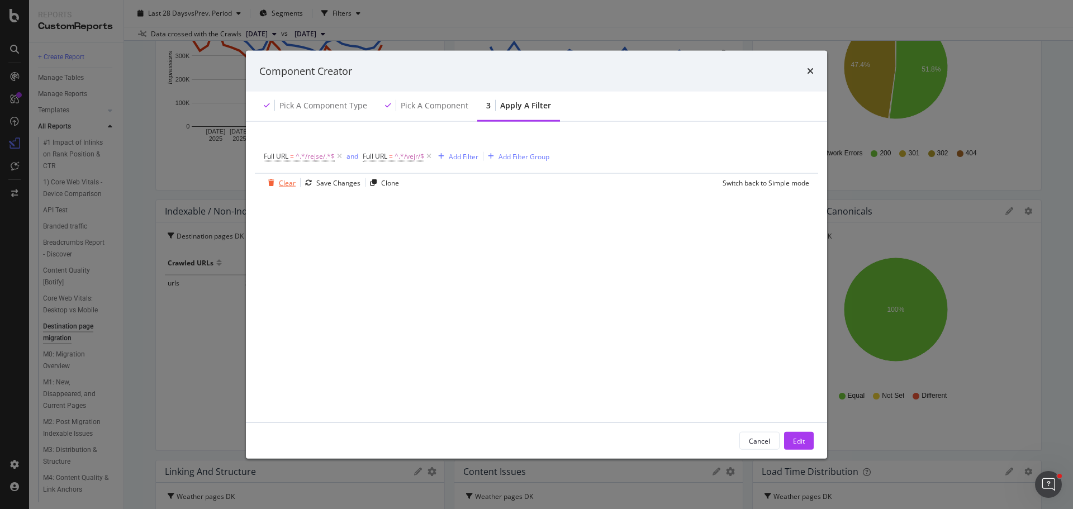
click at [286, 180] on div "Clear" at bounding box center [287, 182] width 17 height 9
click at [295, 157] on div "Add Filter" at bounding box center [294, 155] width 30 height 9
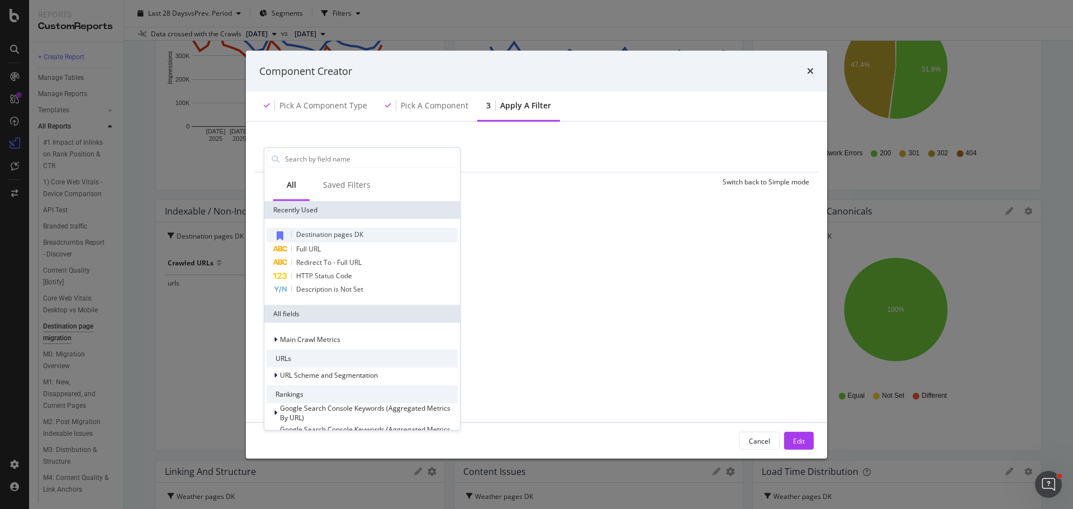
click at [327, 232] on span "Destination pages DK" at bounding box center [329, 233] width 67 height 9
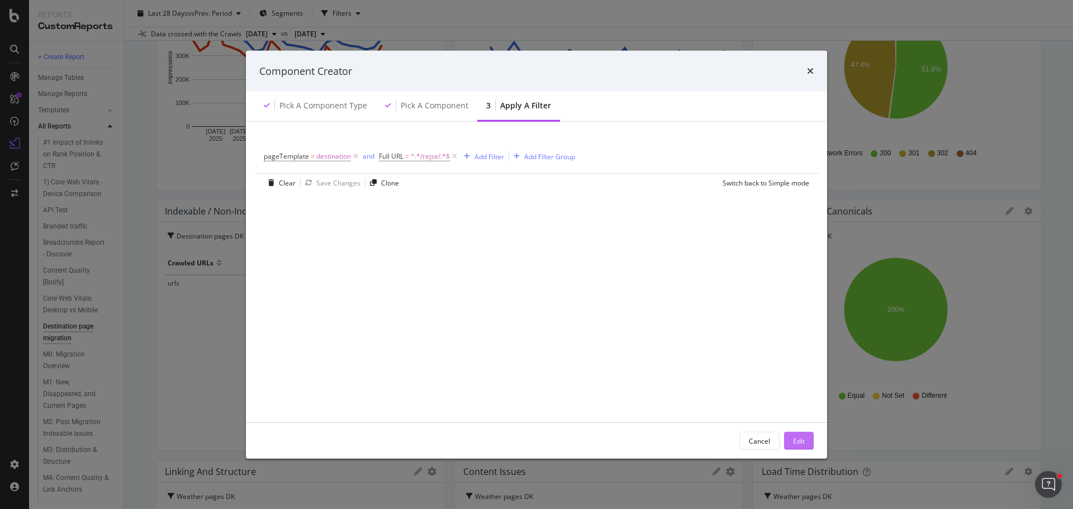
click at [796, 440] on div "Edit" at bounding box center [799, 440] width 12 height 9
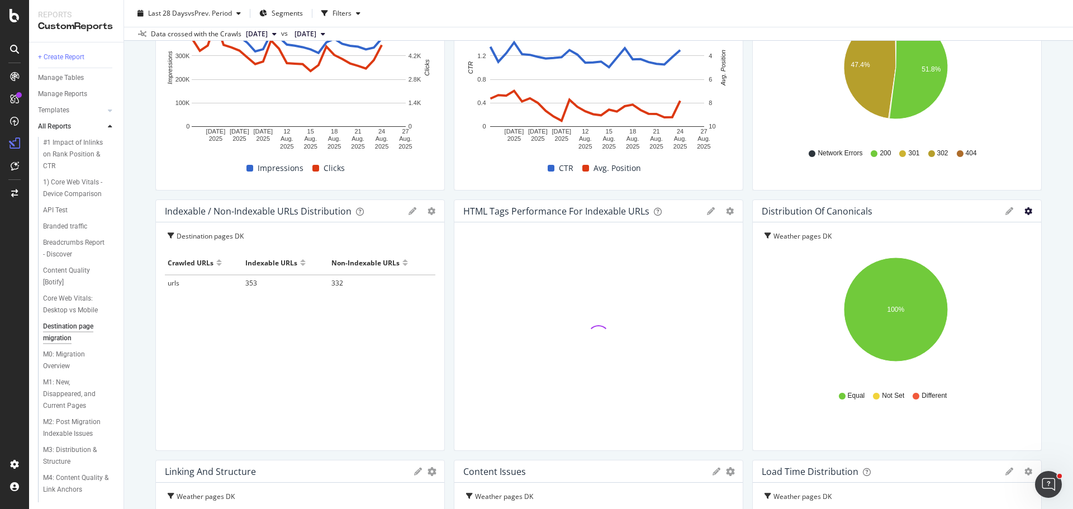
click at [1024, 213] on icon "gear" at bounding box center [1028, 211] width 8 height 8
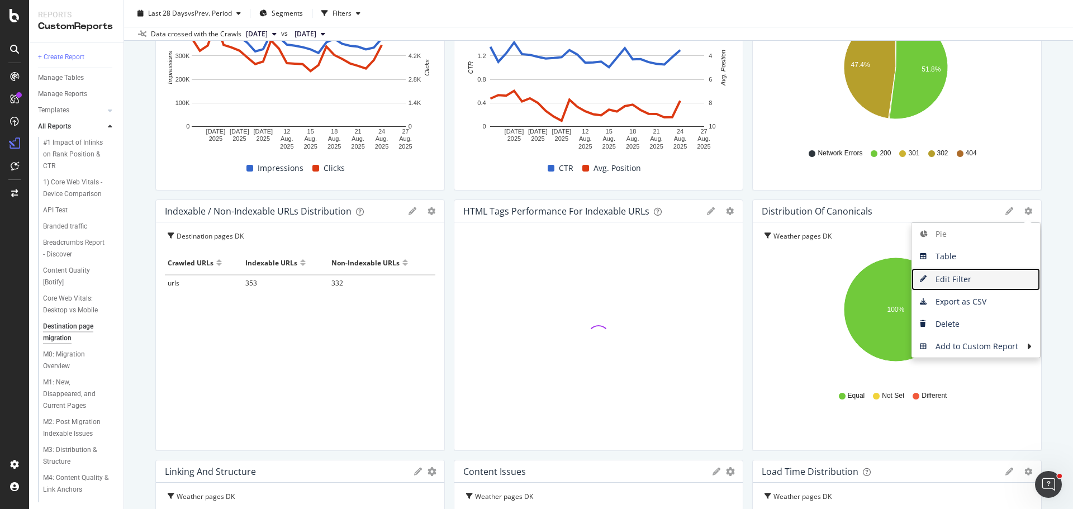
click at [956, 274] on span "Edit Filter" at bounding box center [975, 279] width 128 height 17
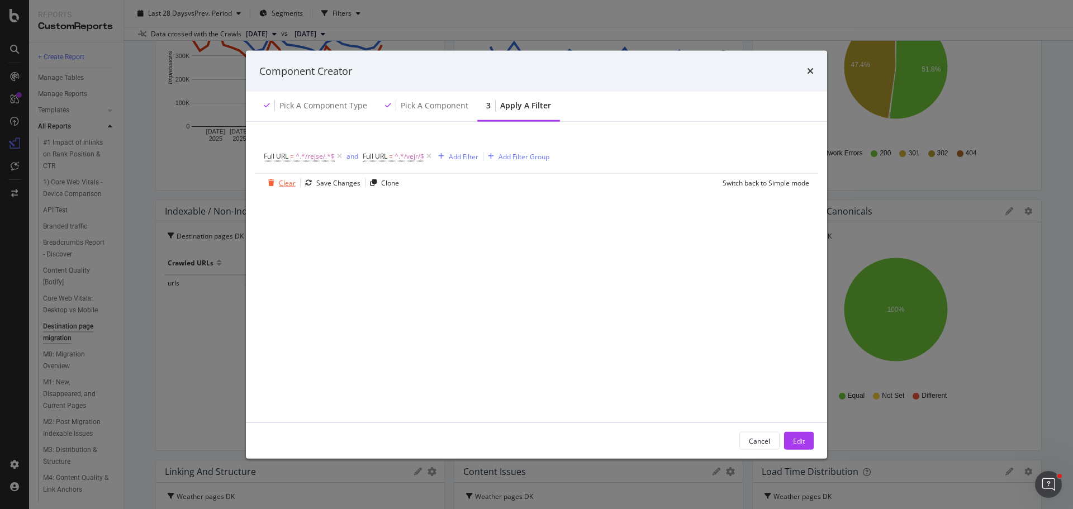
click at [284, 180] on div "Clear" at bounding box center [287, 182] width 17 height 9
click at [288, 151] on div "Add Filter" at bounding box center [286, 156] width 45 height 12
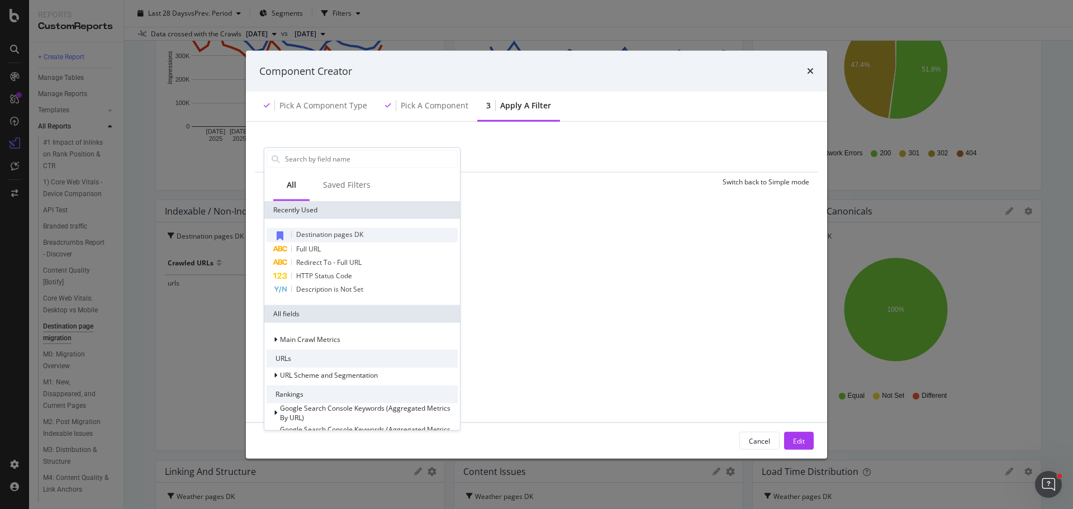
click at [326, 232] on span "Destination pages DK" at bounding box center [329, 233] width 67 height 9
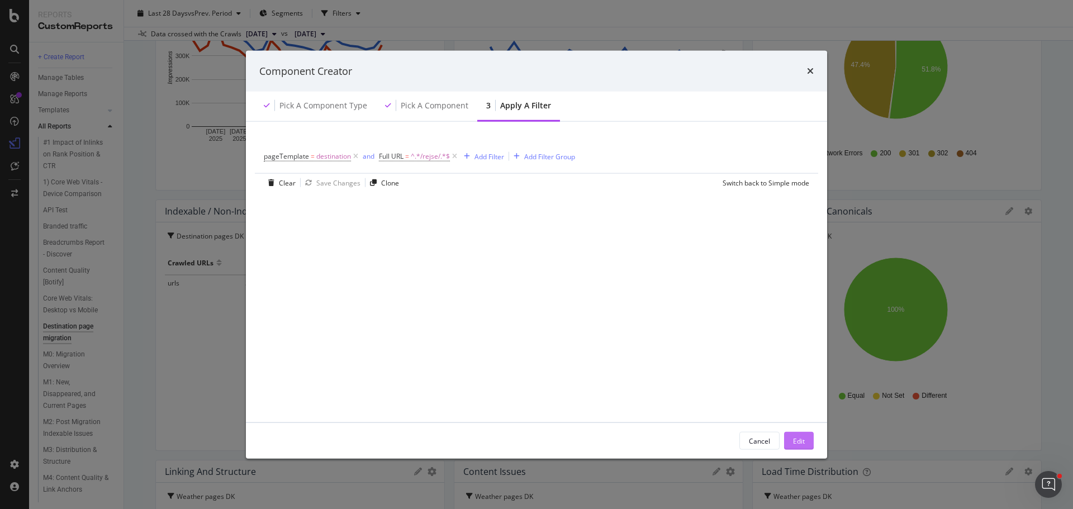
click at [805, 438] on button "Edit" at bounding box center [799, 441] width 30 height 18
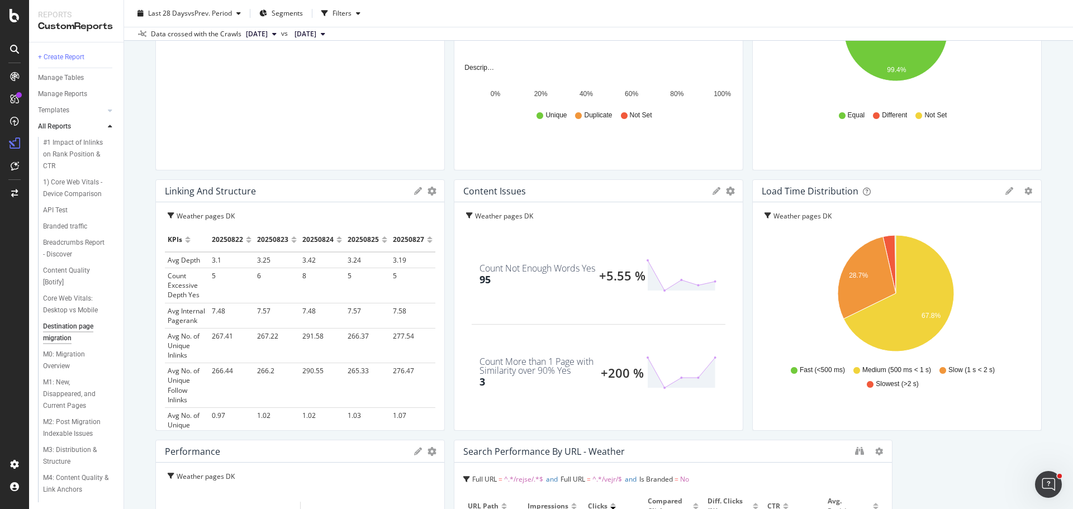
scroll to position [572, 0]
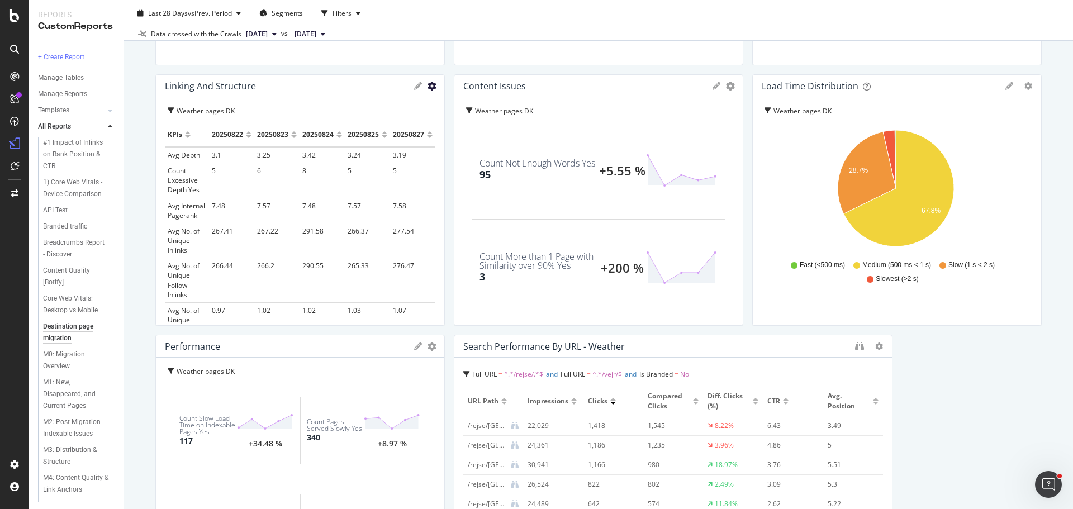
click at [428, 89] on icon "gear" at bounding box center [431, 86] width 9 height 9
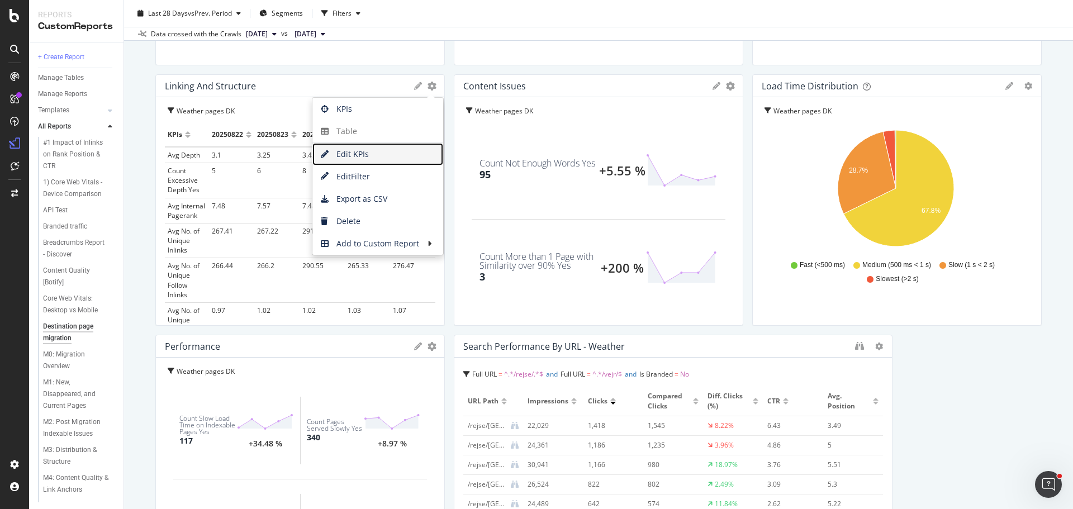
click at [370, 151] on span "Edit KPIs" at bounding box center [377, 154] width 131 height 17
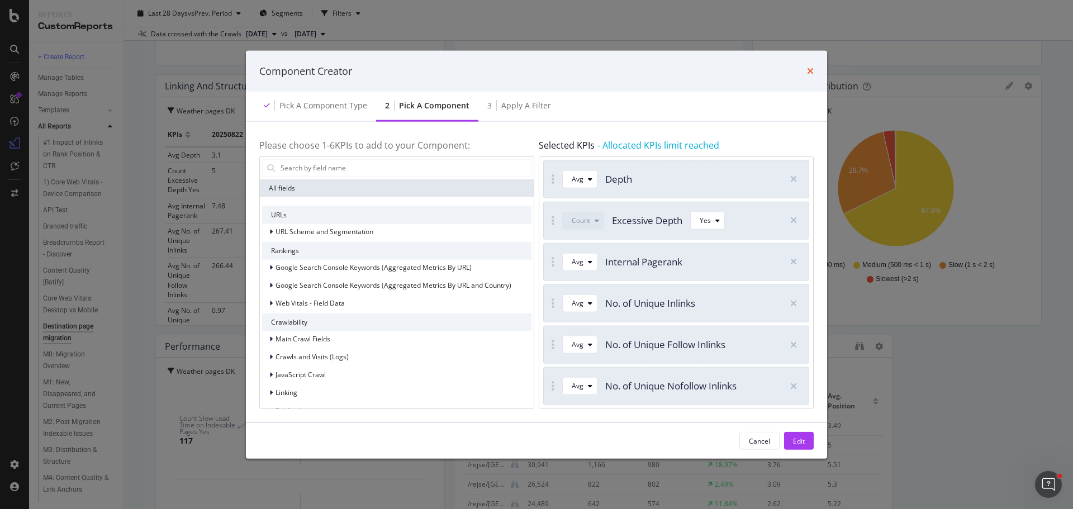
click at [809, 70] on icon "times" at bounding box center [810, 70] width 7 height 9
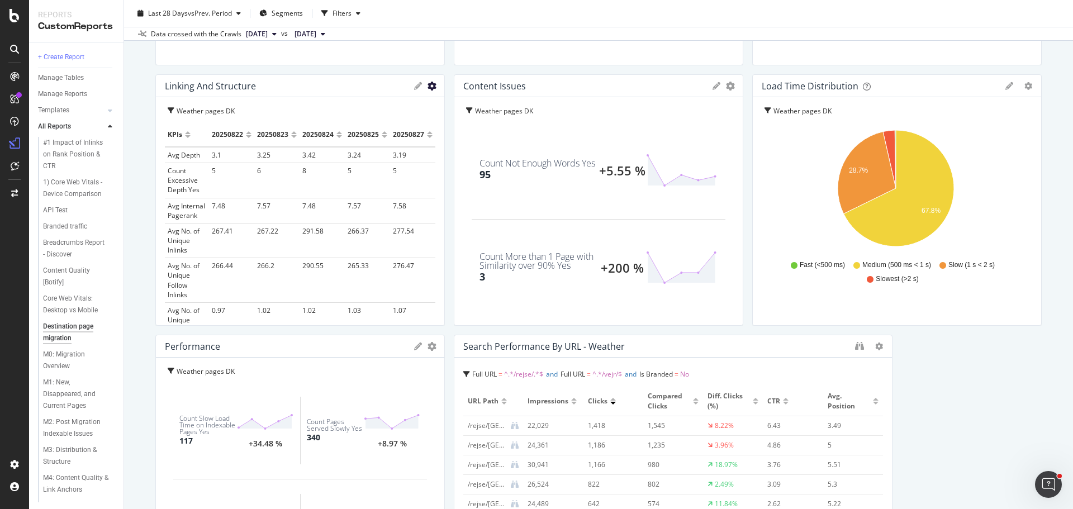
click at [427, 87] on icon "gear" at bounding box center [431, 86] width 9 height 9
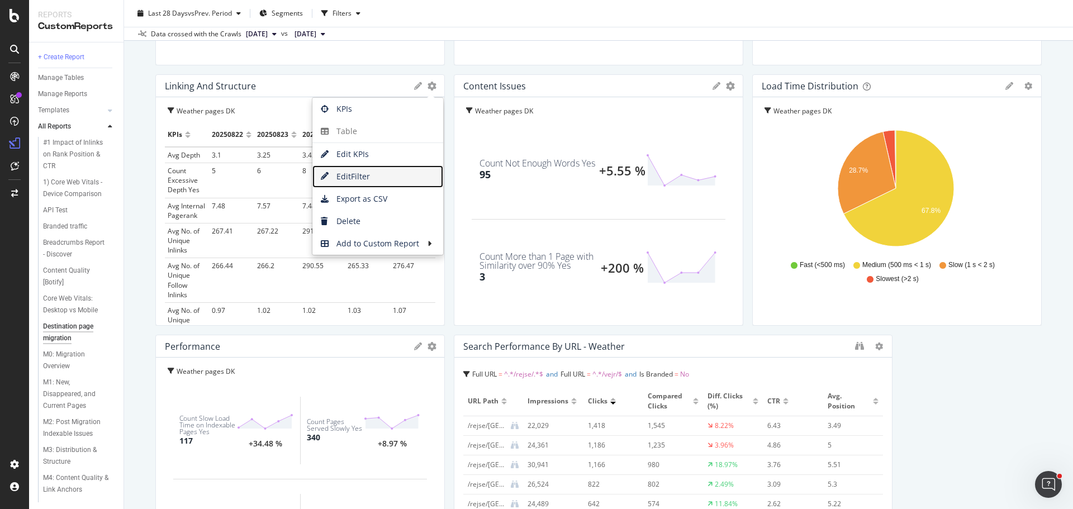
click at [401, 173] on span "Edit Filter" at bounding box center [377, 176] width 131 height 17
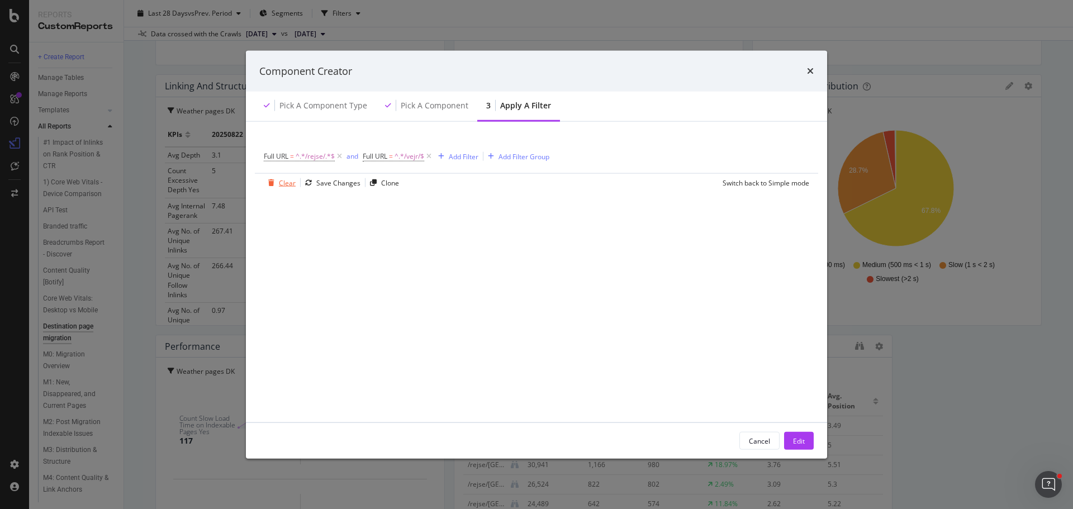
click at [289, 179] on div "Clear" at bounding box center [287, 182] width 17 height 9
click at [293, 160] on div "Add Filter" at bounding box center [294, 155] width 30 height 9
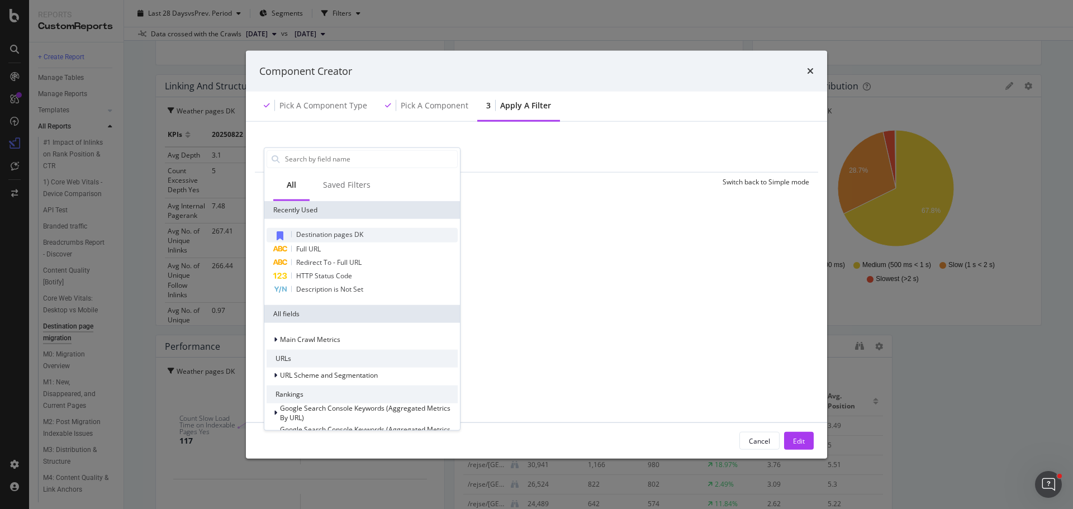
click at [352, 233] on span "Destination pages DK" at bounding box center [329, 233] width 67 height 9
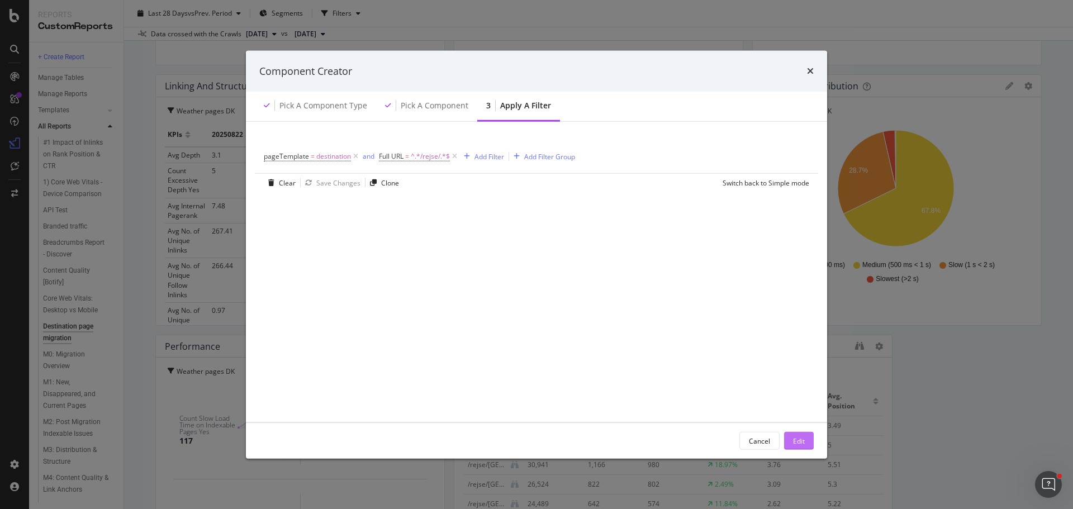
click at [799, 441] on div "Edit" at bounding box center [799, 440] width 12 height 9
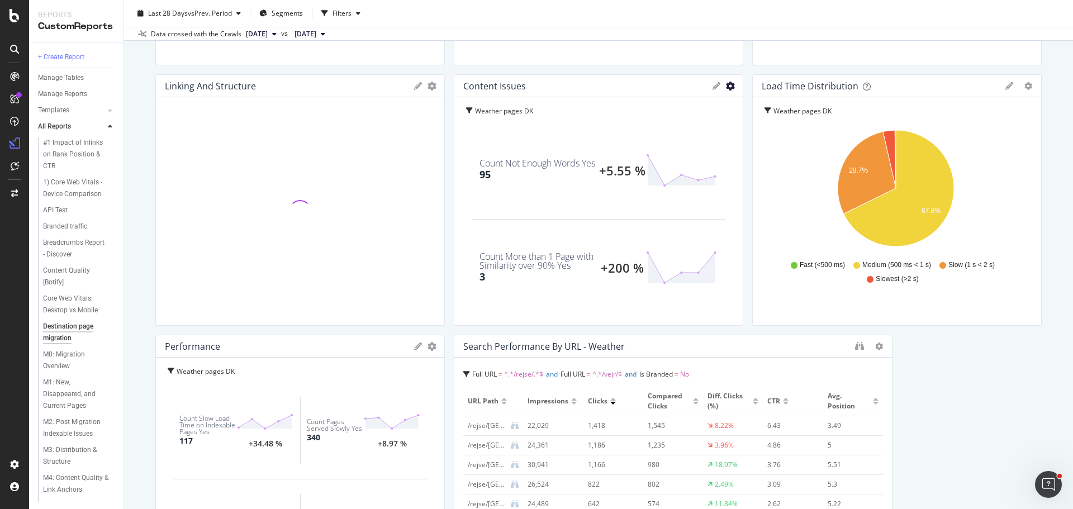
click at [436, 90] on icon "gear" at bounding box center [431, 86] width 9 height 9
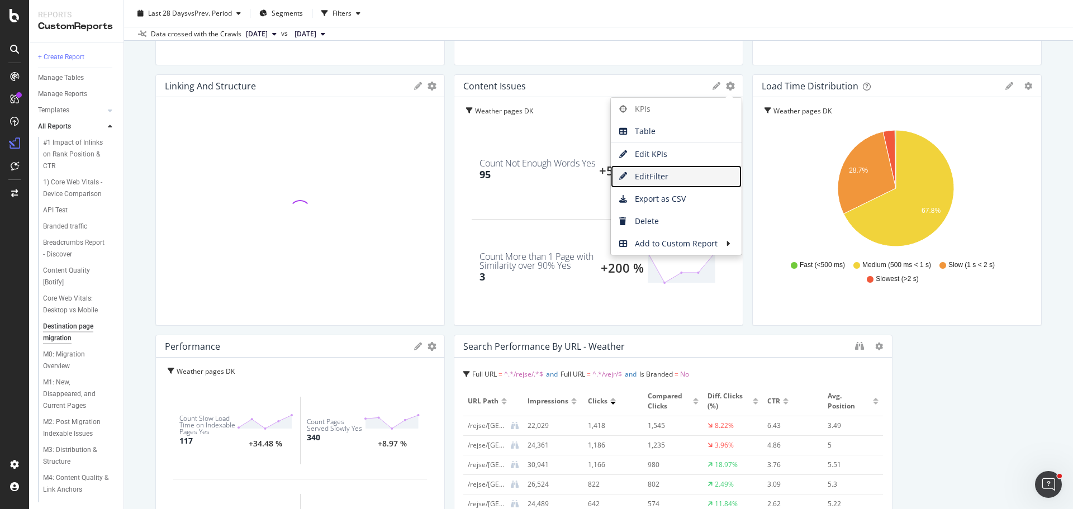
click at [679, 172] on span "Edit Filter" at bounding box center [676, 176] width 131 height 17
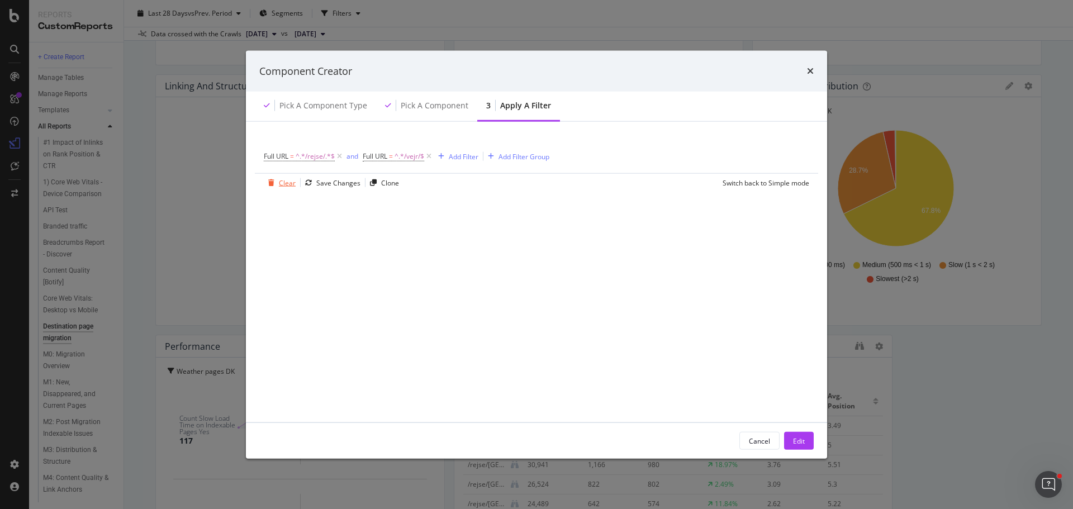
click at [279, 185] on div "Clear" at bounding box center [287, 182] width 17 height 9
click at [295, 152] on div "Add Filter" at bounding box center [294, 155] width 30 height 9
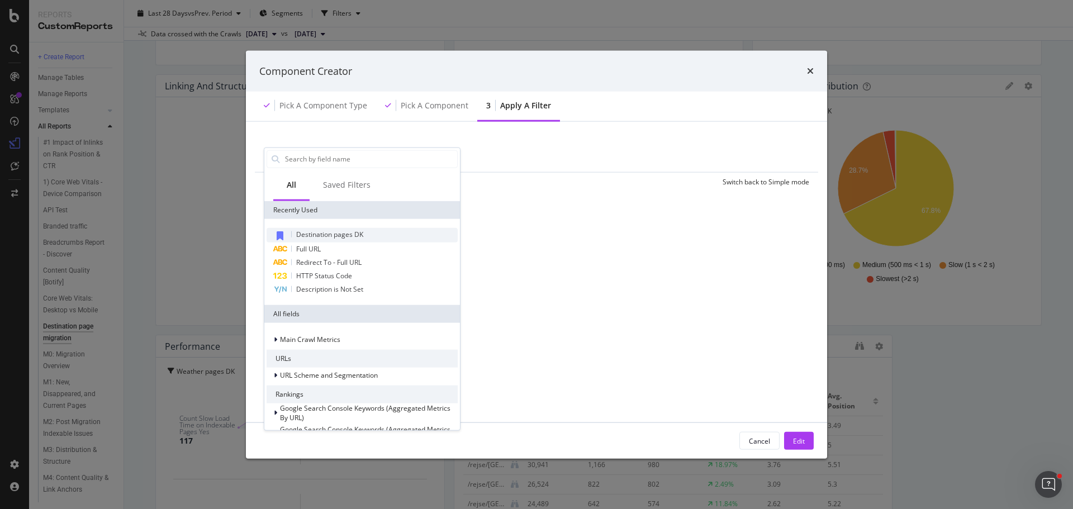
click at [351, 234] on span "Destination pages DK" at bounding box center [329, 233] width 67 height 9
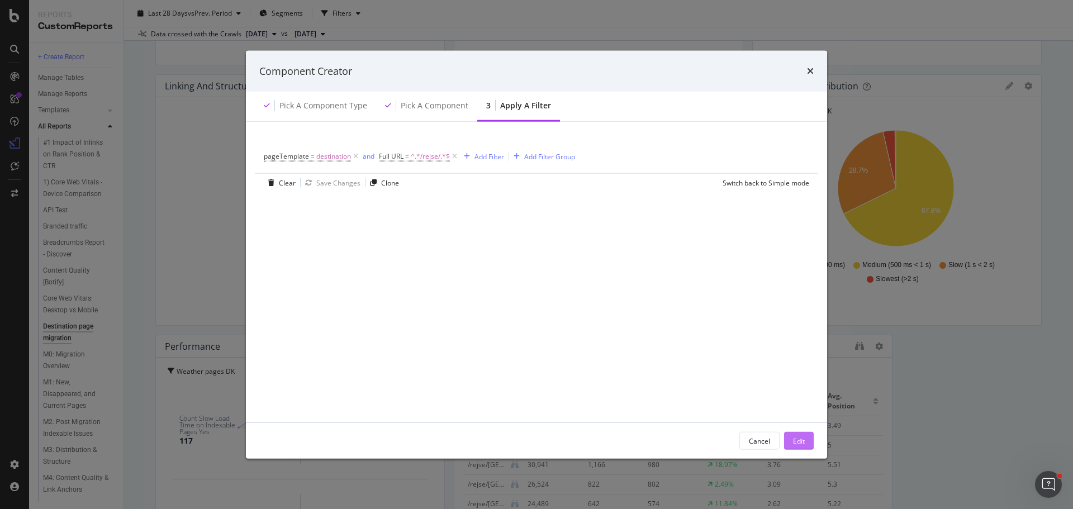
click at [796, 442] on div "Edit" at bounding box center [799, 440] width 12 height 9
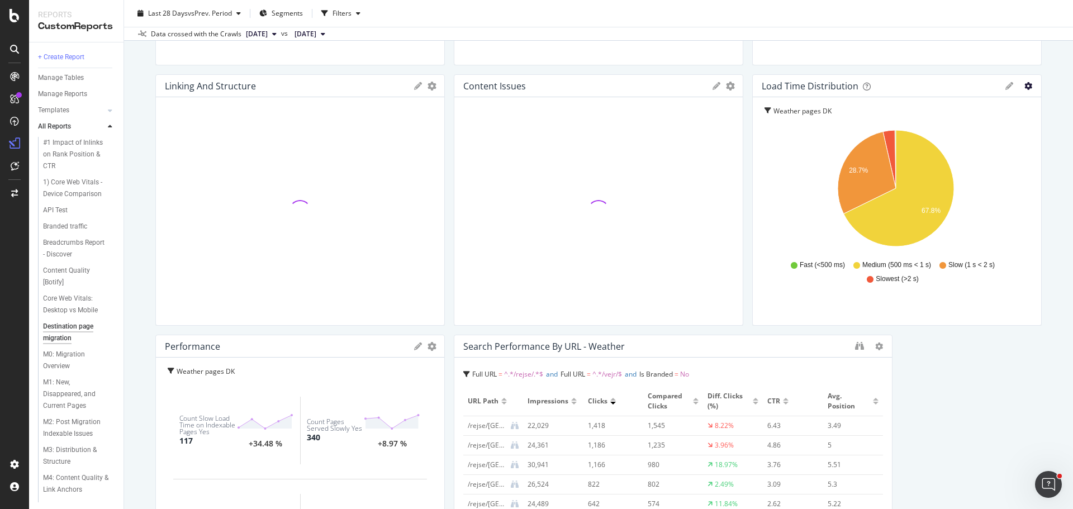
click at [1024, 87] on icon "gear" at bounding box center [1028, 86] width 8 height 8
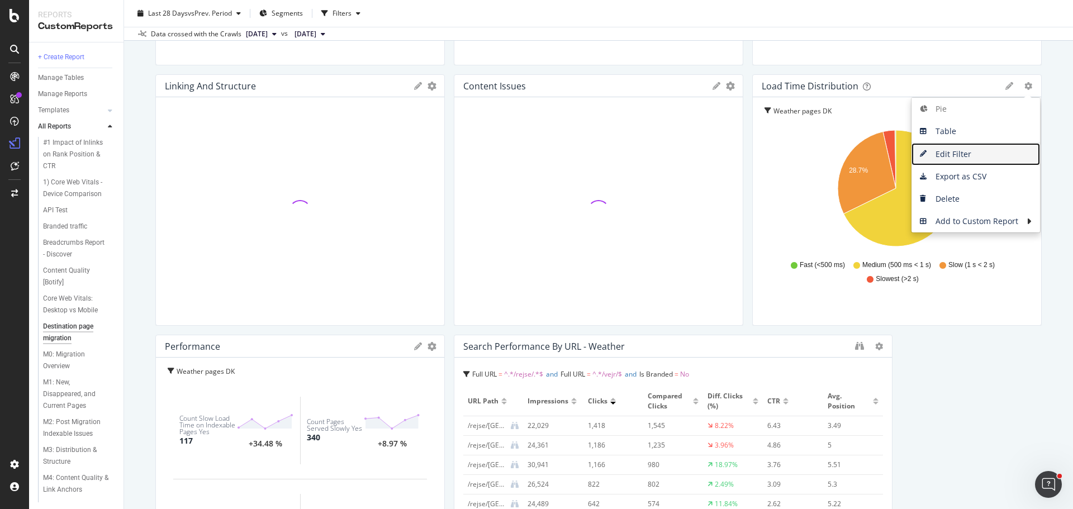
click at [976, 164] on link "Edit Filter" at bounding box center [975, 154] width 128 height 22
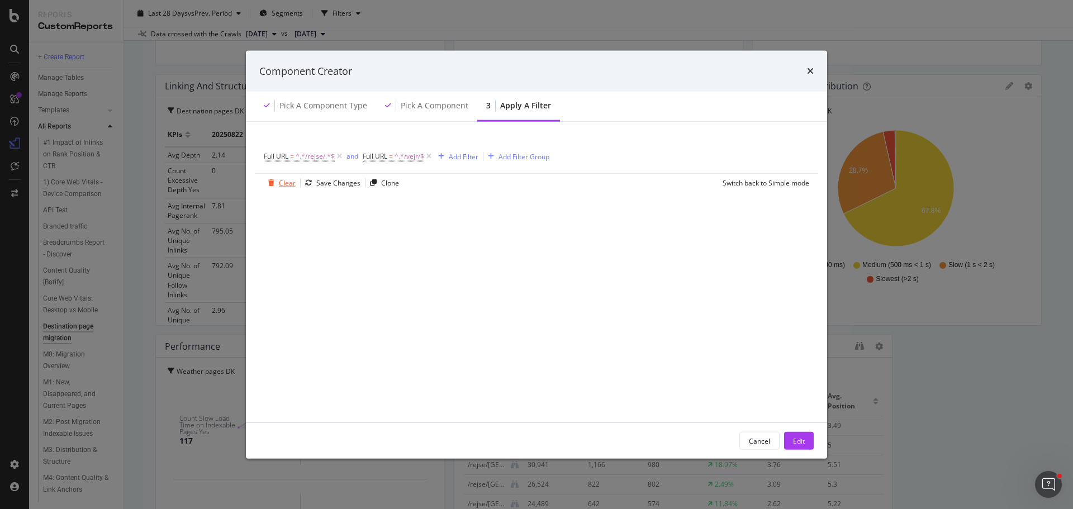
click at [282, 182] on div "Clear" at bounding box center [287, 182] width 17 height 9
click at [291, 156] on div "Add Filter" at bounding box center [294, 155] width 30 height 9
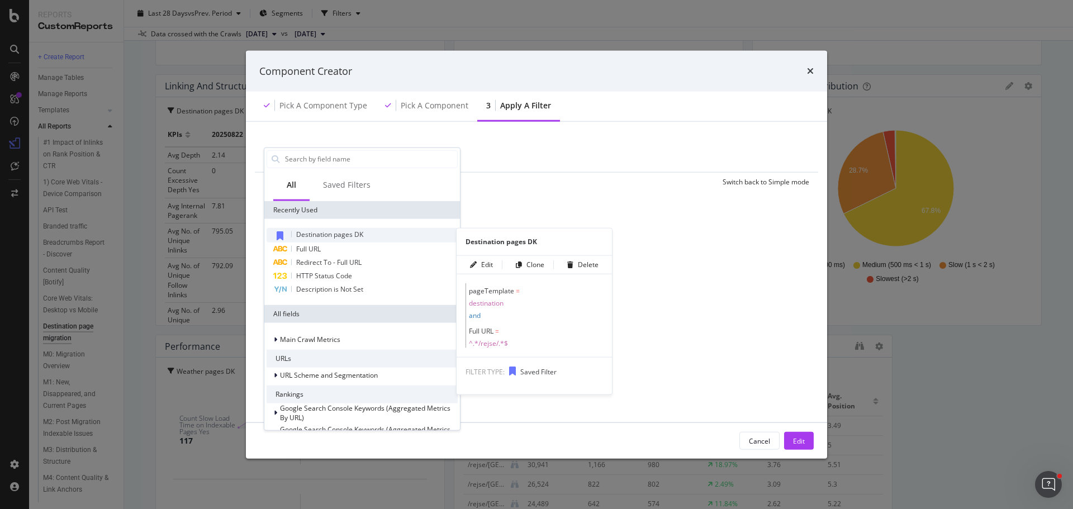
click at [346, 232] on span "Destination pages DK" at bounding box center [329, 233] width 67 height 9
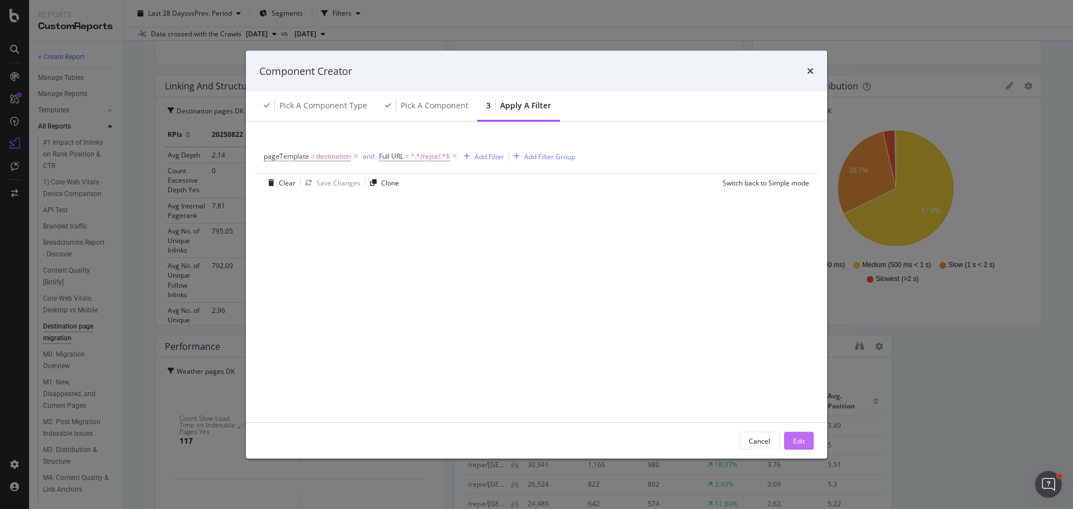
click at [794, 439] on div "Edit" at bounding box center [799, 440] width 12 height 9
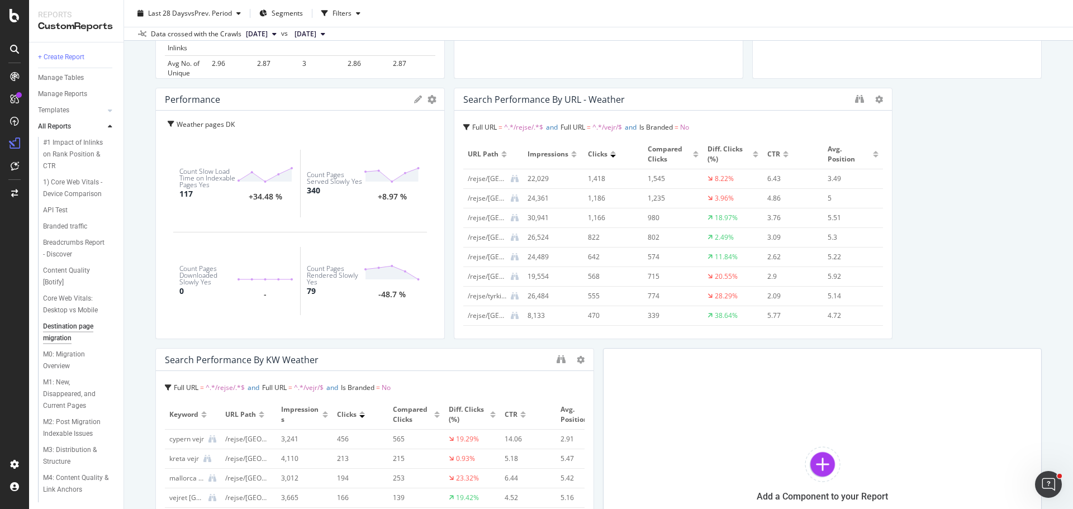
scroll to position [819, 0]
click at [434, 99] on div at bounding box center [439, 212] width 11 height 251
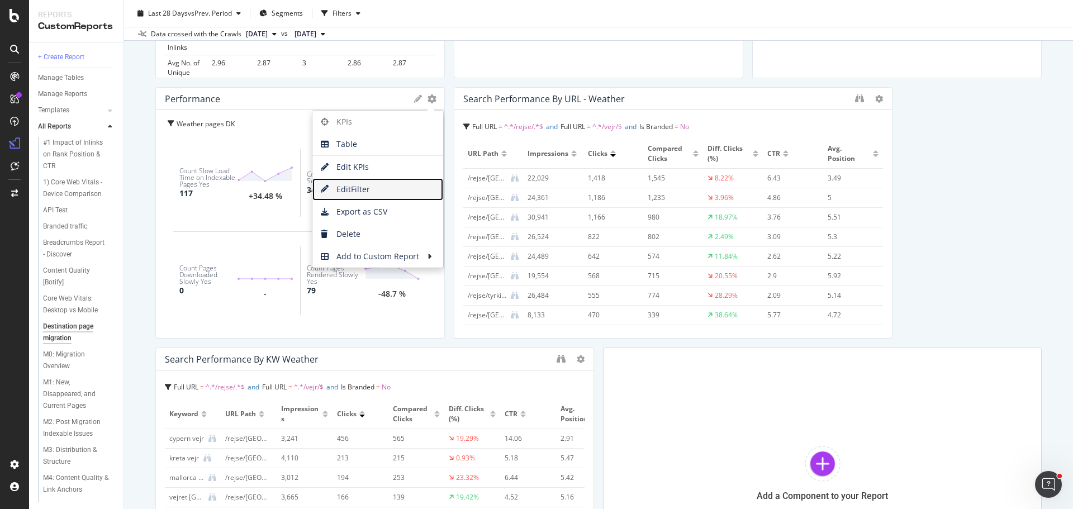
click at [368, 183] on span "Edit Filter" at bounding box center [377, 189] width 131 height 17
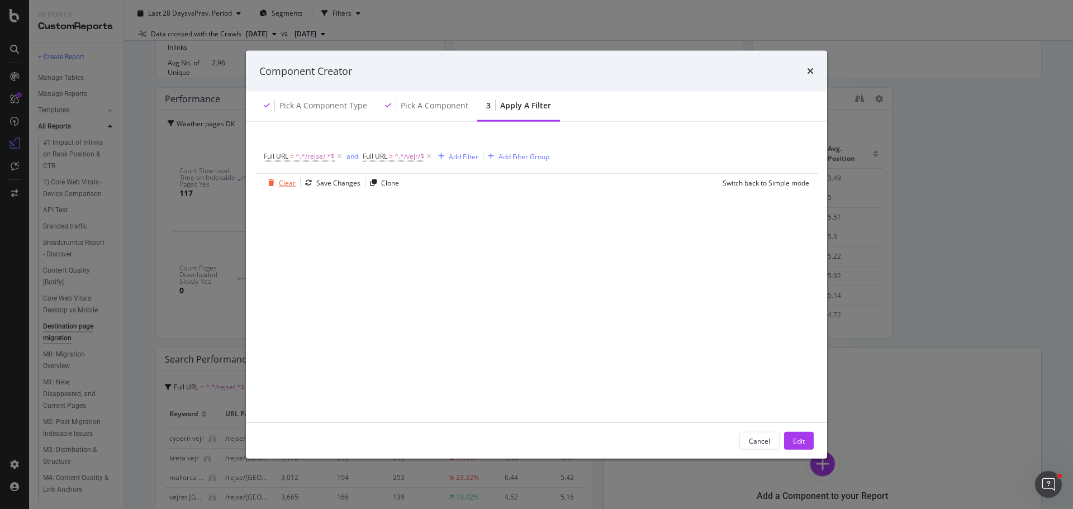
click at [292, 183] on div "Clear" at bounding box center [287, 182] width 17 height 9
click at [298, 154] on div "Add Filter" at bounding box center [294, 155] width 30 height 9
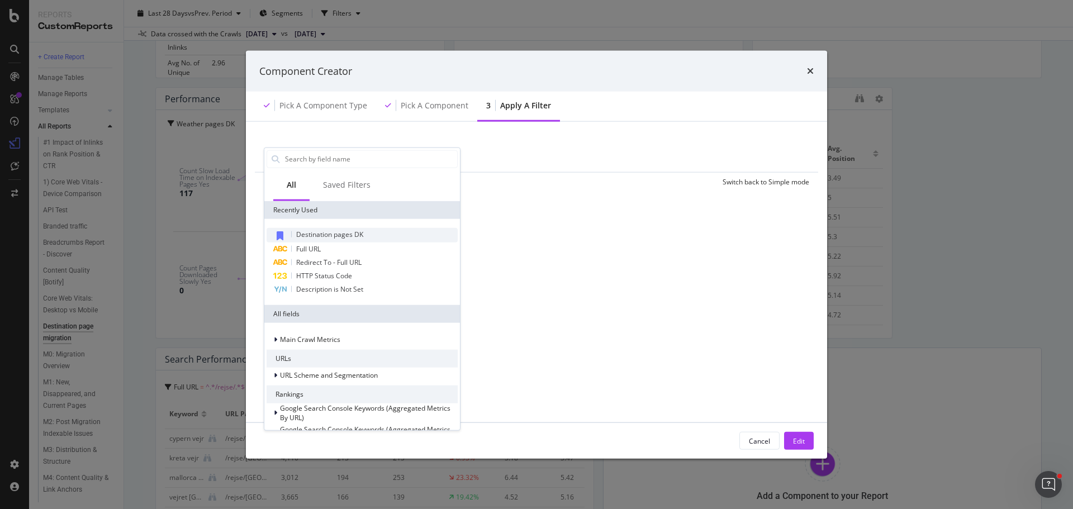
click at [334, 231] on span "Destination pages DK" at bounding box center [329, 233] width 67 height 9
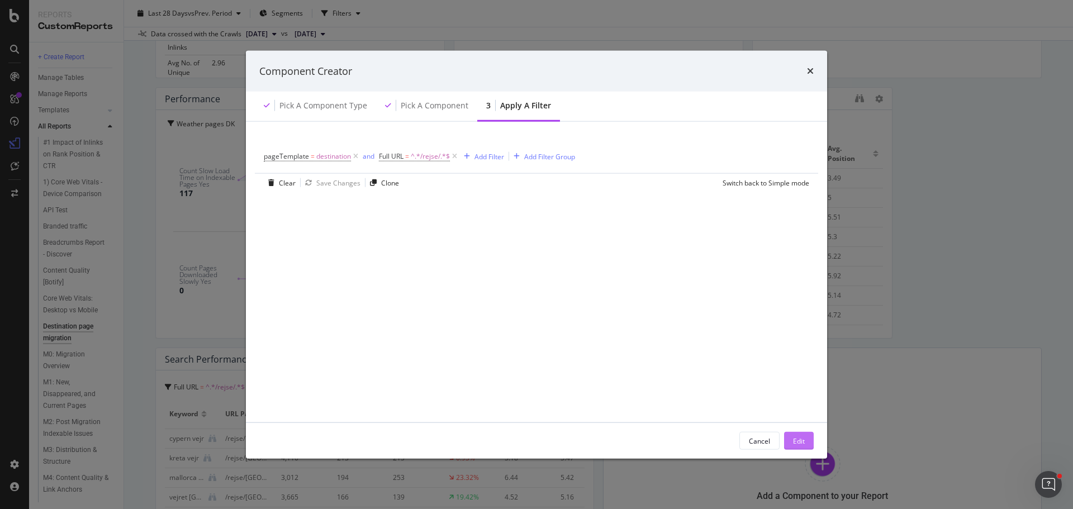
click at [801, 441] on div "Edit" at bounding box center [799, 440] width 12 height 9
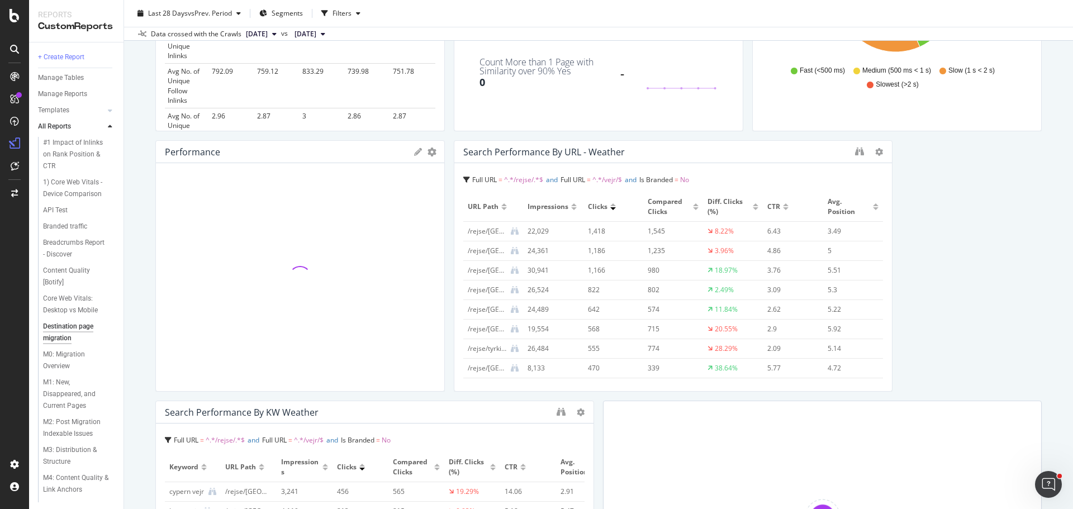
scroll to position [764, 0]
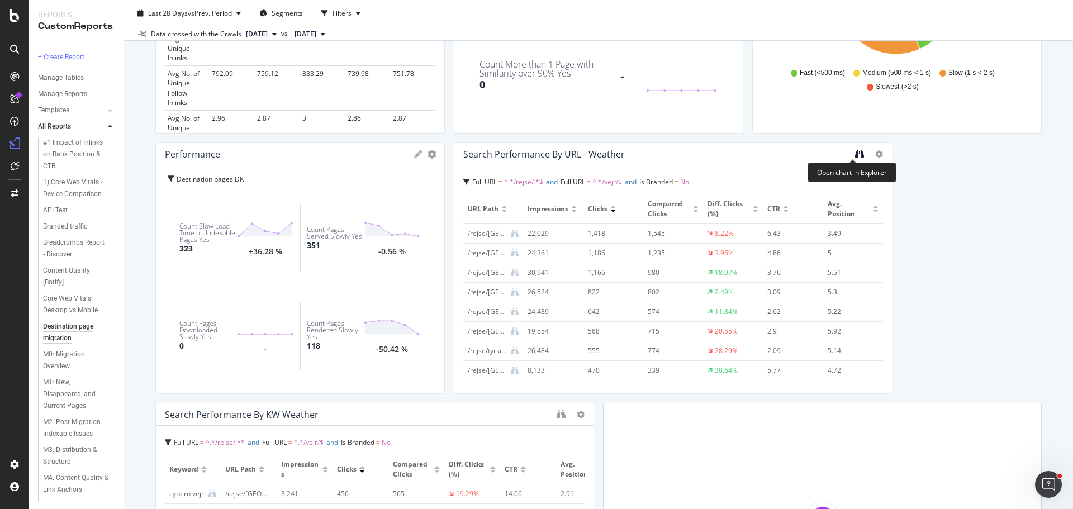
click at [856, 158] on icon "binoculars" at bounding box center [859, 153] width 9 height 9
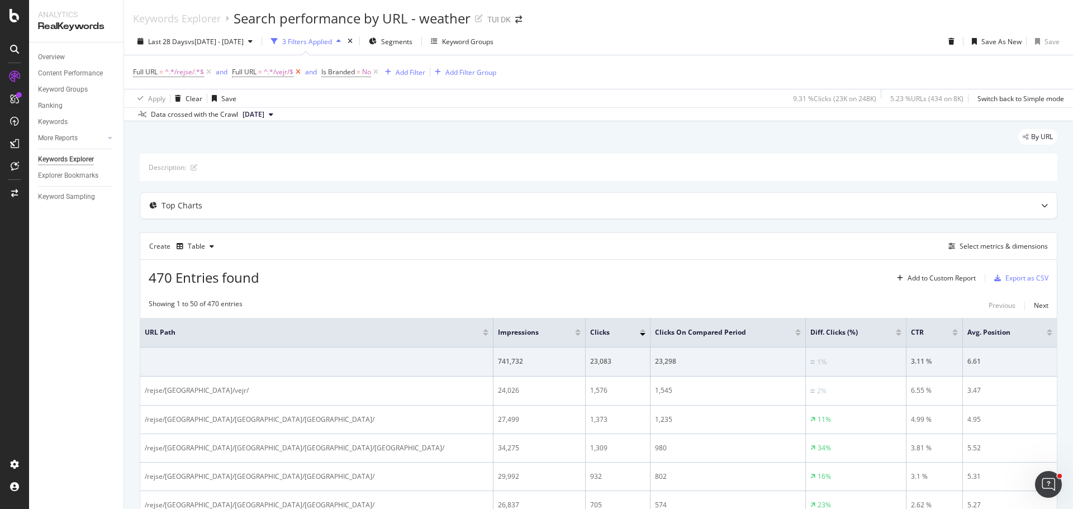
click at [298, 70] on icon at bounding box center [297, 71] width 9 height 11
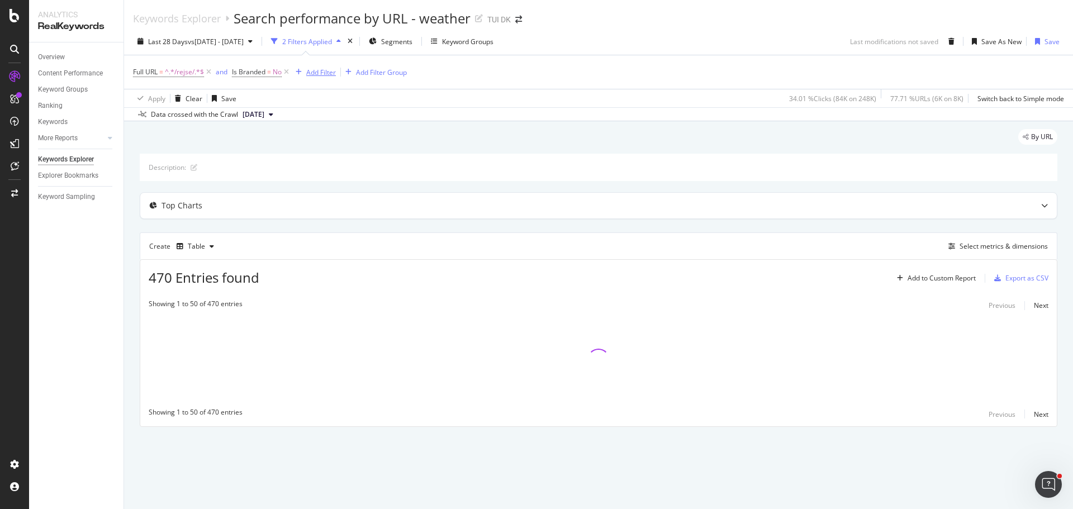
click at [323, 68] on div "Add Filter" at bounding box center [321, 72] width 30 height 9
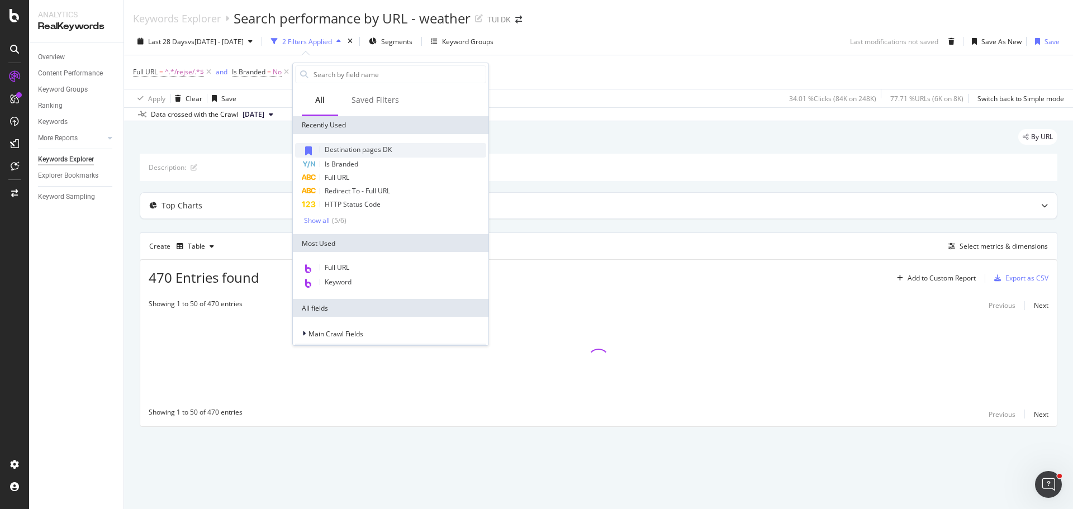
click at [351, 150] on span "Destination pages DK" at bounding box center [358, 149] width 67 height 9
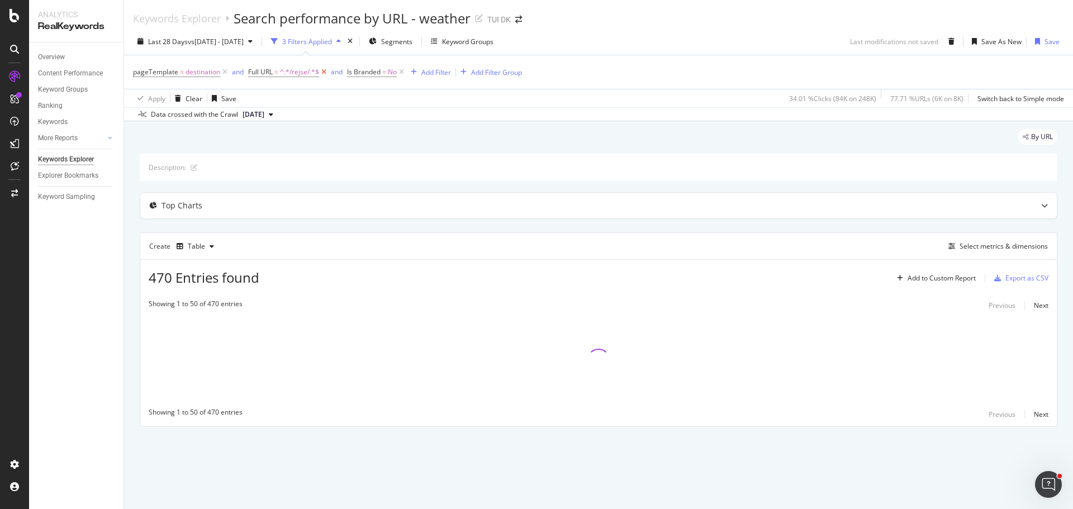
click at [323, 71] on icon at bounding box center [323, 71] width 9 height 11
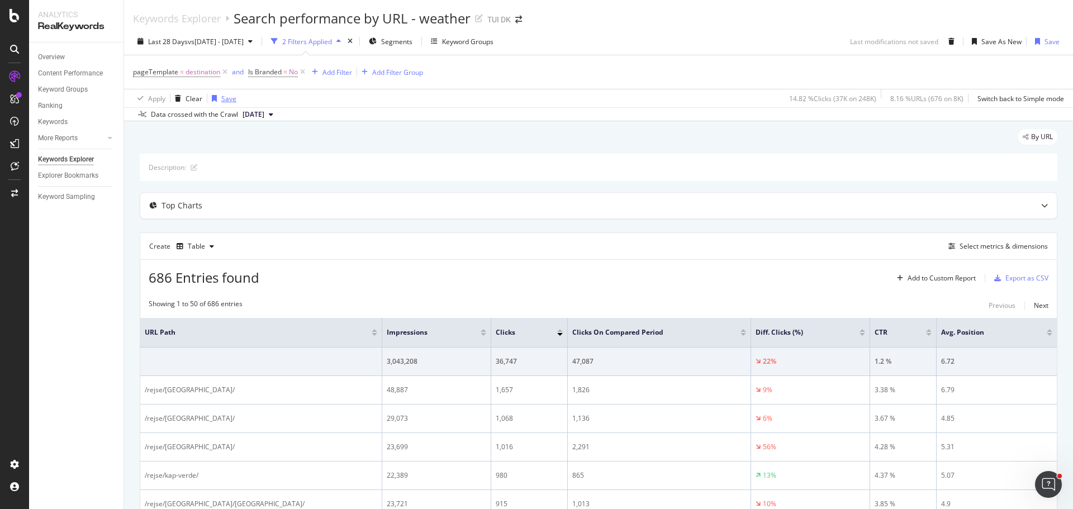
click at [225, 103] on div "Save" at bounding box center [228, 98] width 15 height 9
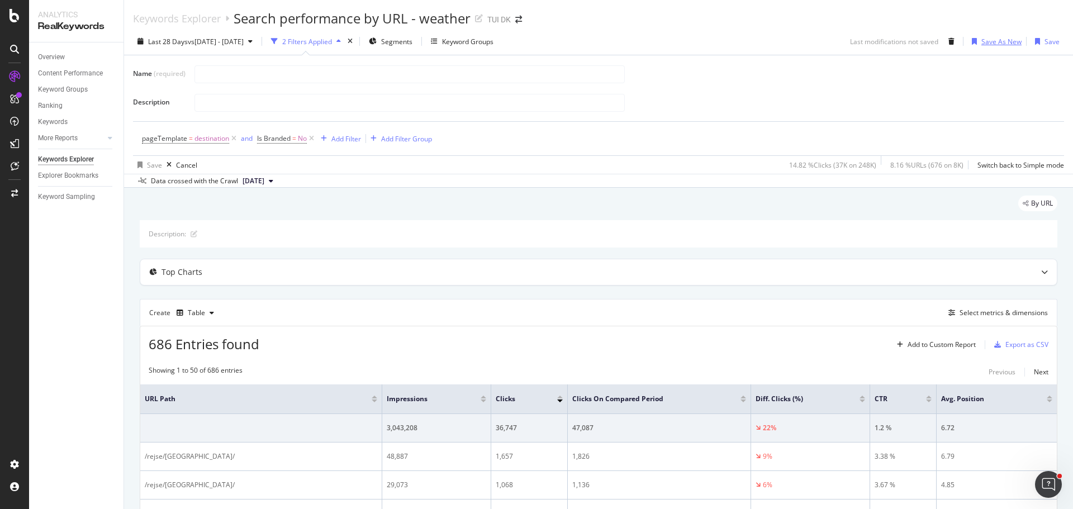
click at [999, 37] on div "Save As New" at bounding box center [1001, 41] width 40 height 9
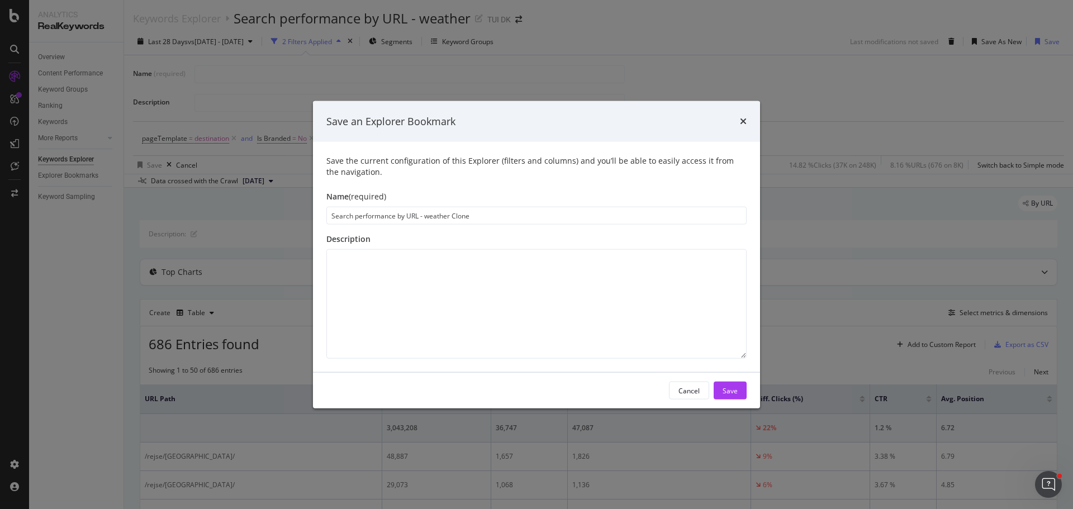
drag, startPoint x: 425, startPoint y: 217, endPoint x: 667, endPoint y: 236, distance: 242.6
click at [667, 236] on div "Save the current configuration of this Explorer (filters and columns) and you’l…" at bounding box center [536, 257] width 447 height 230
type input "Search performance by URL - Destination"
click at [734, 391] on div "Save" at bounding box center [729, 389] width 15 height 9
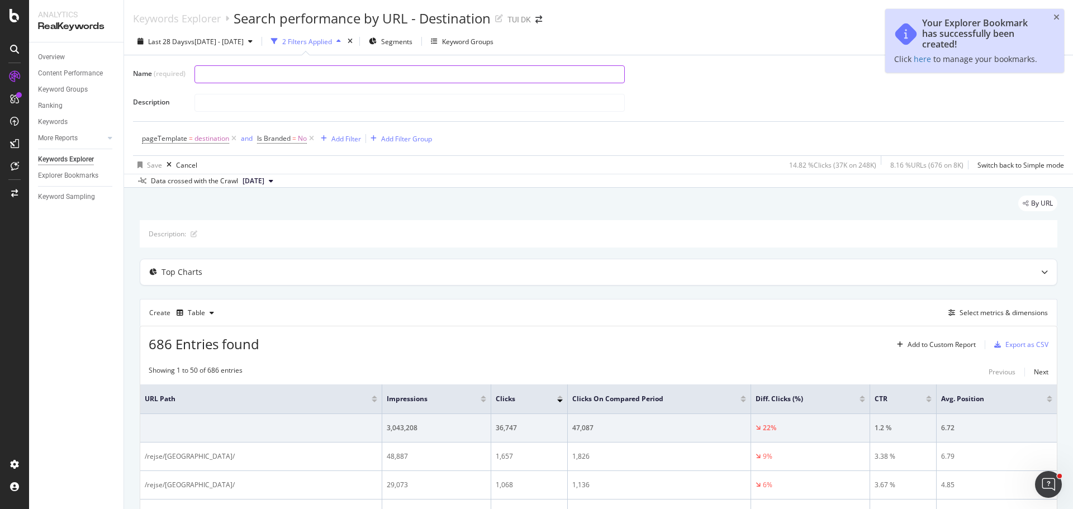
click at [222, 72] on input "text" at bounding box center [409, 74] width 429 height 17
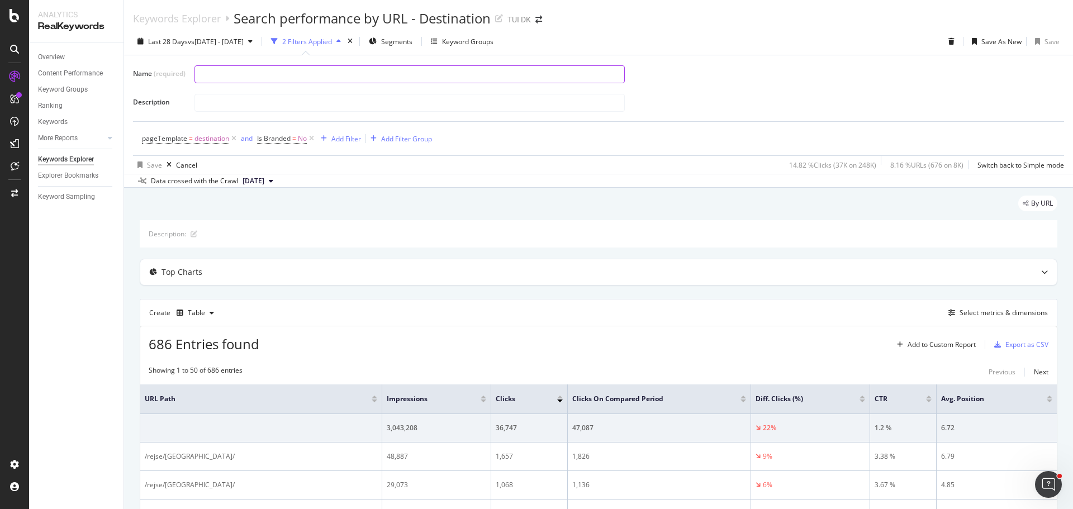
click at [299, 72] on input "text" at bounding box center [409, 74] width 429 height 17
type input "Search performance by URL - destination"
click at [512, 147] on div "pageTemplate = destination and Is Branded = No Add Filter Add Filter Group" at bounding box center [598, 139] width 913 height 34
click at [149, 164] on div "Save" at bounding box center [154, 164] width 15 height 9
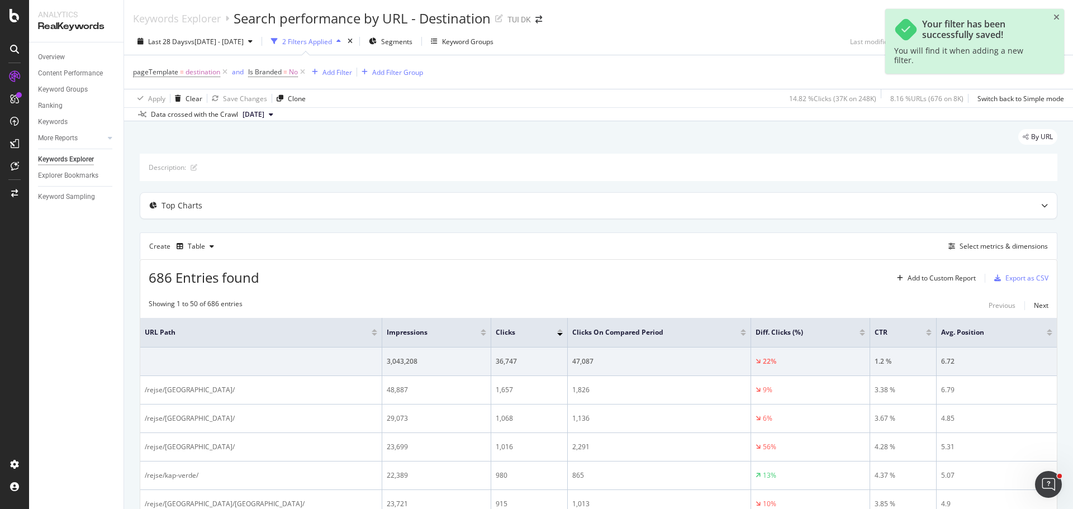
click at [739, 38] on div "Last 28 Days vs [DATE] - [DATE] 2 Filters Applied Segments Keyword Groups Last …" at bounding box center [598, 43] width 949 height 22
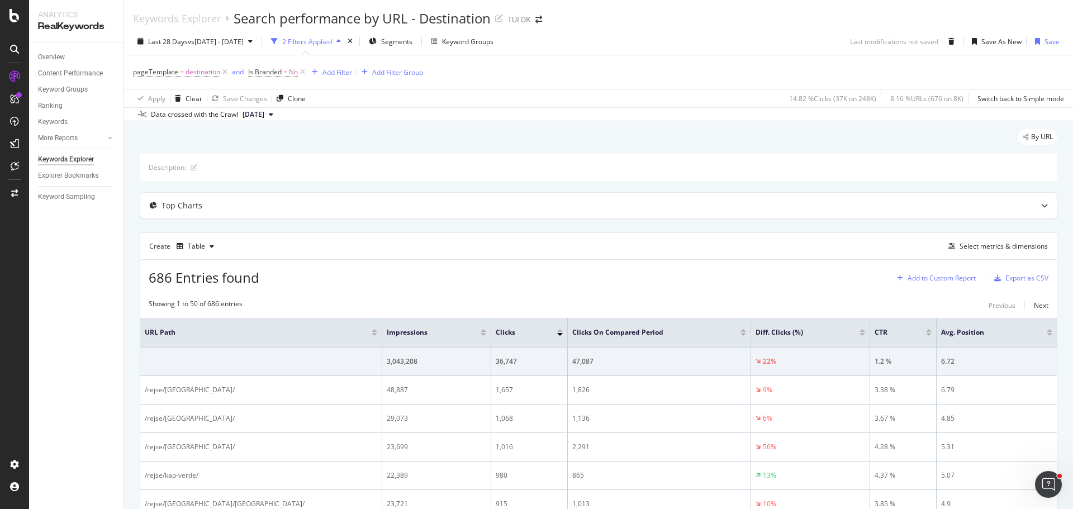
click at [932, 280] on div "Add to Custom Report" at bounding box center [941, 278] width 68 height 7
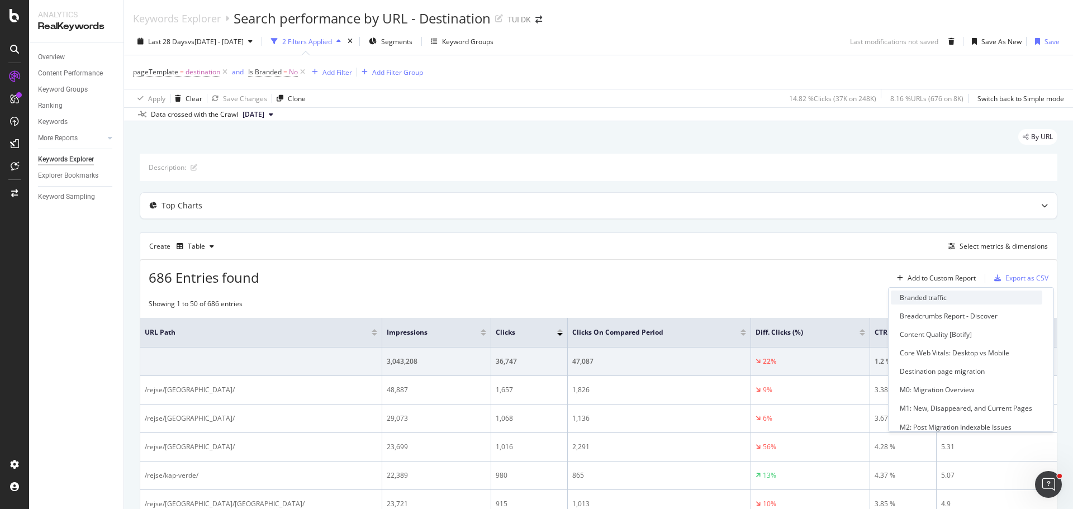
scroll to position [75, 0]
click at [948, 372] on div "Destination page migration" at bounding box center [941, 371] width 85 height 9
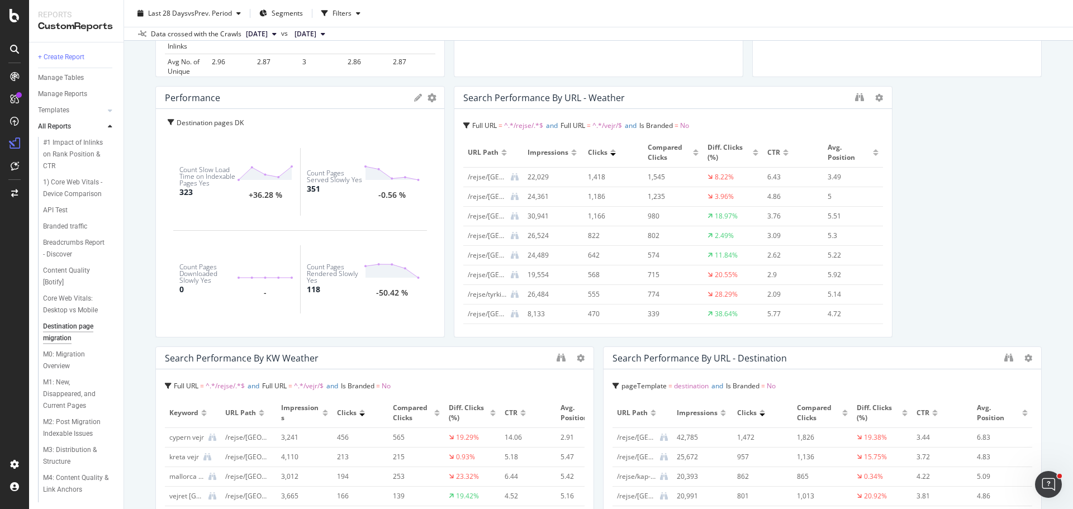
scroll to position [820, 0]
click at [875, 96] on icon at bounding box center [879, 98] width 8 height 8
click at [894, 116] on div "Delete" at bounding box center [897, 115] width 56 height 16
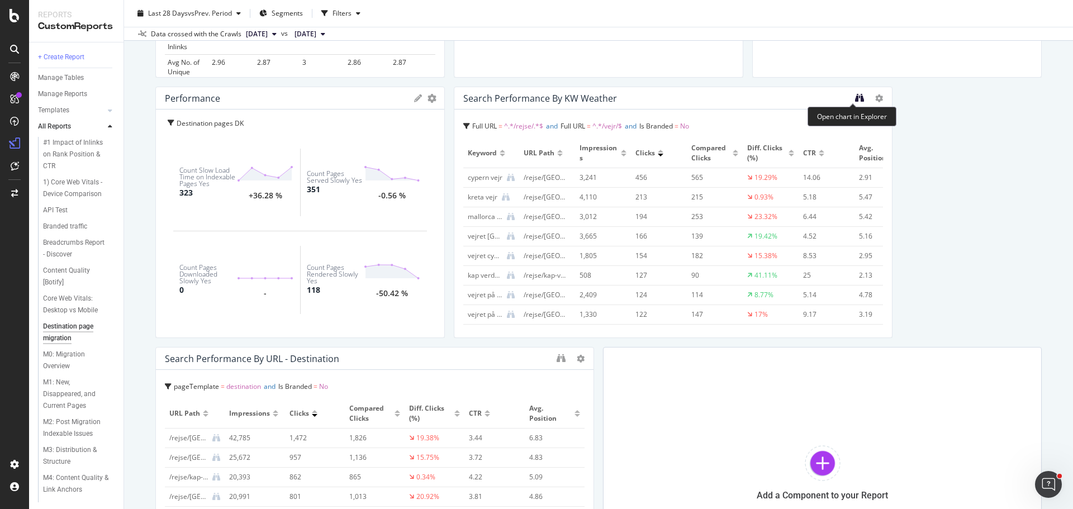
click at [855, 97] on icon "binoculars" at bounding box center [859, 97] width 9 height 9
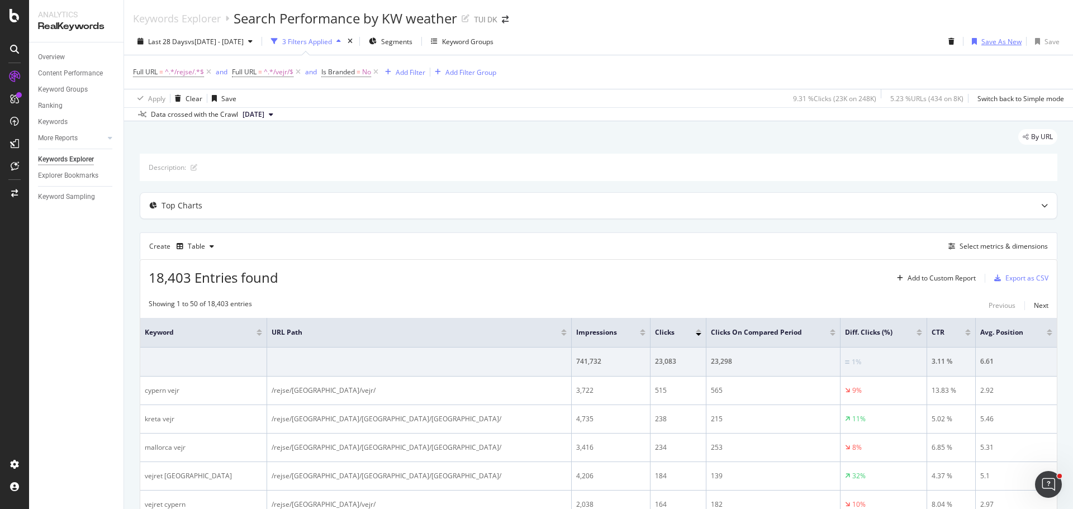
click at [994, 47] on div "Save As New" at bounding box center [994, 41] width 54 height 17
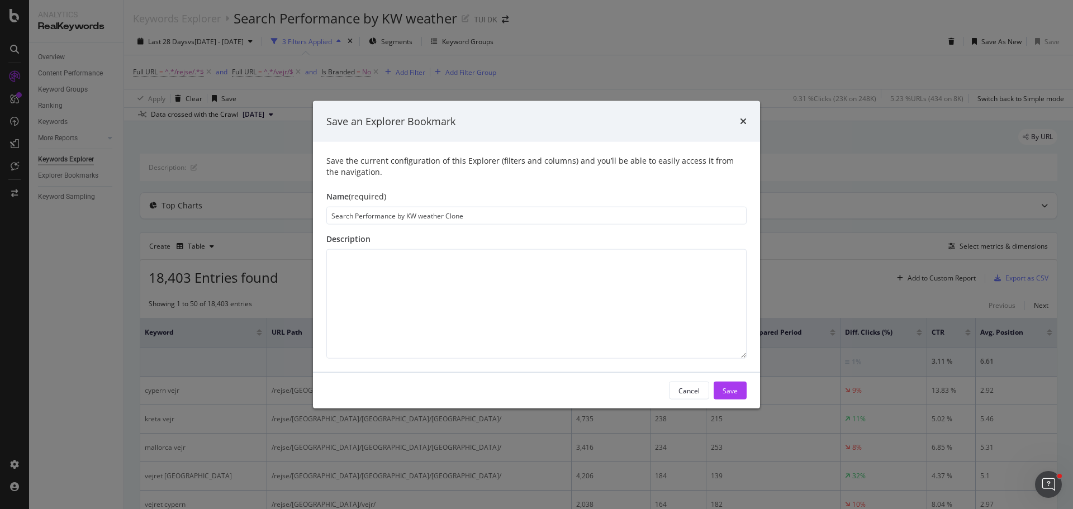
click at [466, 215] on input "Search Performance by KW weather Clone" at bounding box center [536, 216] width 420 height 18
drag, startPoint x: 466, startPoint y: 215, endPoint x: 427, endPoint y: 224, distance: 40.1
click at [427, 224] on input "Search Performance by KW weather Clone" at bounding box center [536, 216] width 420 height 18
type input "Search Performance by KW Destination"
click at [744, 387] on button "Save" at bounding box center [729, 391] width 33 height 18
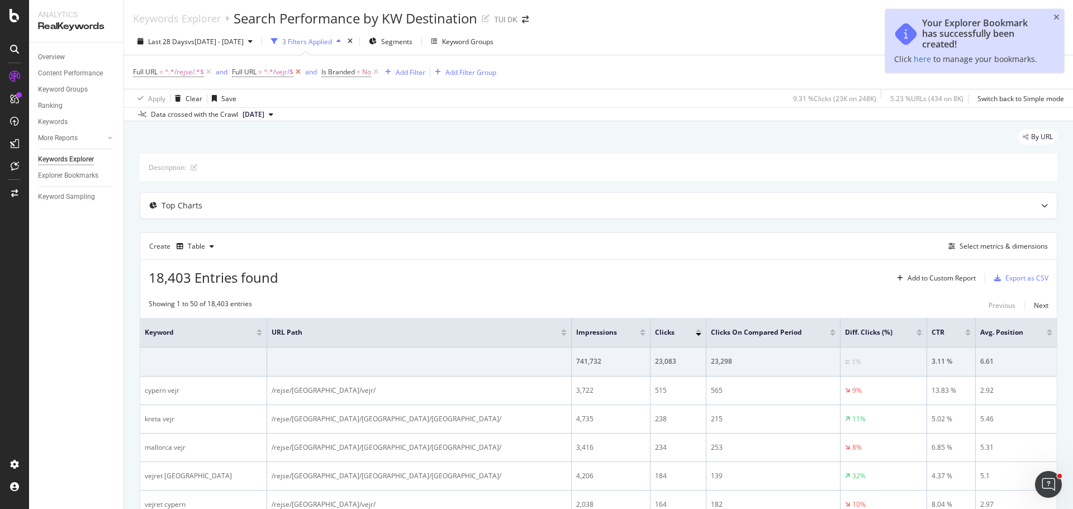
click at [297, 72] on icon at bounding box center [297, 71] width 9 height 11
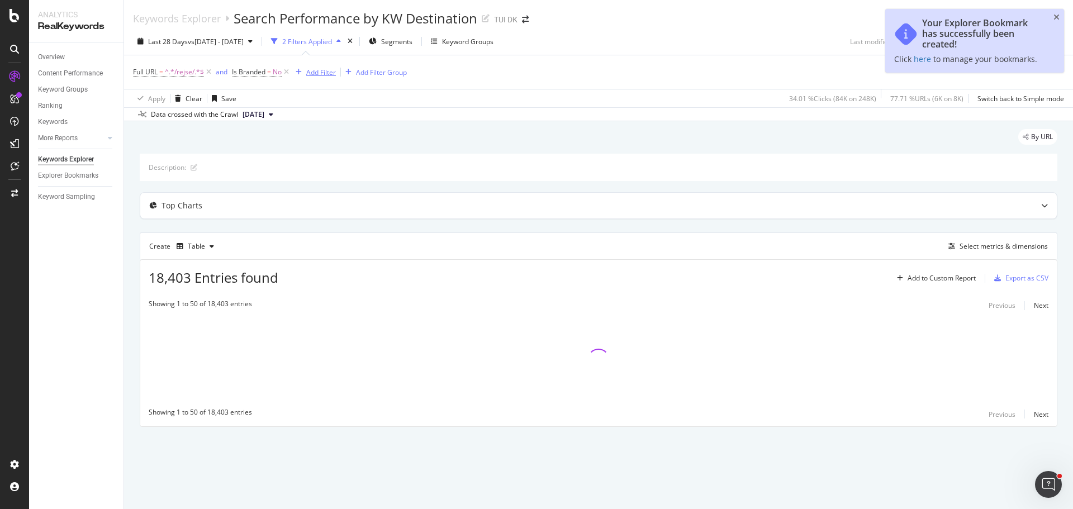
click at [327, 70] on div "Add Filter" at bounding box center [321, 72] width 30 height 9
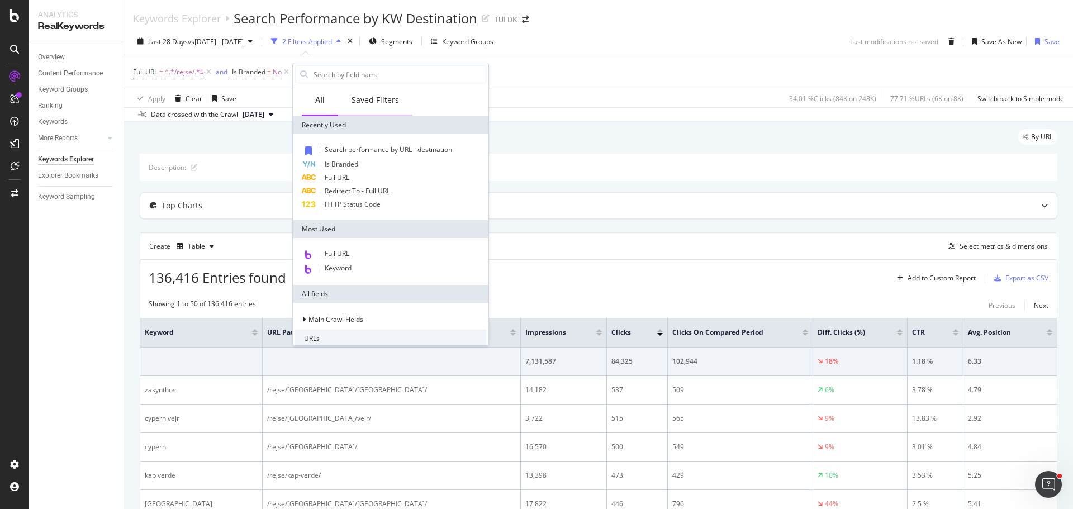
click at [364, 104] on div "Saved Filters" at bounding box center [374, 99] width 47 height 11
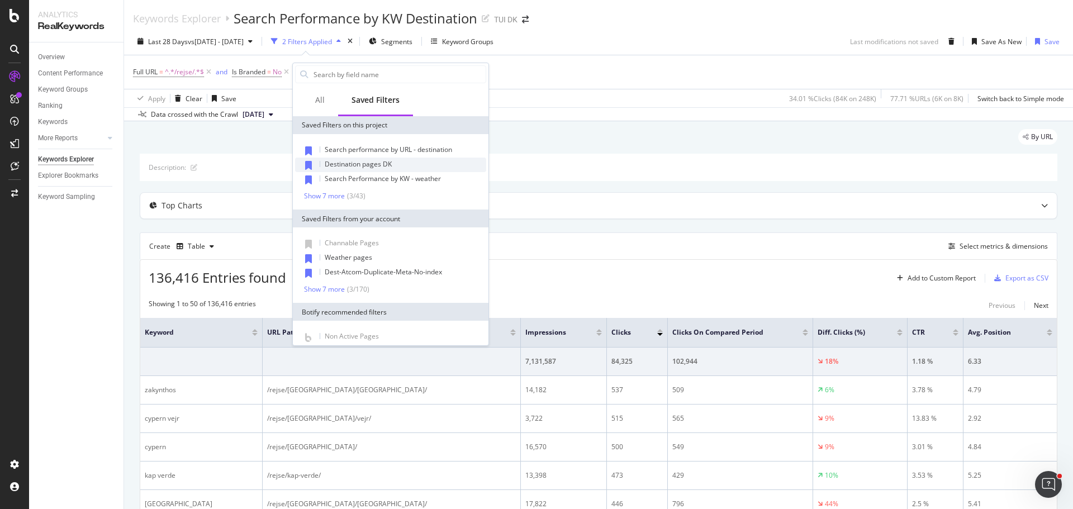
click at [346, 160] on span "Destination pages DK" at bounding box center [358, 163] width 67 height 9
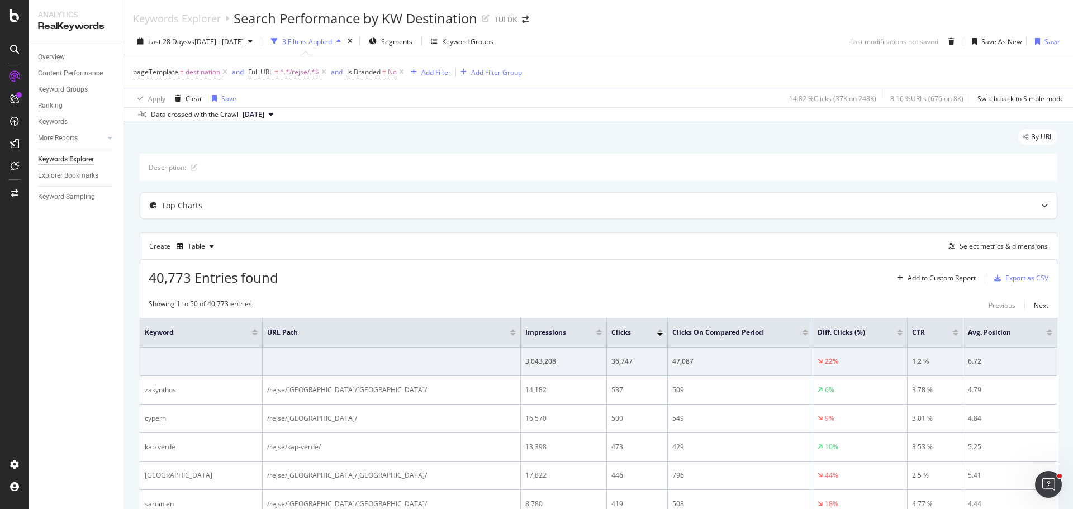
click at [229, 101] on div "Save" at bounding box center [228, 98] width 15 height 9
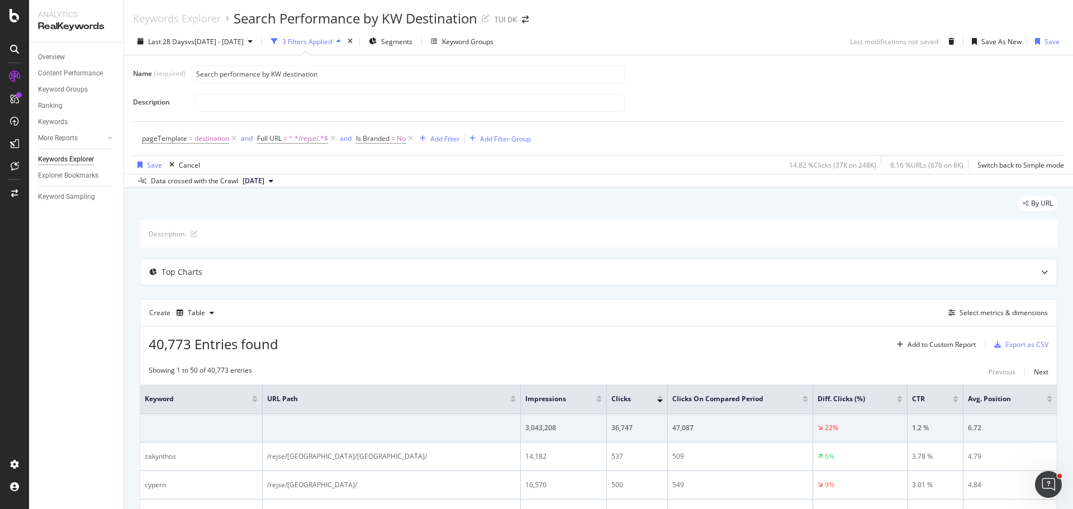
type input "Search performance by KW destination"
click at [639, 150] on div "pageTemplate = destination and Full URL = ^.*/rejse/.*$ and Is Branded = No Add…" at bounding box center [598, 139] width 913 height 34
click at [152, 169] on div "Save" at bounding box center [154, 164] width 15 height 9
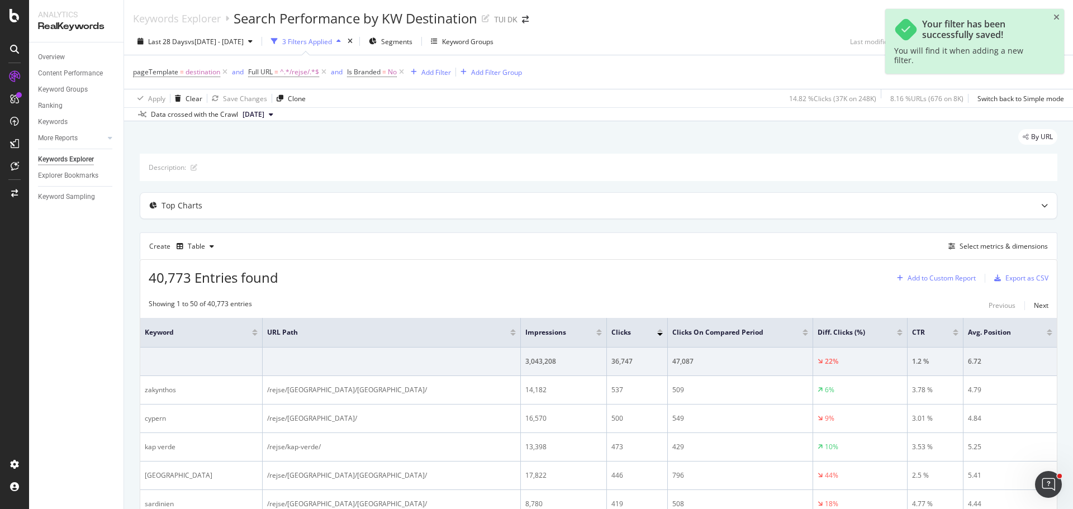
click at [941, 278] on div "Add to Custom Report" at bounding box center [941, 278] width 68 height 7
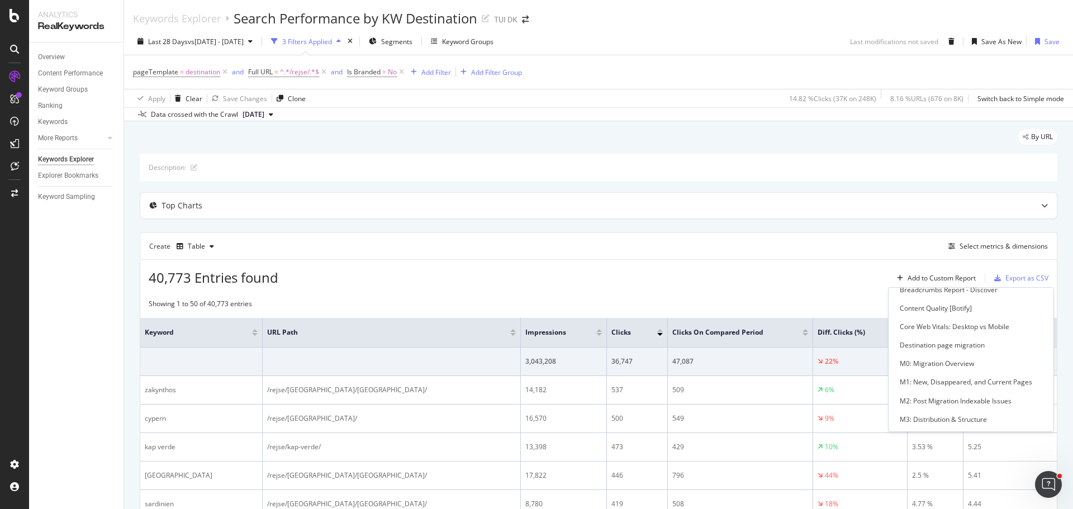
scroll to position [103, 0]
click at [937, 345] on div "Destination page migration" at bounding box center [941, 344] width 85 height 9
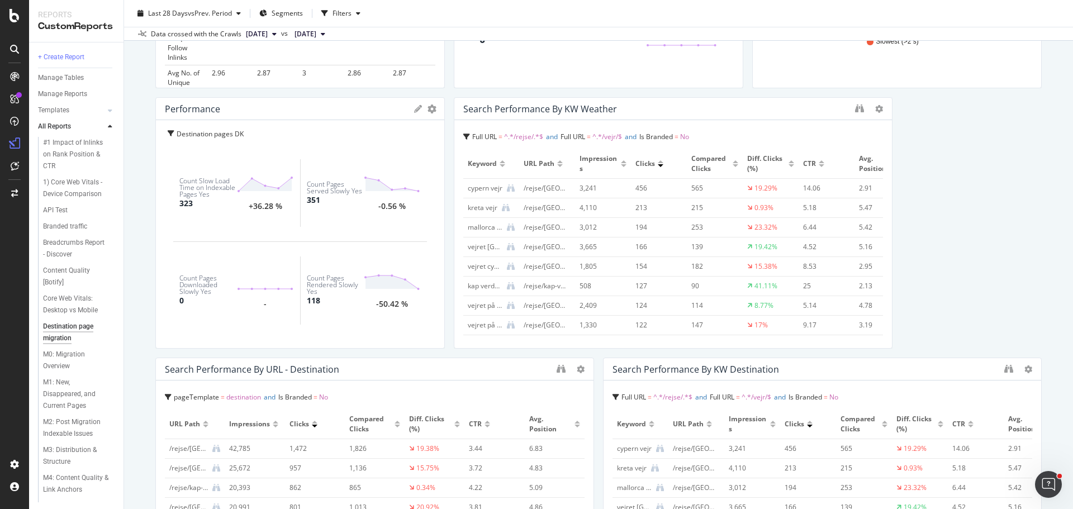
scroll to position [808, 0]
click at [885, 108] on div at bounding box center [886, 223] width 2 height 242
click at [875, 108] on icon at bounding box center [879, 110] width 8 height 8
click at [898, 132] on div "Delete" at bounding box center [897, 126] width 56 height 16
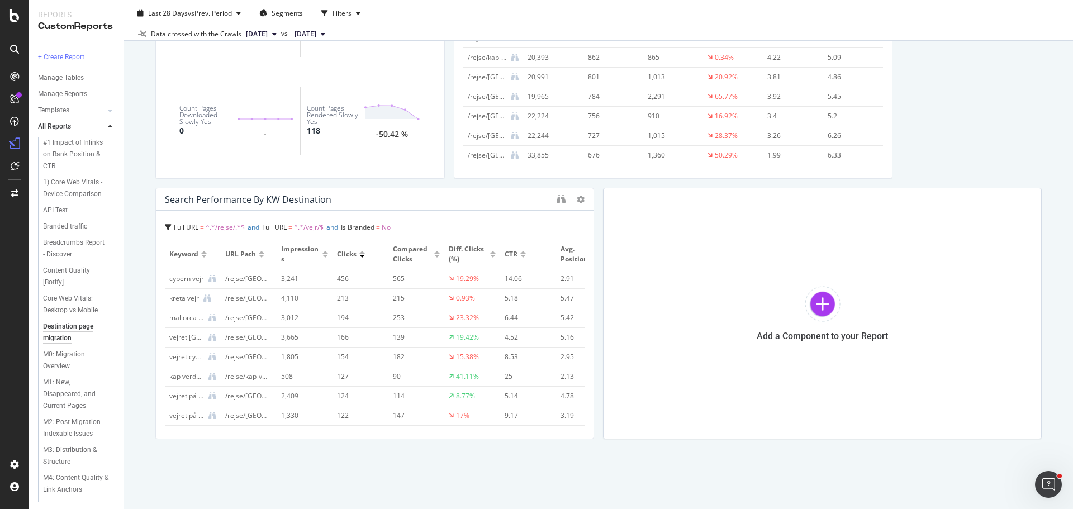
scroll to position [979, 0]
click at [811, 293] on div at bounding box center [822, 303] width 36 height 36
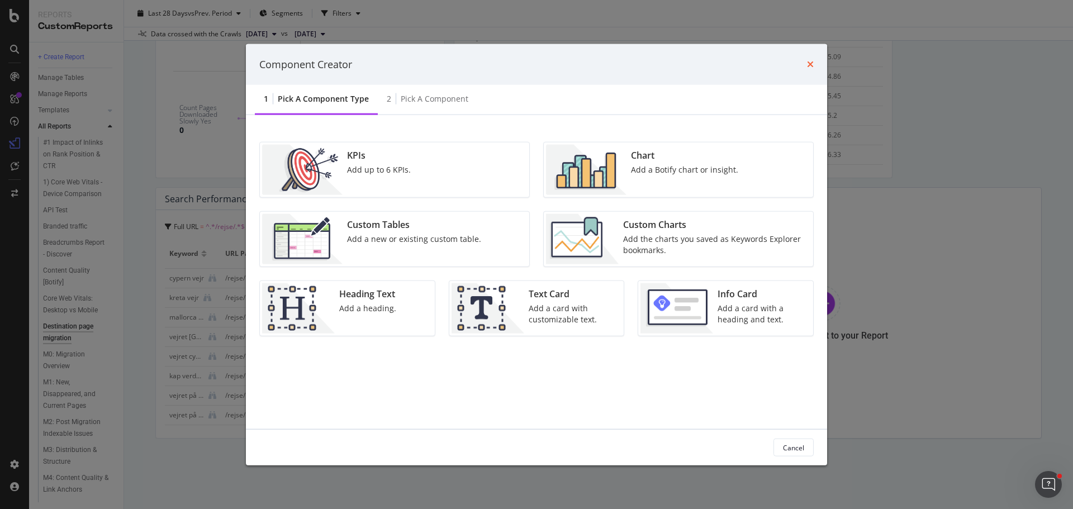
click at [809, 60] on icon "times" at bounding box center [810, 64] width 7 height 9
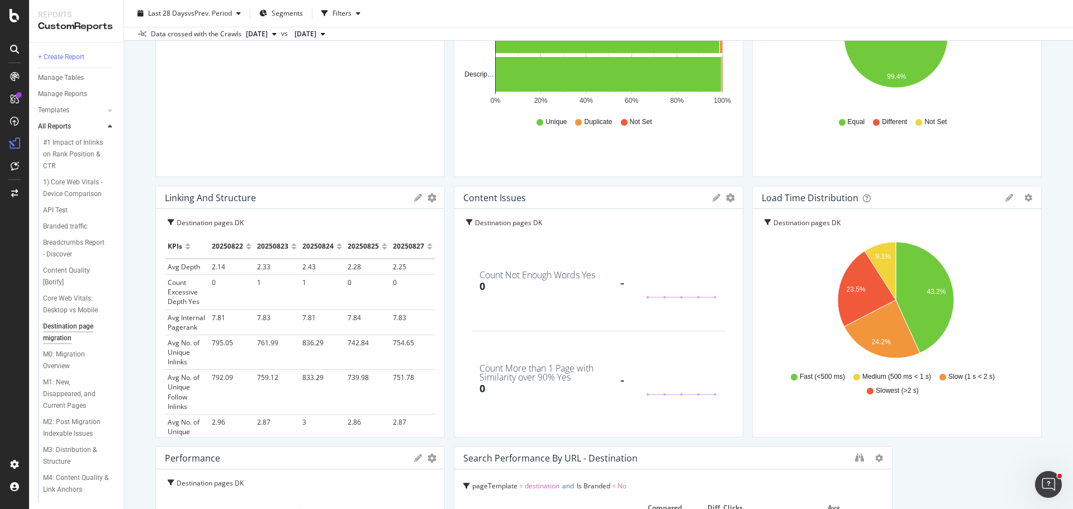
scroll to position [464, 0]
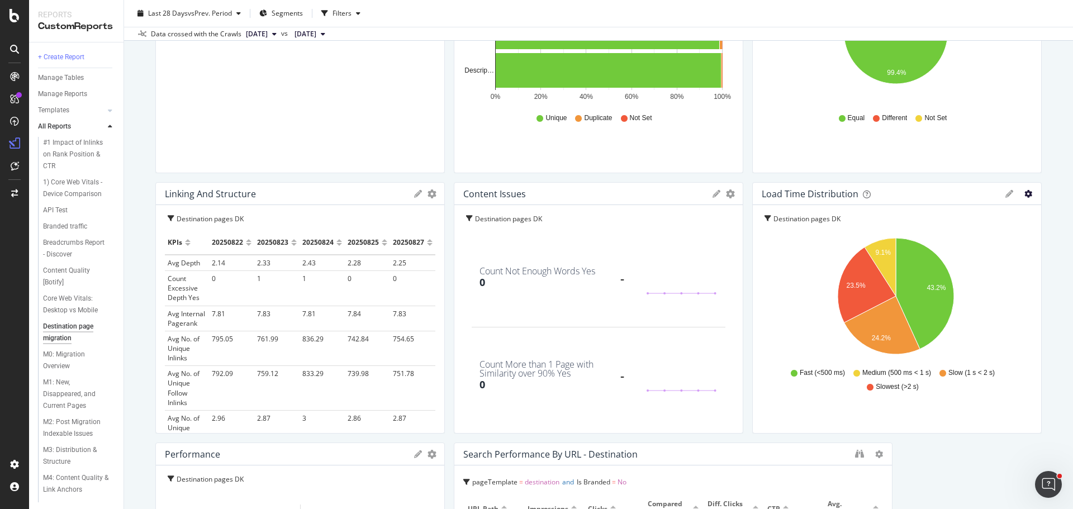
click at [1024, 196] on icon "gear" at bounding box center [1028, 194] width 8 height 8
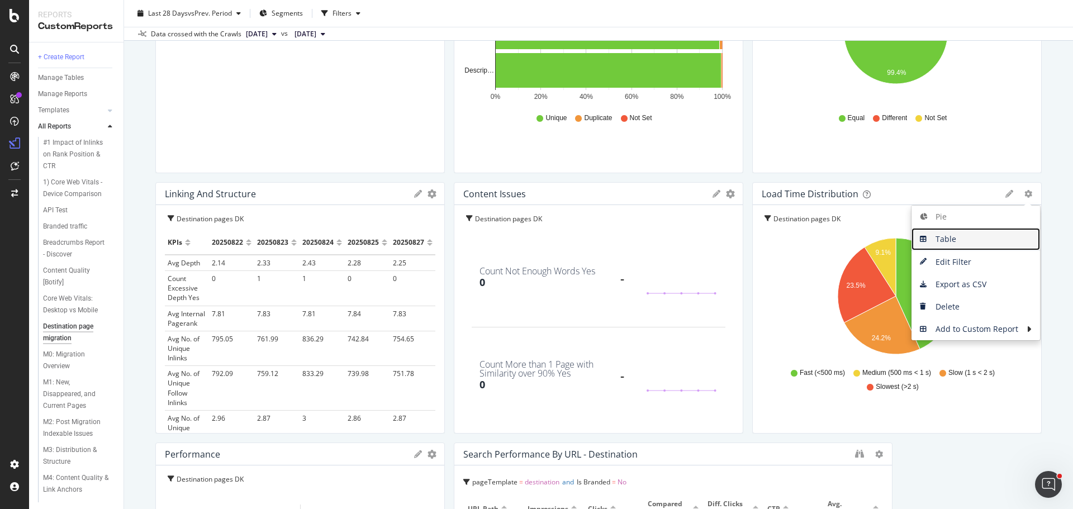
click at [978, 235] on span "Table" at bounding box center [975, 239] width 128 height 17
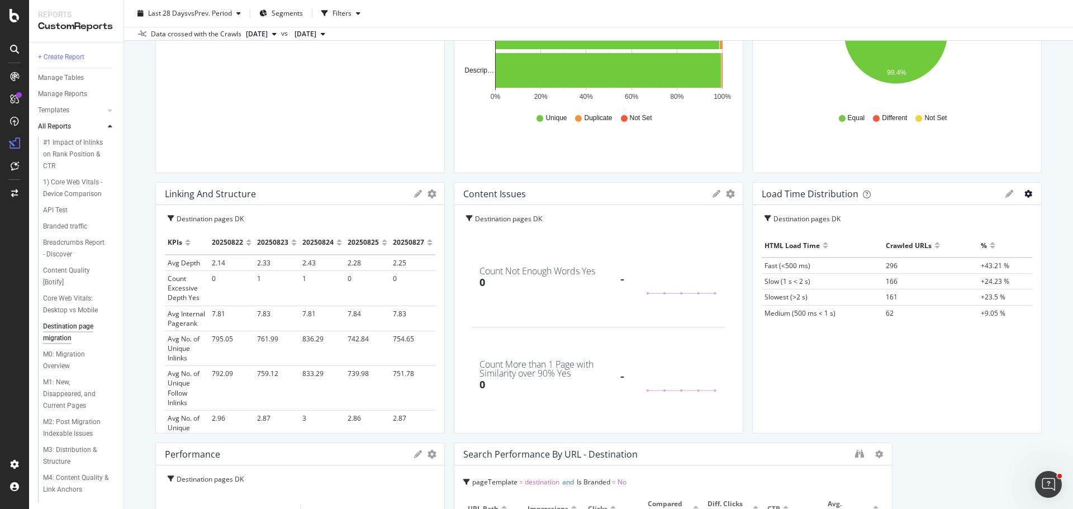
click at [1024, 193] on icon "gear" at bounding box center [1028, 194] width 8 height 8
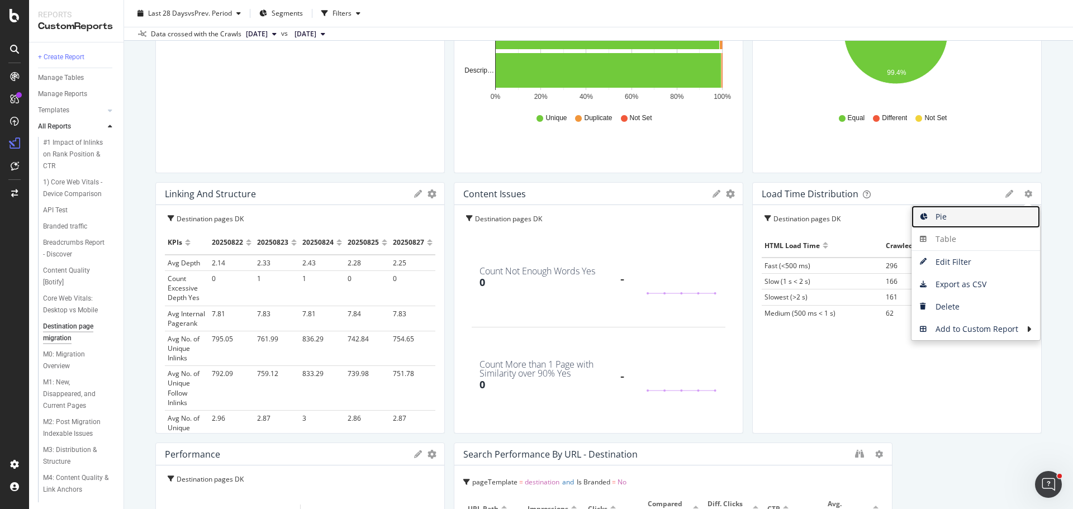
click at [966, 221] on span "Pie" at bounding box center [975, 216] width 128 height 17
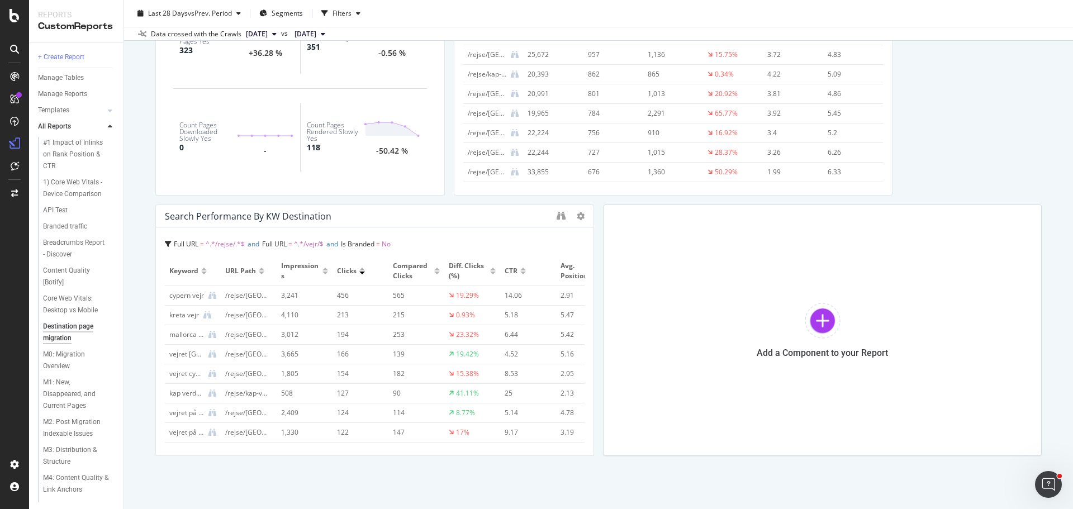
scroll to position [968, 0]
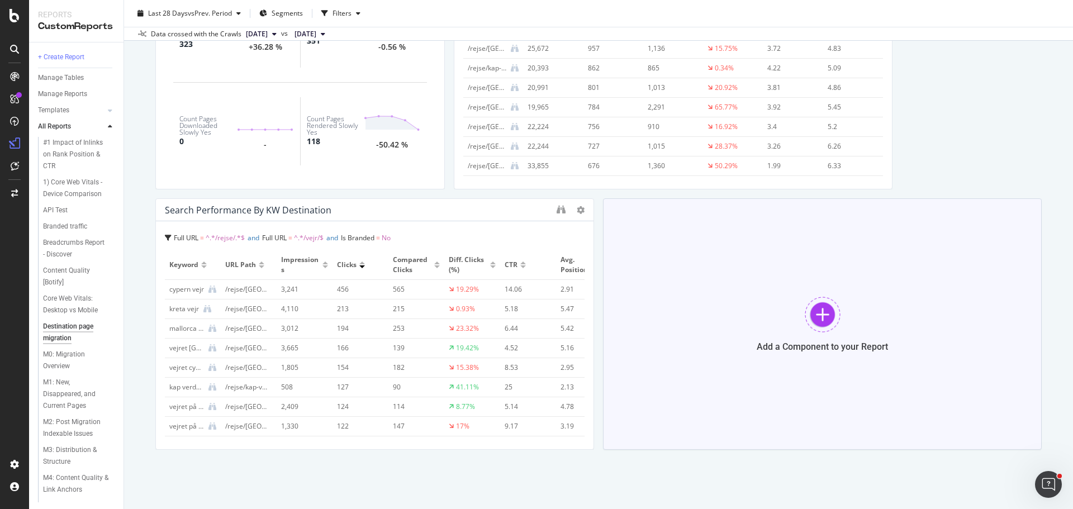
click at [820, 311] on div at bounding box center [822, 315] width 36 height 36
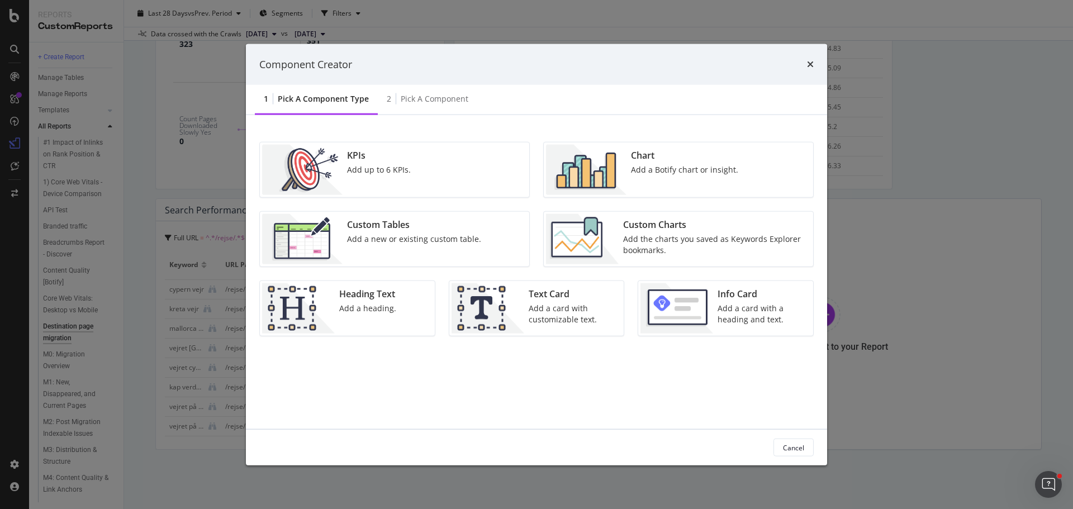
click at [364, 249] on div "Custom Tables Add a new or existing custom table." at bounding box center [413, 239] width 143 height 50
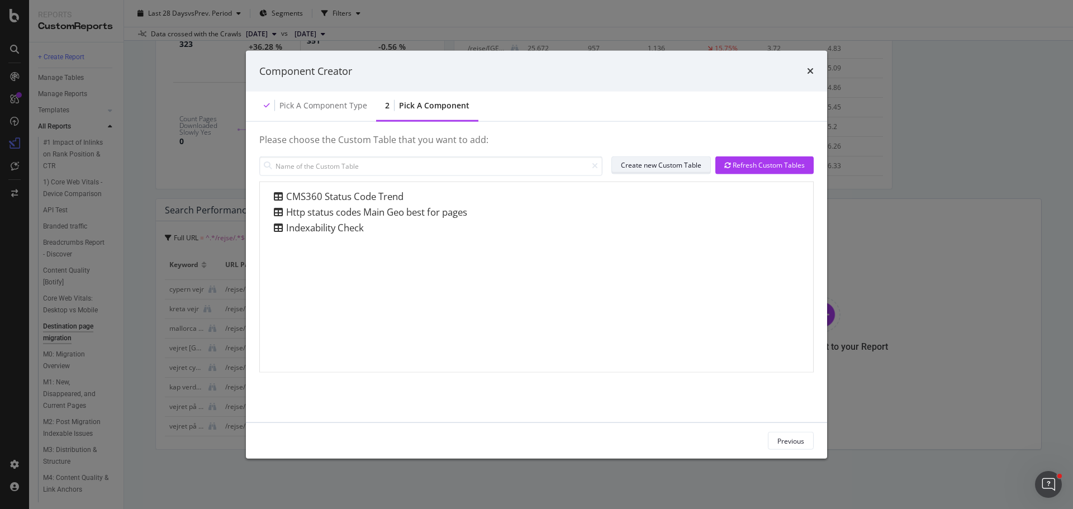
click at [673, 160] on div "Create new Custom Table" at bounding box center [661, 164] width 80 height 9
click at [325, 109] on div "Pick a Component type" at bounding box center [323, 105] width 88 height 11
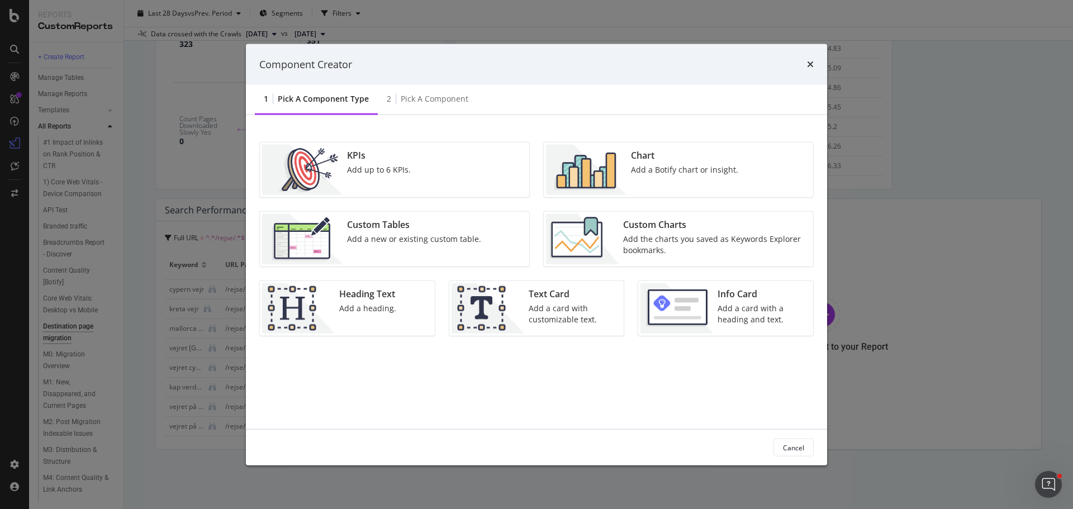
click at [632, 172] on div "Add a Botify chart or insight." at bounding box center [684, 169] width 107 height 11
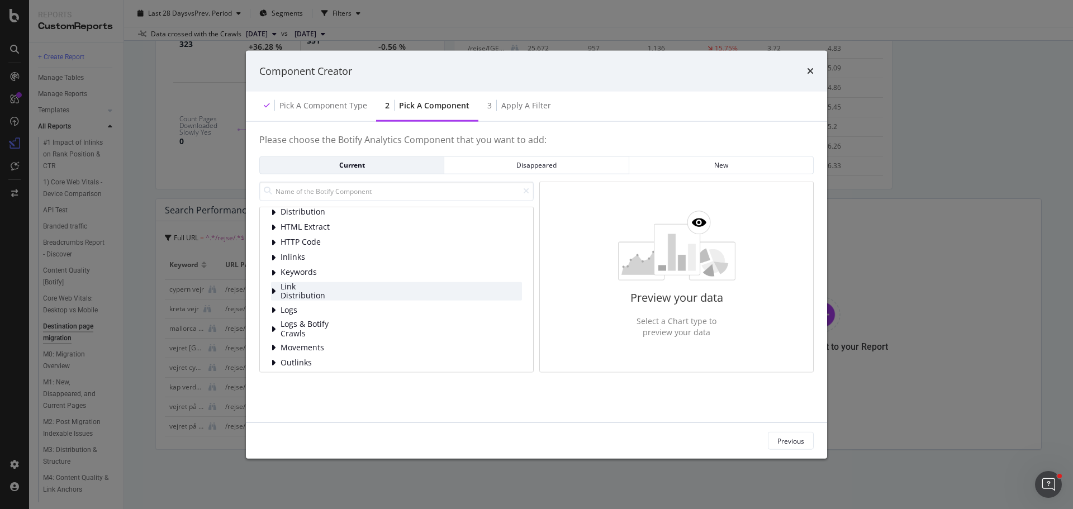
scroll to position [0, 0]
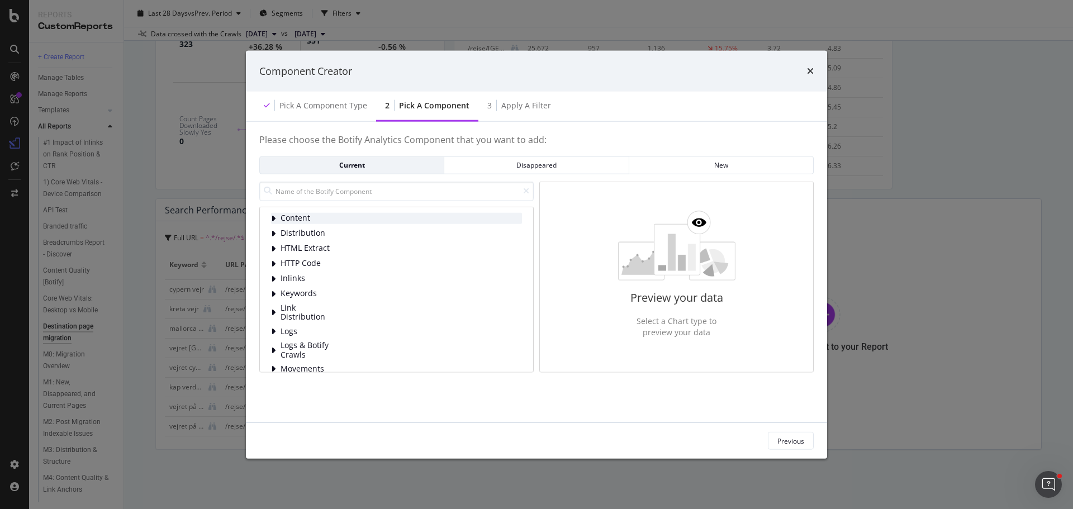
click at [275, 216] on icon "modal" at bounding box center [273, 217] width 4 height 9
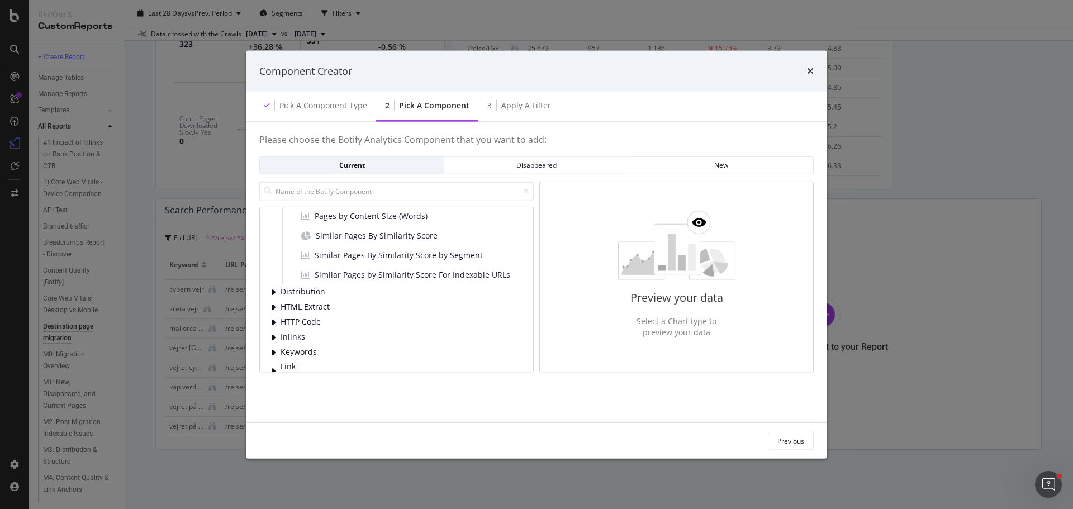
scroll to position [366, 0]
click at [329, 194] on input "modal" at bounding box center [396, 191] width 274 height 20
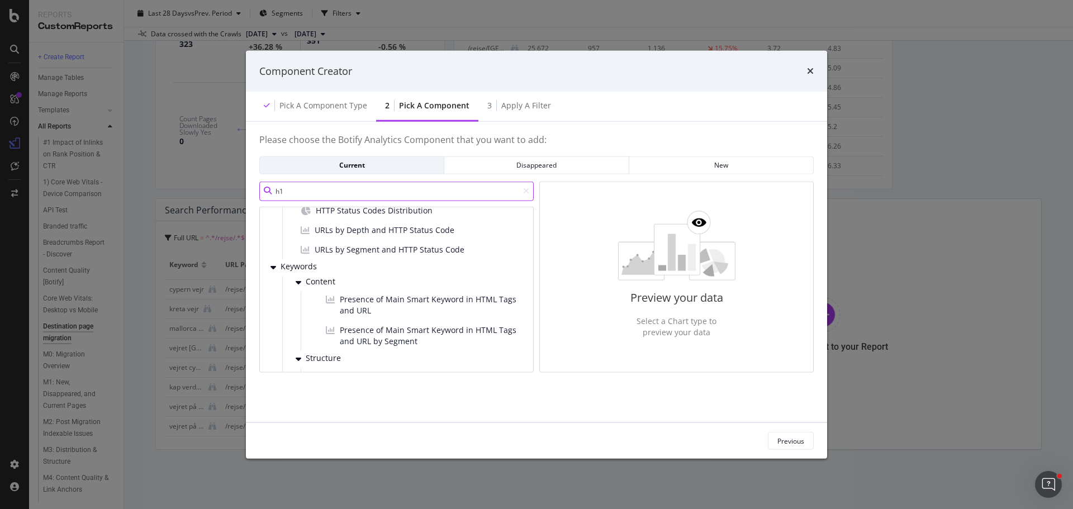
scroll to position [0, 0]
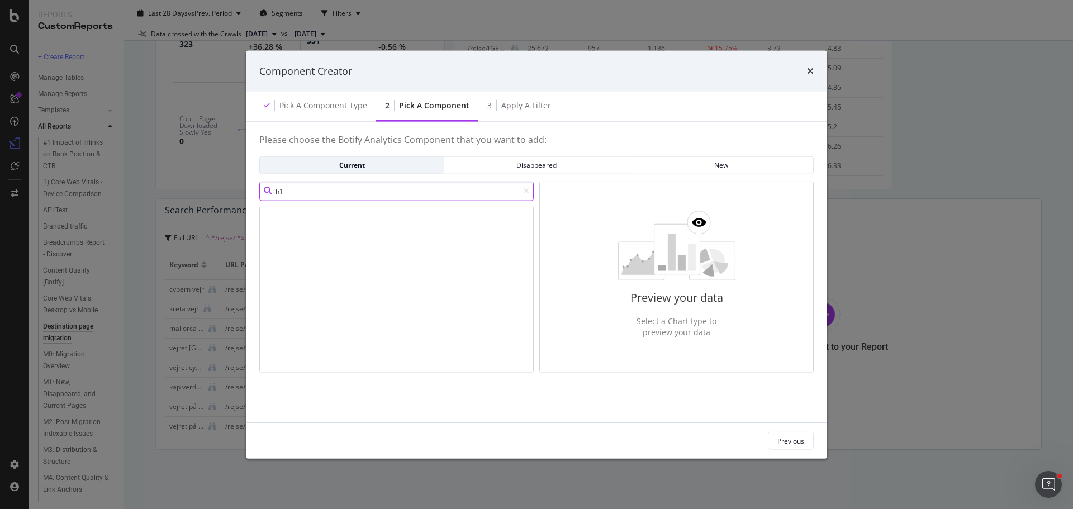
type input "h"
type input "m"
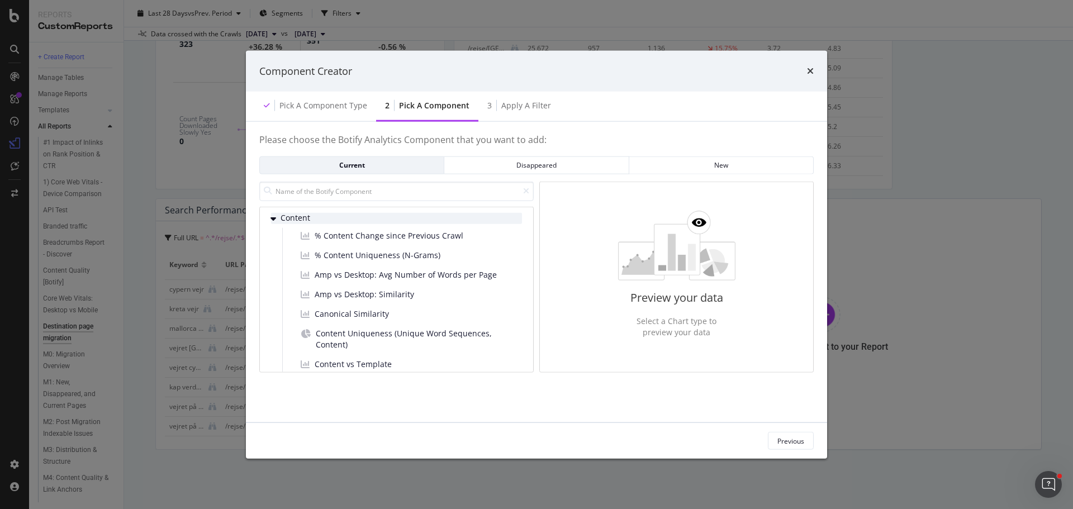
click at [272, 222] on icon "modal" at bounding box center [273, 217] width 6 height 9
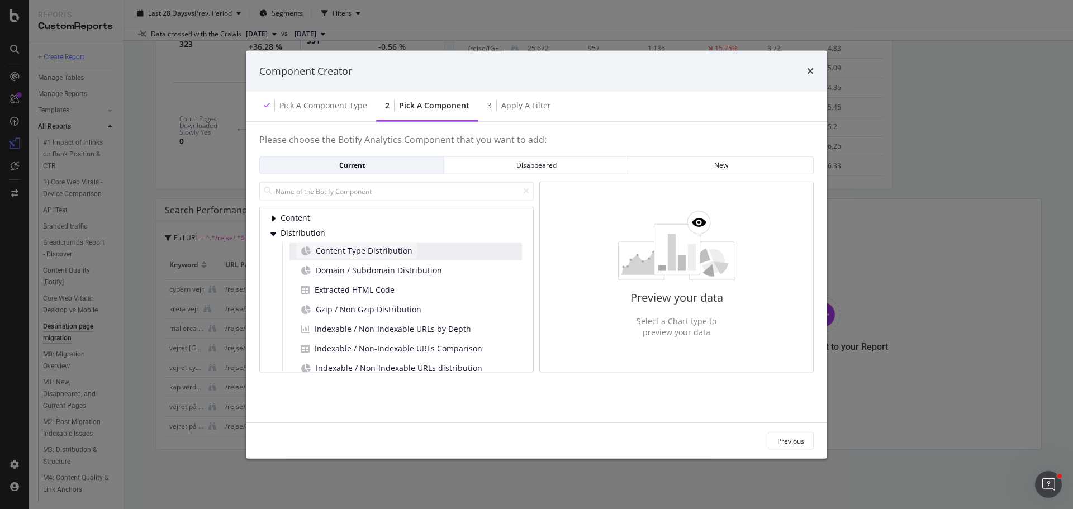
click at [328, 253] on span "Content Type Distribution" at bounding box center [364, 250] width 97 height 11
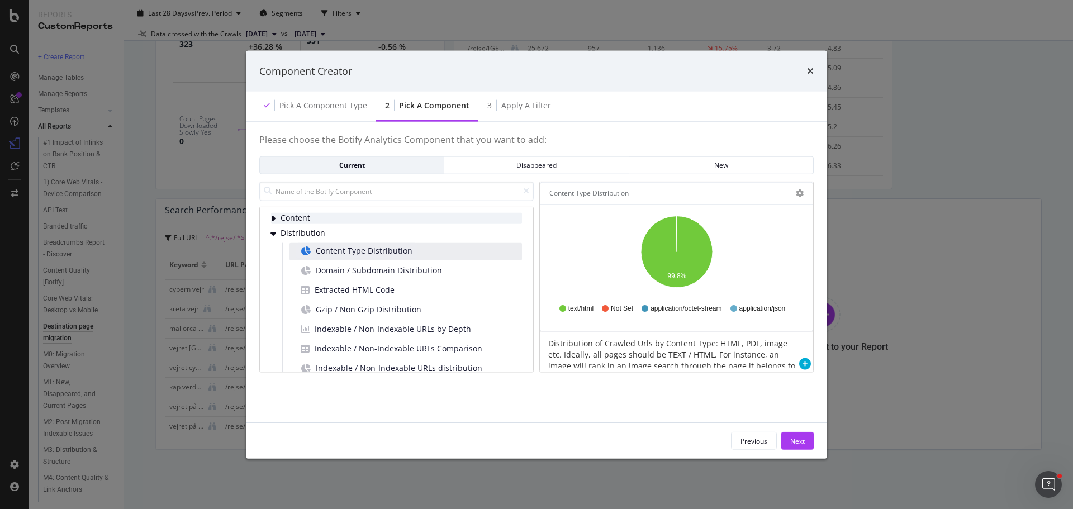
click at [275, 220] on icon "modal" at bounding box center [273, 217] width 4 height 9
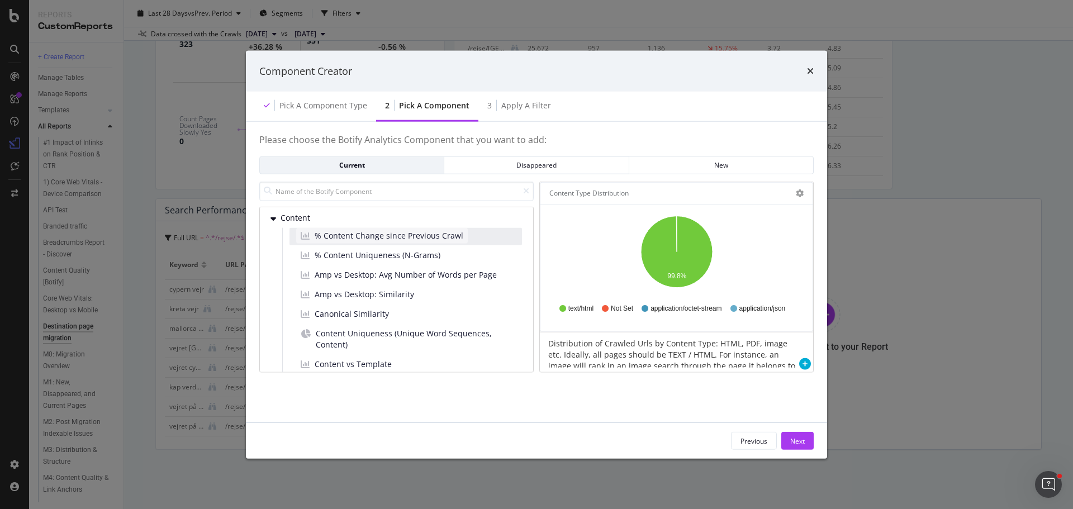
click at [356, 232] on span "% Content Change since Previous Crawl" at bounding box center [389, 235] width 149 height 11
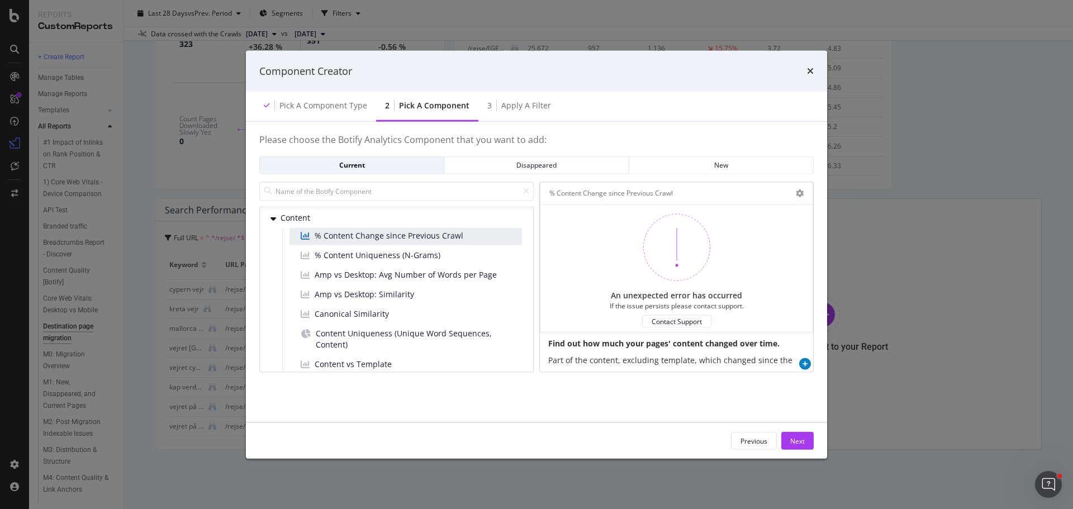
click at [804, 363] on icon "modal" at bounding box center [805, 364] width 12 height 12
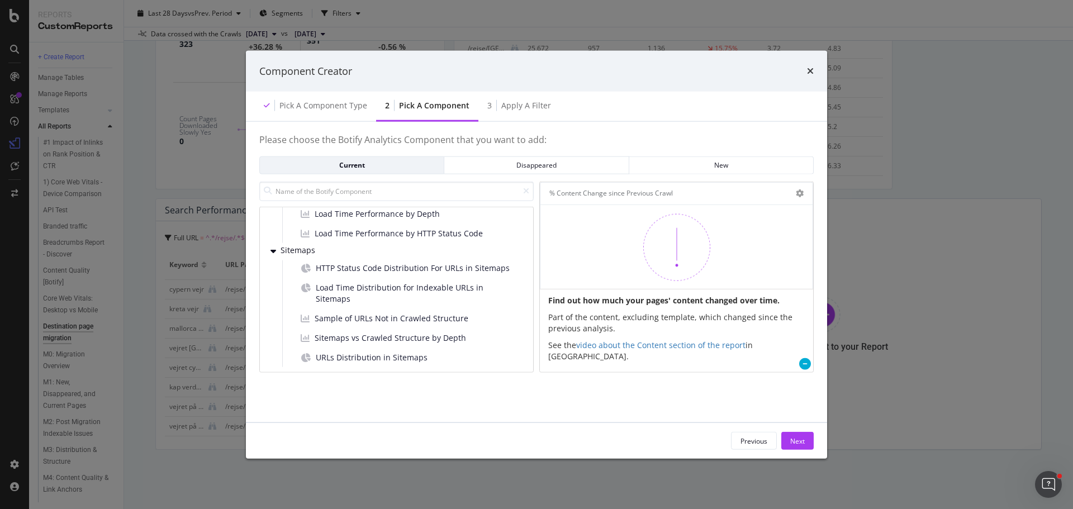
scroll to position [2231, 0]
click at [801, 449] on div "Next" at bounding box center [797, 440] width 15 height 17
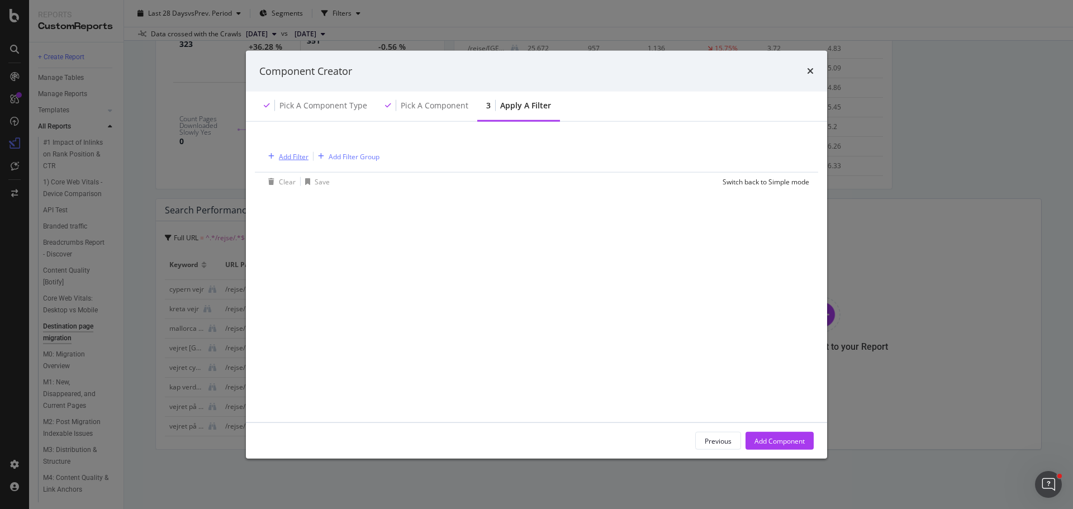
click at [290, 157] on div "Add Filter" at bounding box center [294, 155] width 30 height 9
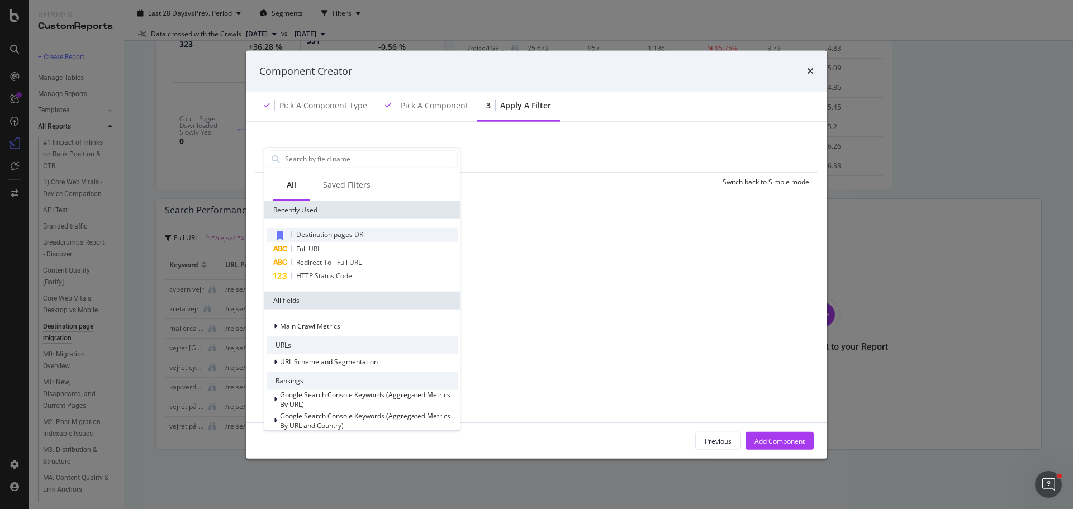
click at [342, 237] on span "Destination pages DK" at bounding box center [329, 233] width 67 height 9
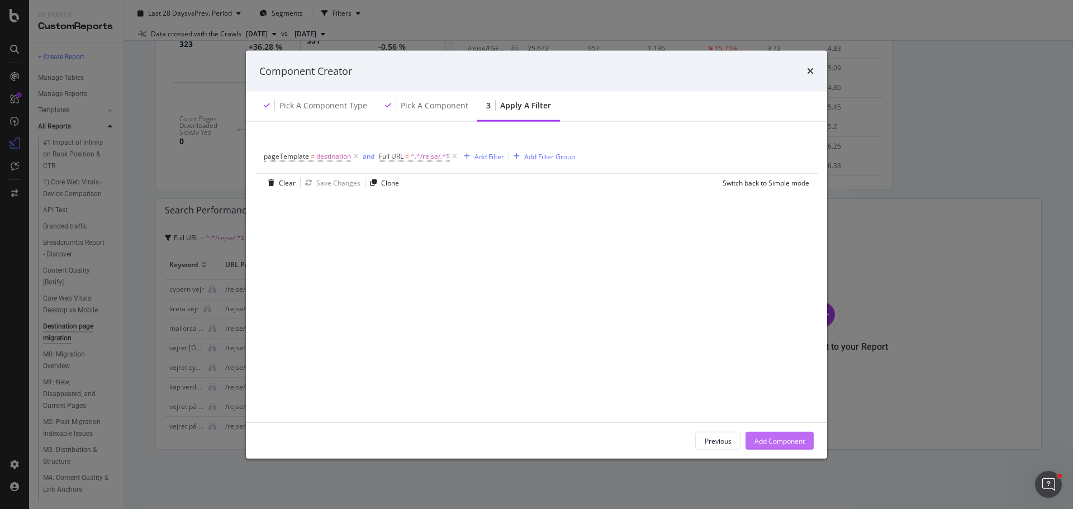
click at [784, 440] on div "Add Component" at bounding box center [779, 440] width 50 height 9
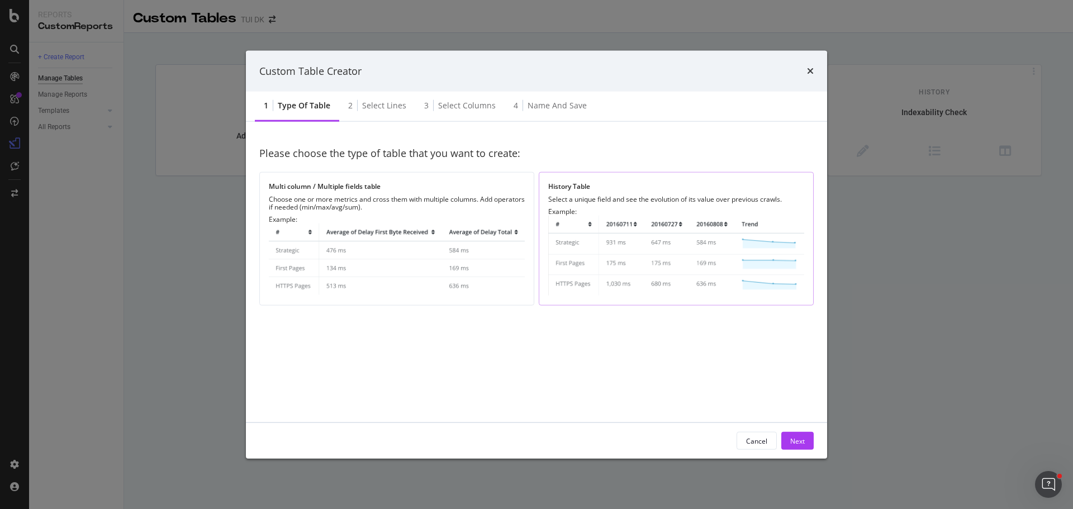
click at [570, 272] on img "modal" at bounding box center [676, 256] width 256 height 80
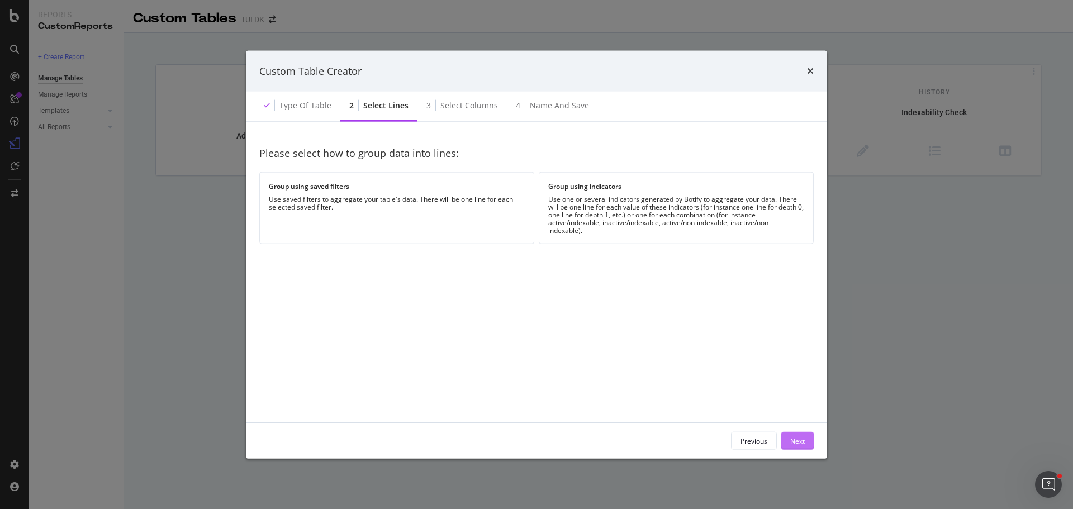
click at [800, 441] on div "Next" at bounding box center [797, 440] width 15 height 9
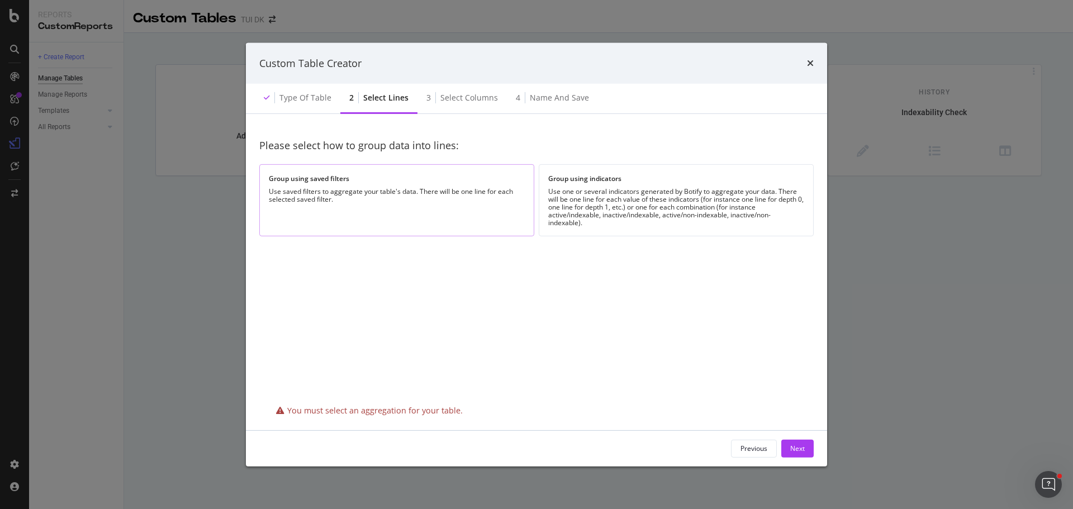
click at [340, 203] on div "Use saved filters to aggregate your table's data. There will be one line for ea…" at bounding box center [397, 196] width 256 height 16
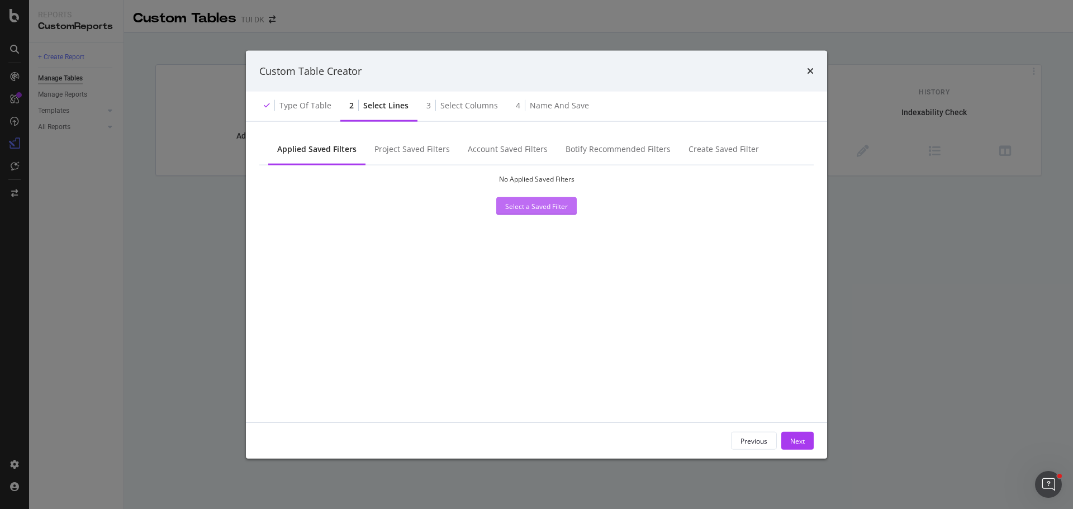
click at [550, 213] on div "Select a Saved Filter" at bounding box center [536, 206] width 63 height 17
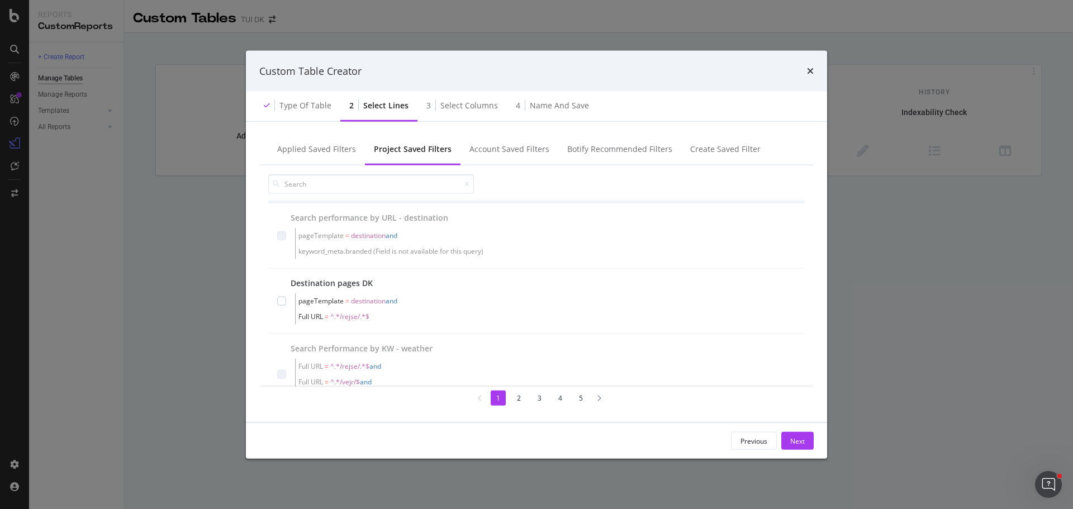
scroll to position [89, 0]
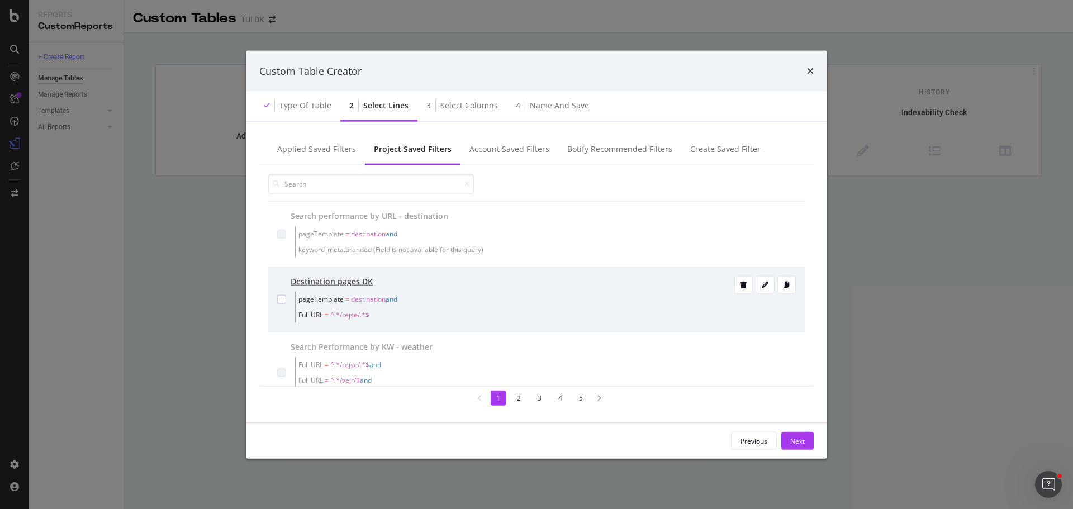
click at [377, 298] on span "destination" at bounding box center [368, 298] width 35 height 9
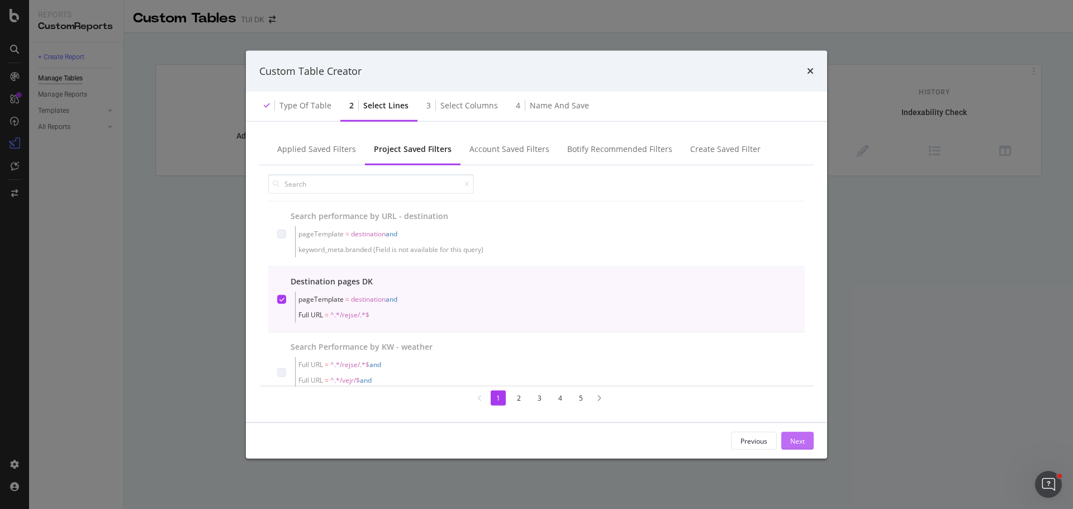
click at [805, 444] on button "Next" at bounding box center [797, 441] width 32 height 18
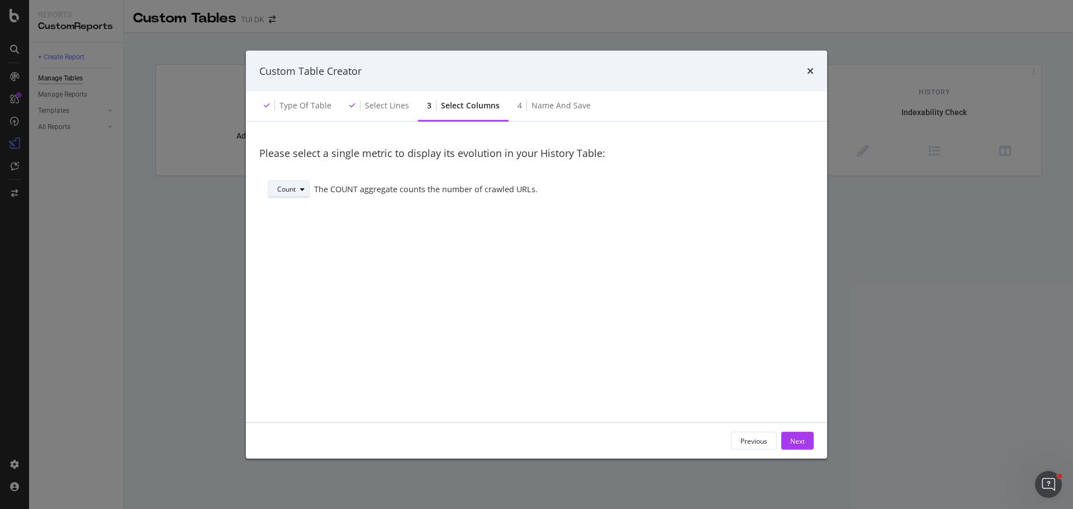
click at [304, 188] on icon "modal" at bounding box center [302, 189] width 4 height 7
click at [493, 188] on div "The COUNT aggregate counts the number of crawled URLs." at bounding box center [559, 189] width 491 height 12
click at [802, 445] on div "Next" at bounding box center [797, 440] width 15 height 9
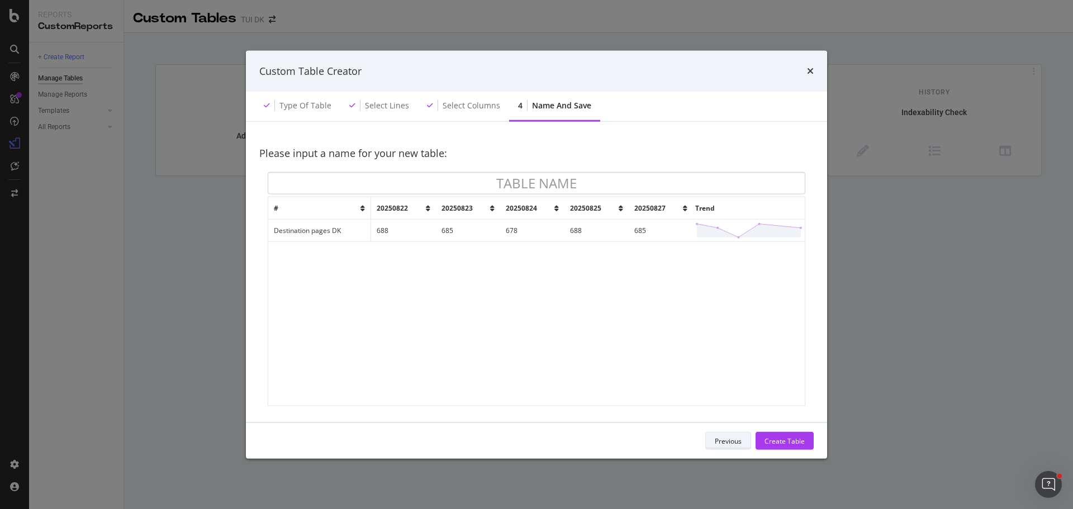
click at [725, 439] on div "Previous" at bounding box center [728, 440] width 27 height 9
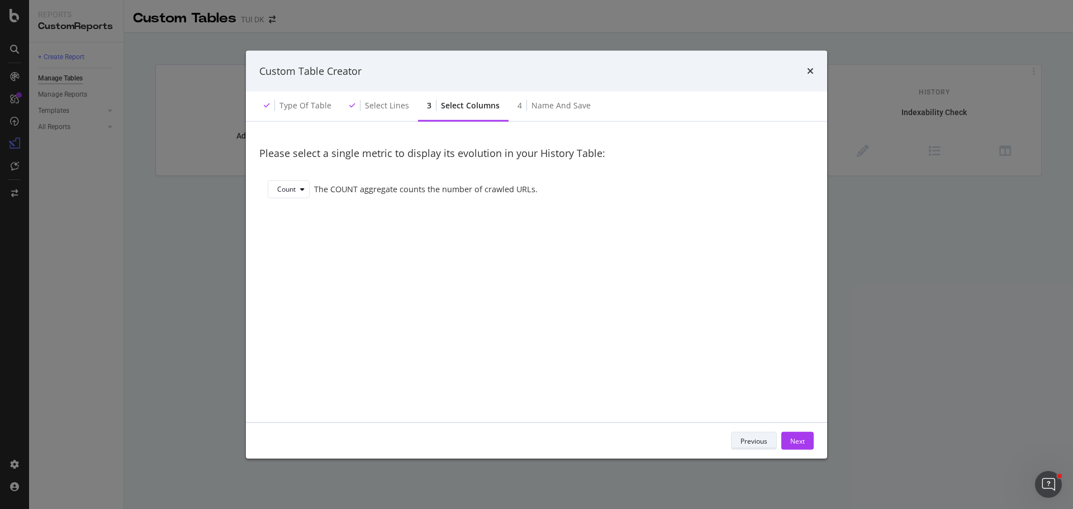
click at [725, 439] on div "Previous Next" at bounding box center [536, 441] width 554 height 18
click at [751, 441] on div "Previous" at bounding box center [753, 440] width 27 height 9
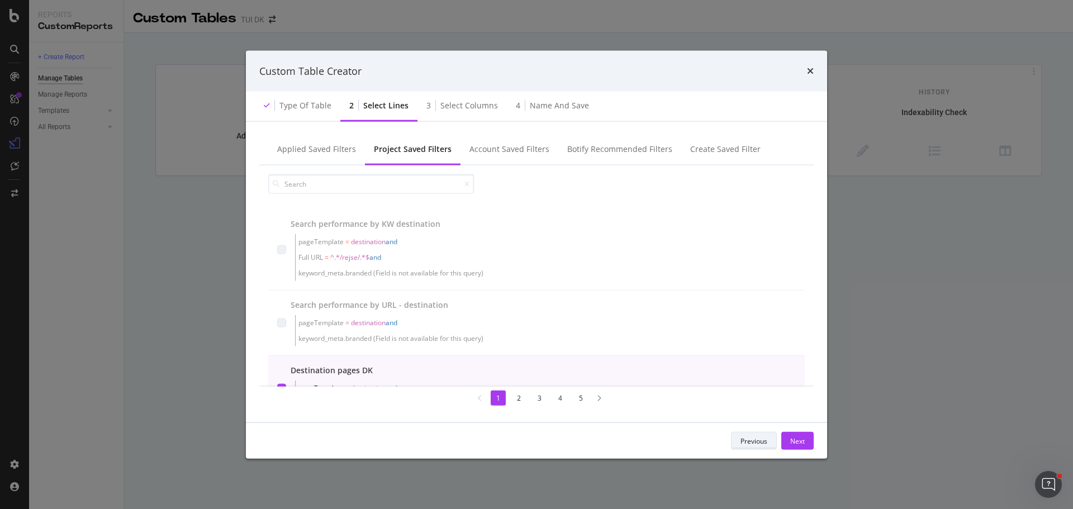
click at [751, 441] on div "Previous" at bounding box center [753, 440] width 27 height 9
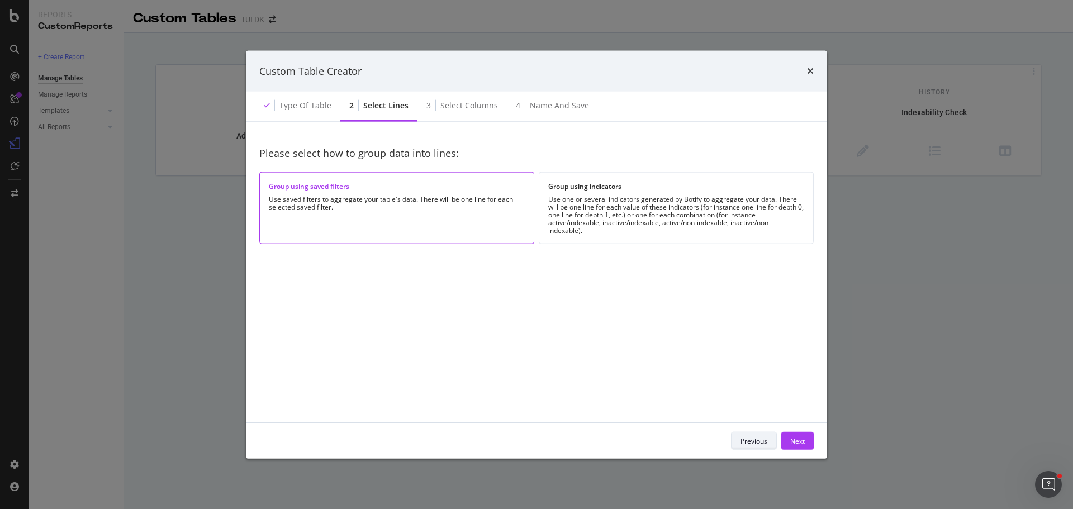
click at [751, 441] on div "Previous" at bounding box center [753, 440] width 27 height 9
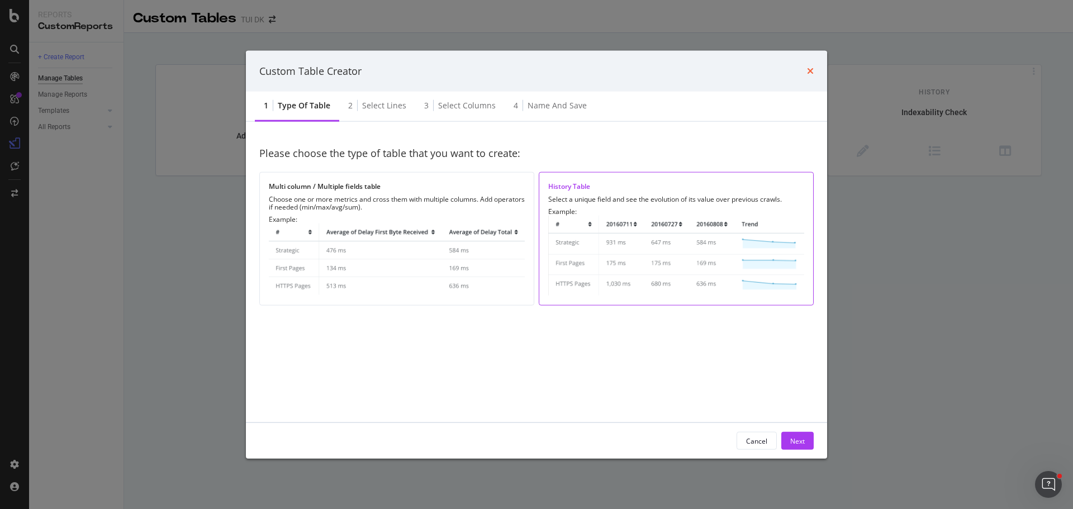
click at [810, 68] on icon "times" at bounding box center [810, 70] width 7 height 9
